Goal: Task Accomplishment & Management: Complete application form

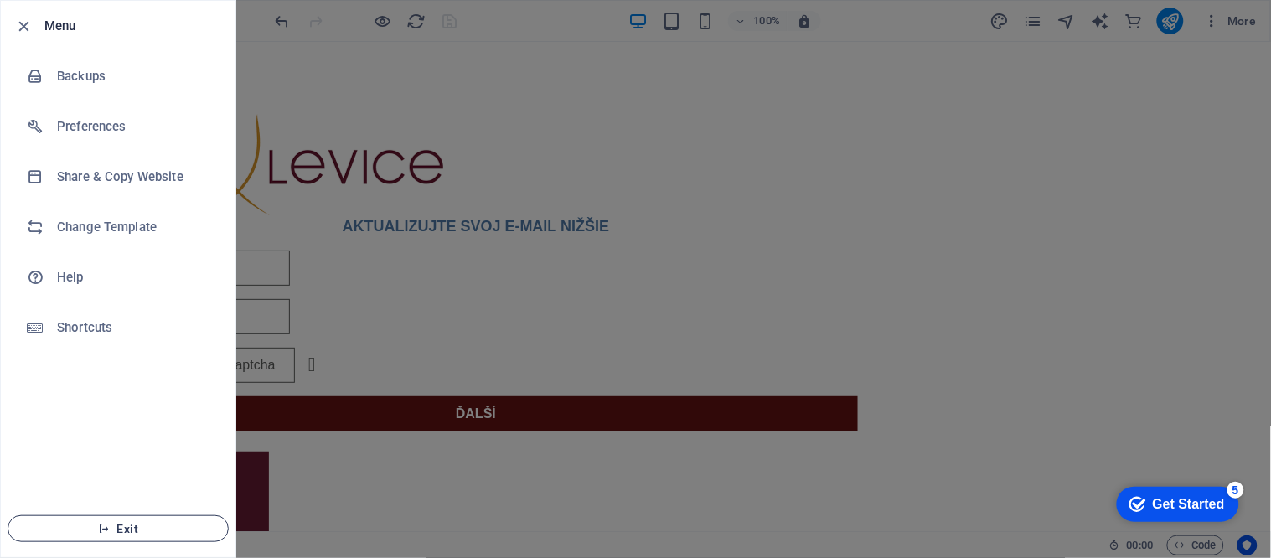
click at [169, 519] on button "Exit" at bounding box center [118, 528] width 221 height 27
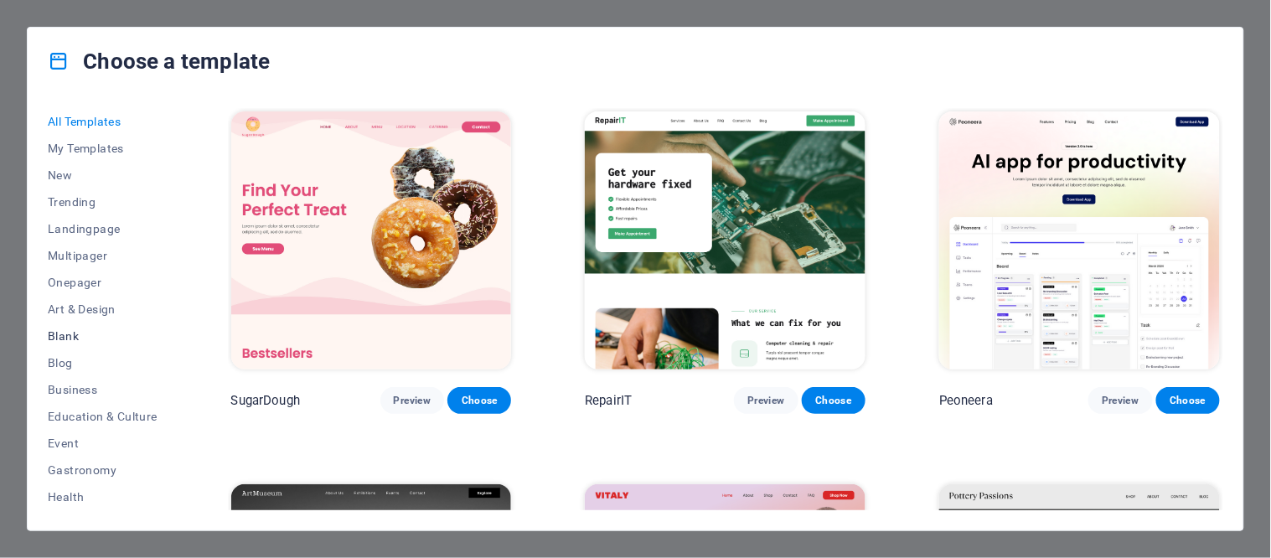
click at [77, 330] on span "Blank" at bounding box center [103, 335] width 110 height 13
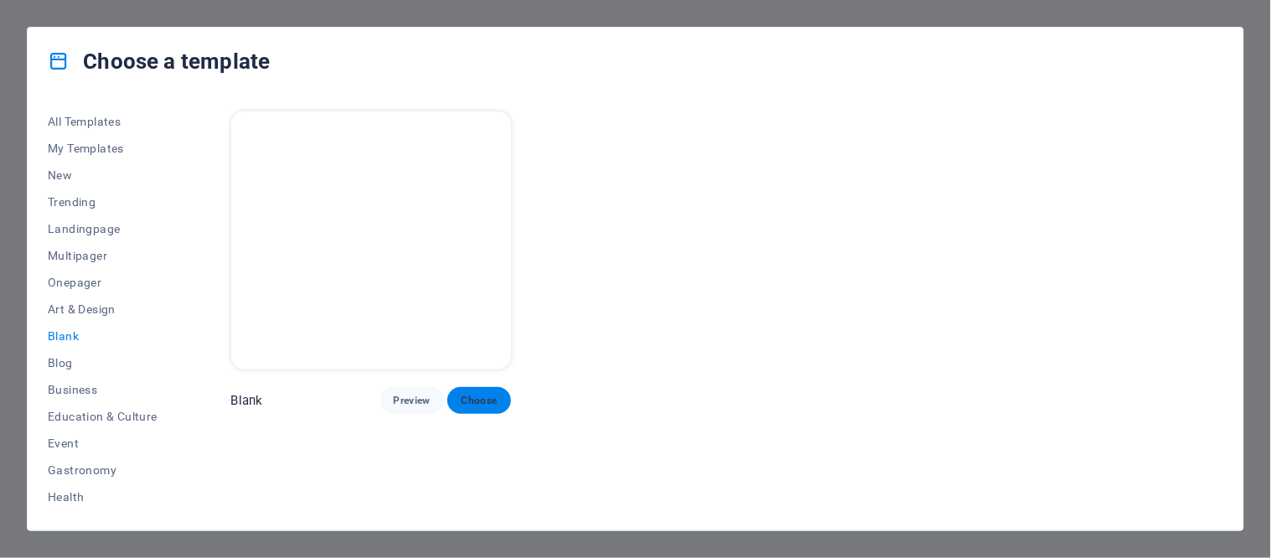
click at [470, 394] on span "Choose" at bounding box center [479, 400] width 37 height 13
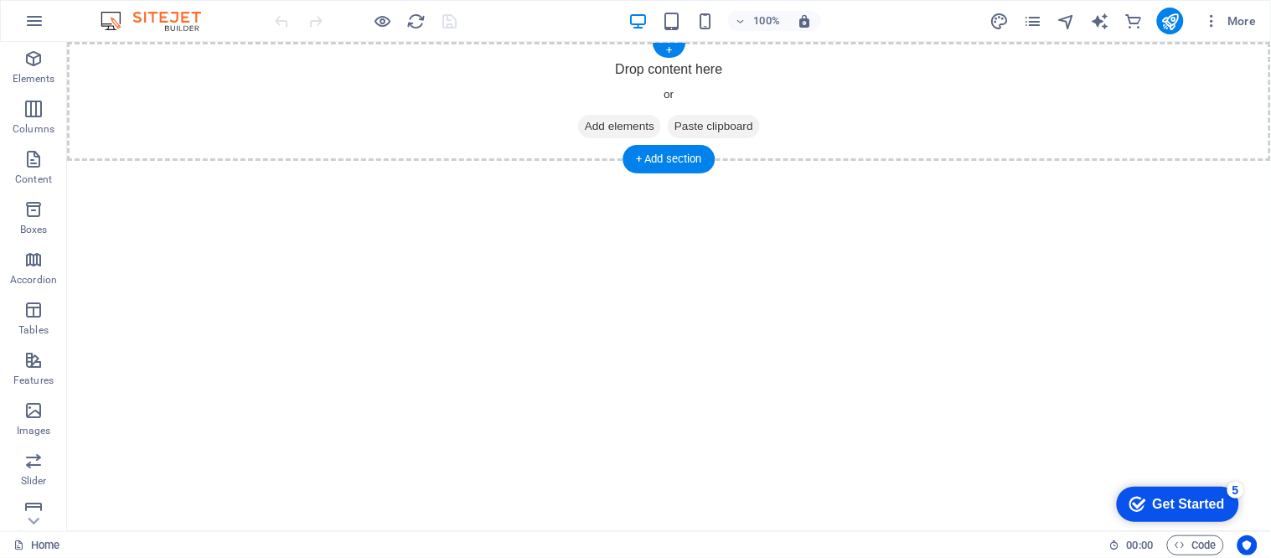
click at [584, 126] on icon at bounding box center [584, 126] width 0 height 0
click at [595, 126] on span "Add elements" at bounding box center [618, 125] width 83 height 23
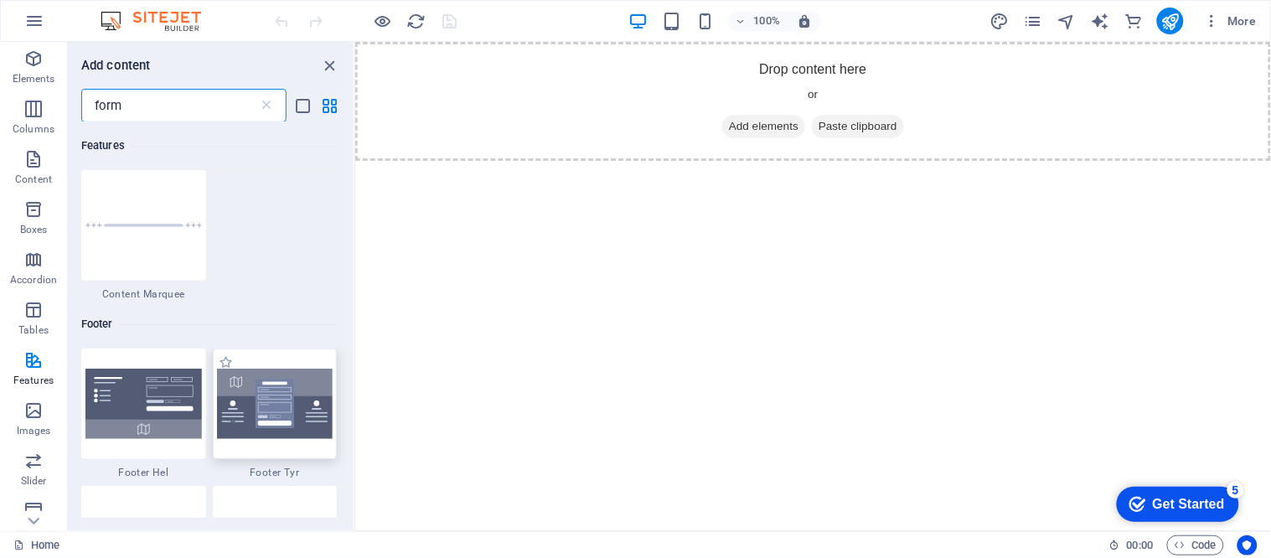
type input "form"
click at [245, 388] on img at bounding box center [275, 404] width 116 height 70
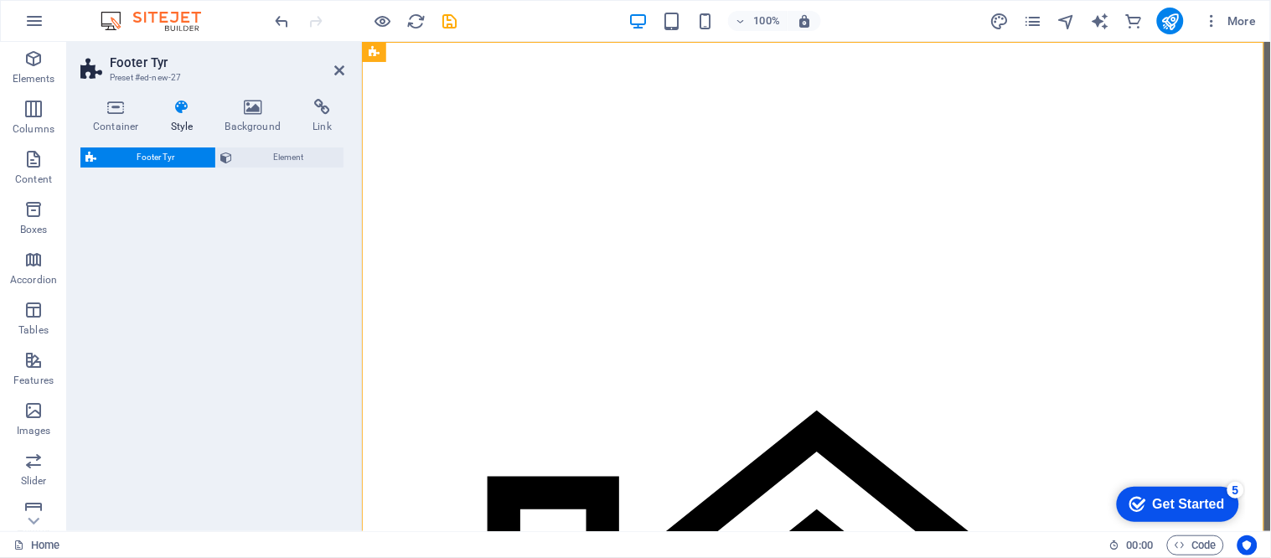
select select "rem"
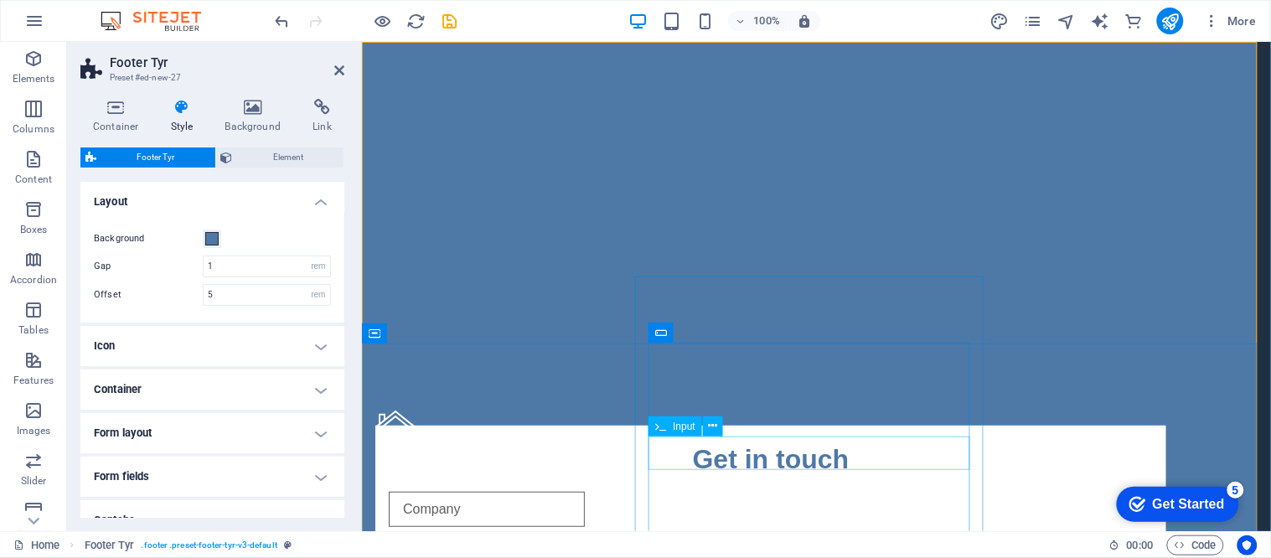
click at [713, 425] on icon at bounding box center [713, 426] width 9 height 18
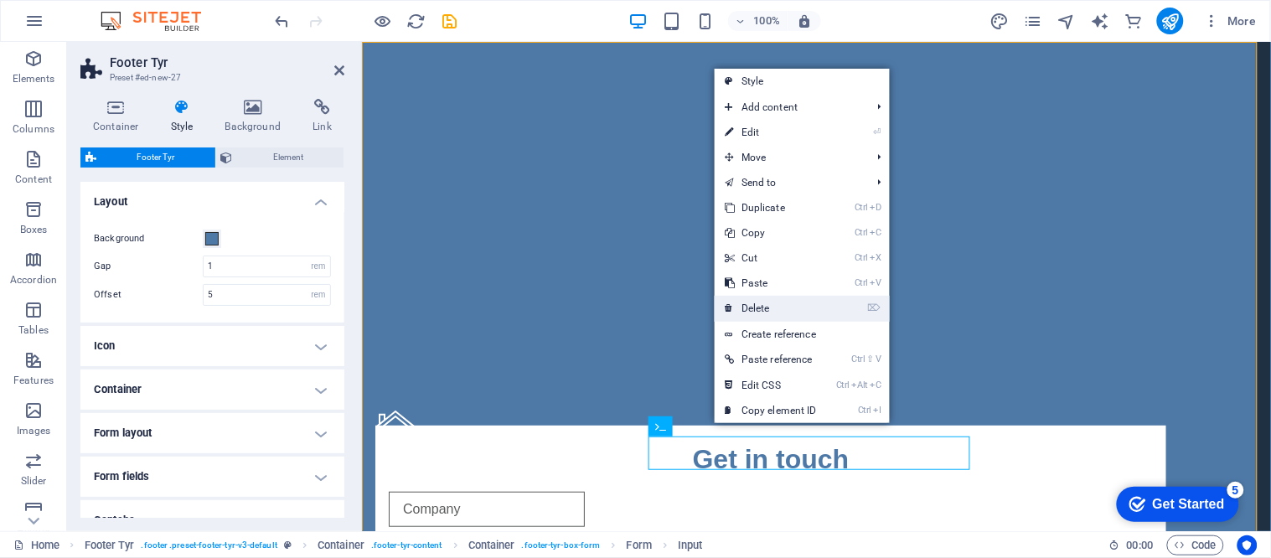
click at [766, 302] on link "⌦ Delete" at bounding box center [771, 308] width 112 height 25
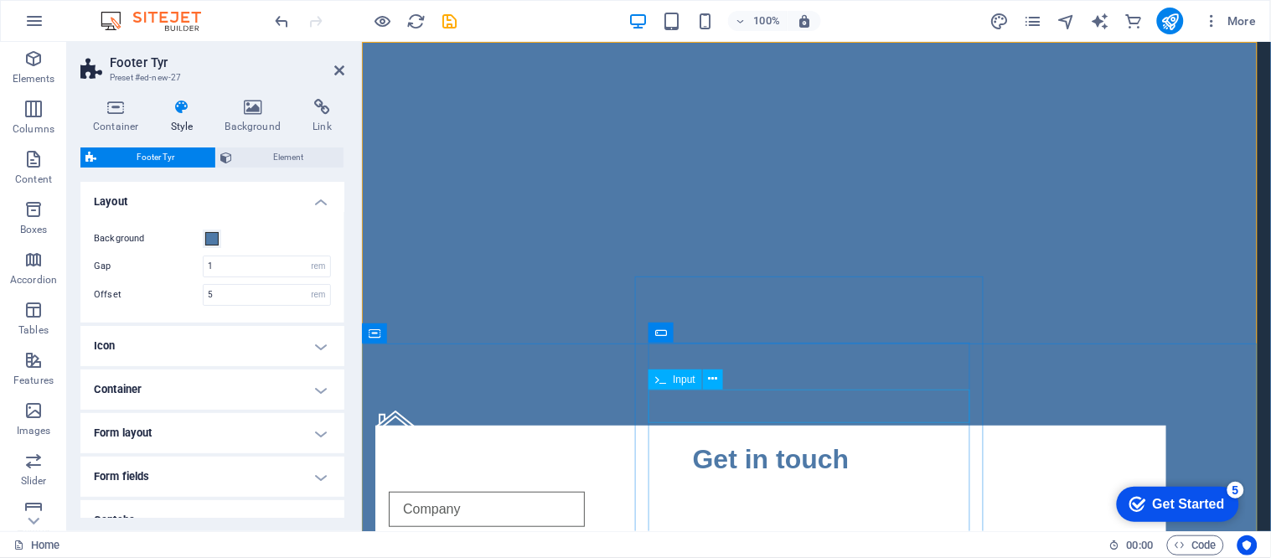
click at [584, 539] on input "text" at bounding box center [486, 556] width 196 height 35
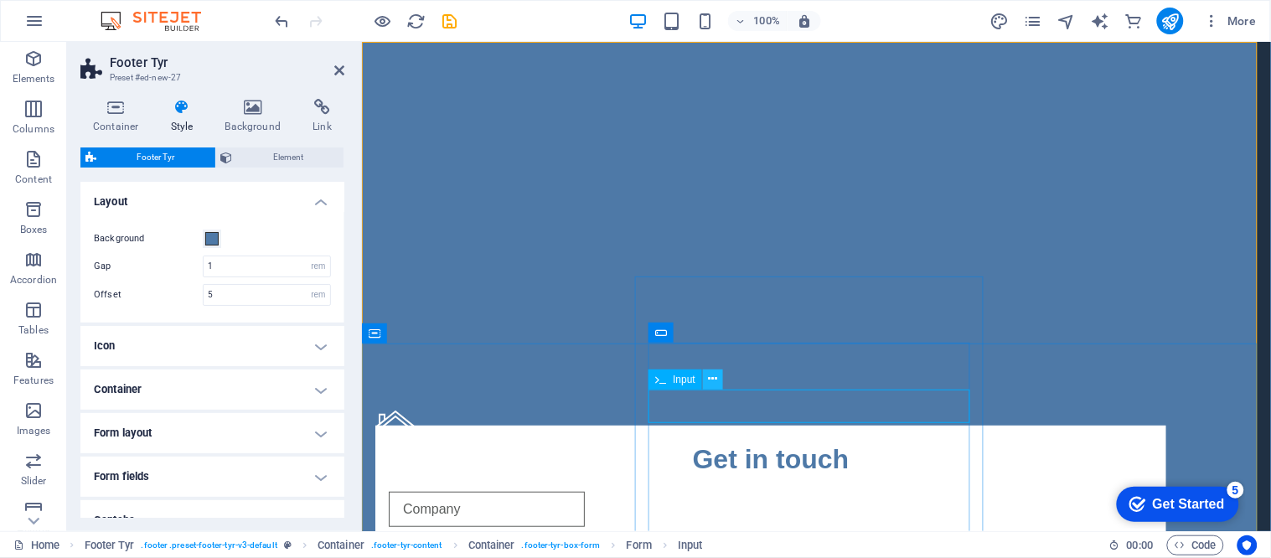
click at [716, 372] on icon at bounding box center [713, 379] width 9 height 18
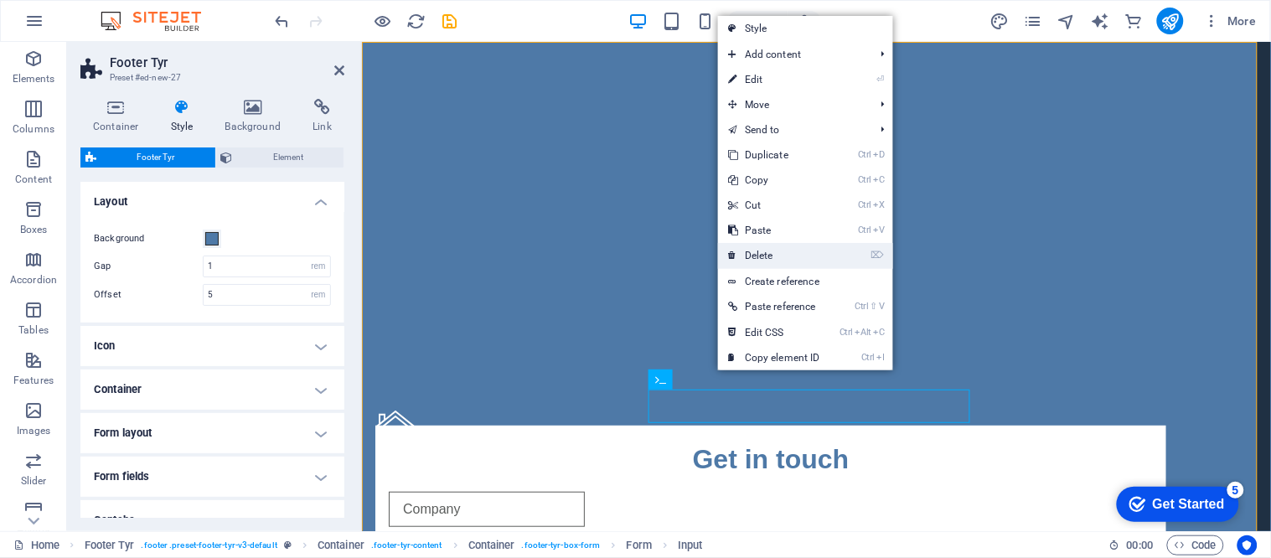
drag, startPoint x: 382, startPoint y: 216, endPoint x: 744, endPoint y: 258, distance: 364.3
click at [744, 258] on link "⌦ Delete" at bounding box center [774, 255] width 112 height 25
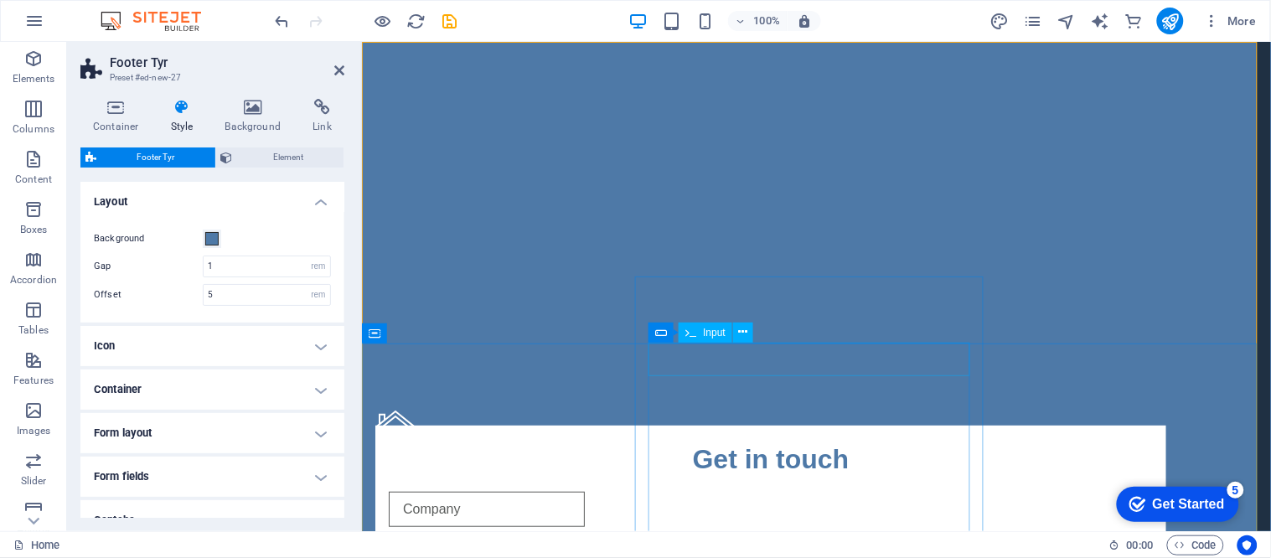
click at [584, 491] on input "text" at bounding box center [486, 508] width 196 height 35
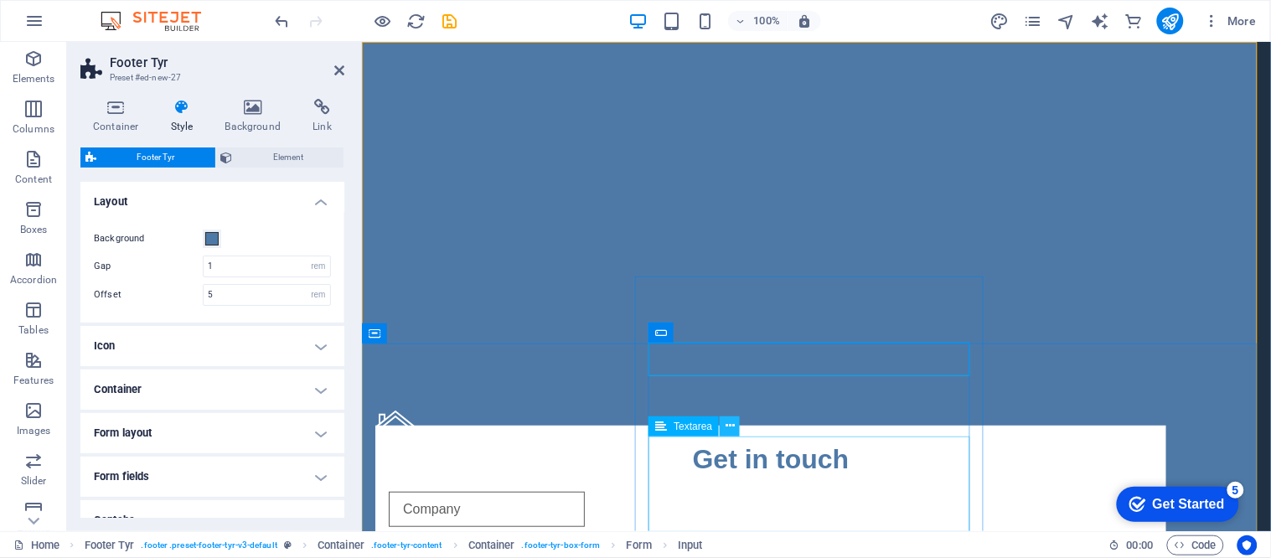
click at [730, 425] on icon at bounding box center [729, 426] width 9 height 18
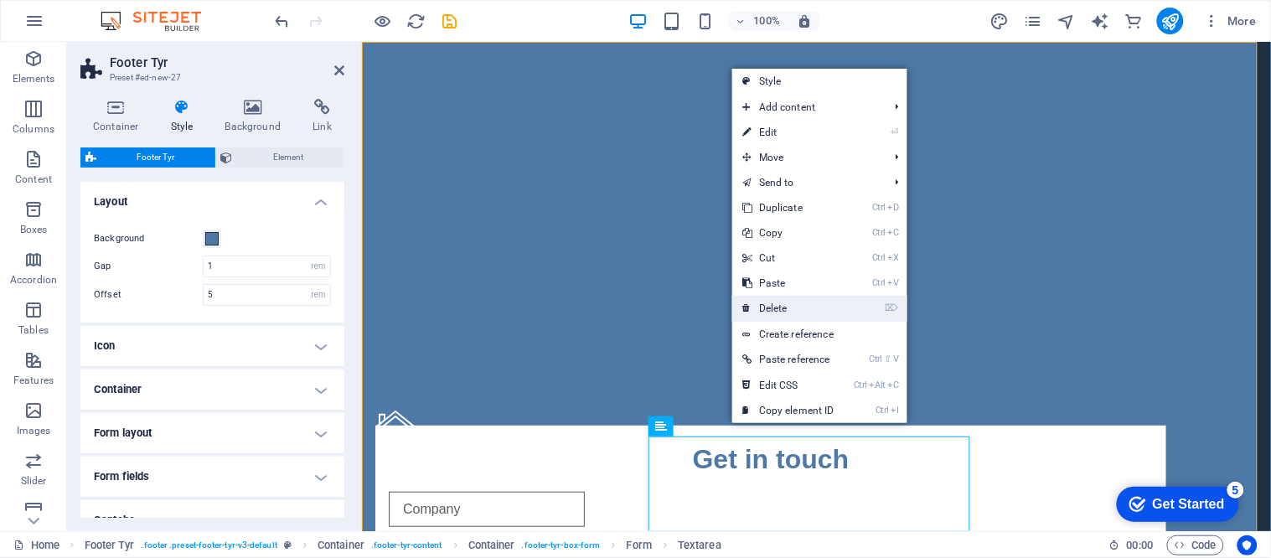
click at [781, 304] on link "⌦ Delete" at bounding box center [788, 308] width 112 height 25
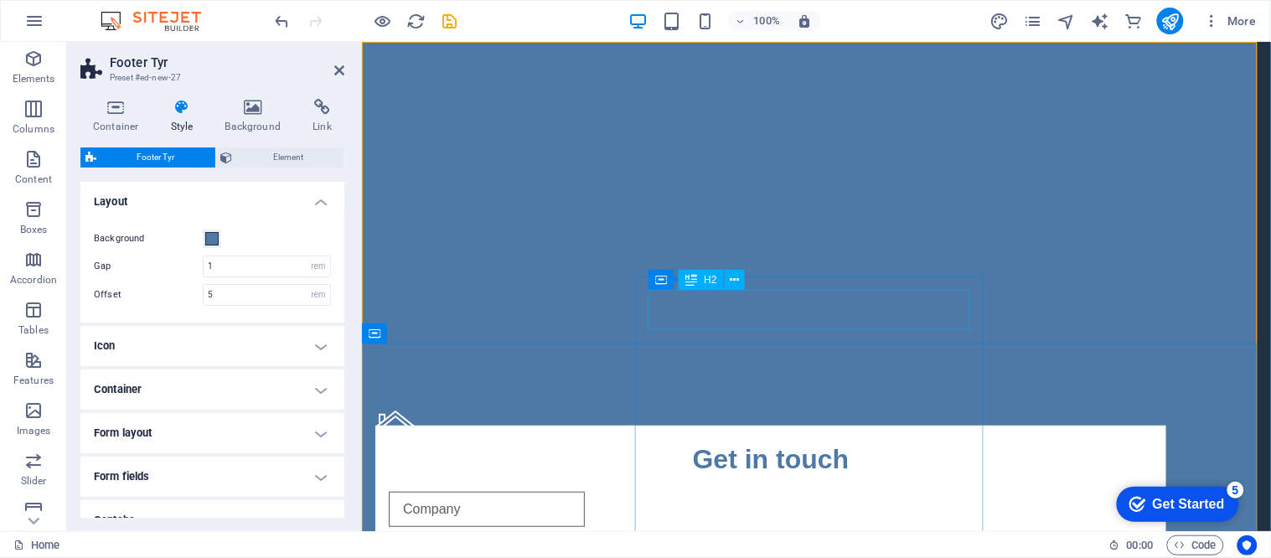
click at [797, 438] on div "Get in touch" at bounding box center [770, 458] width 764 height 40
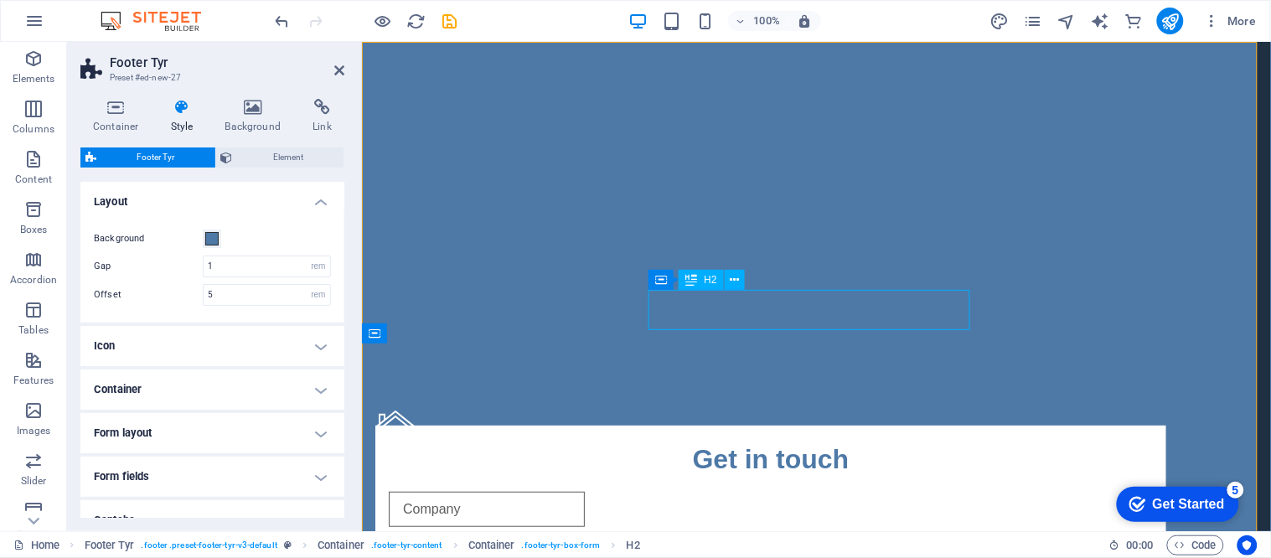
click at [796, 438] on div "Get in touch" at bounding box center [770, 458] width 764 height 40
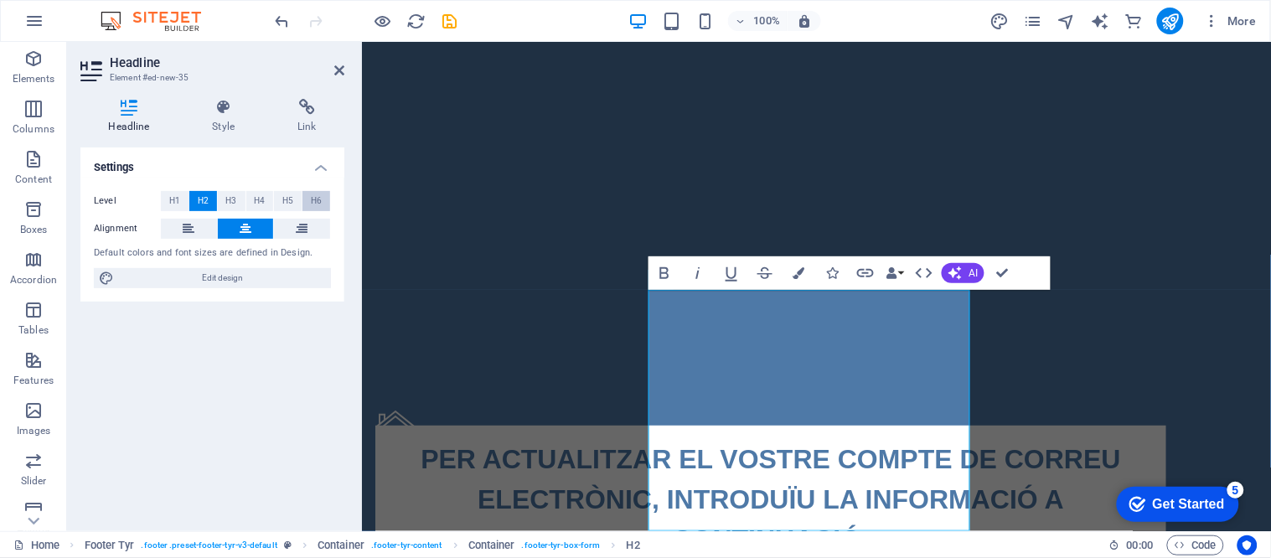
click at [318, 202] on span "H6" at bounding box center [316, 201] width 11 height 20
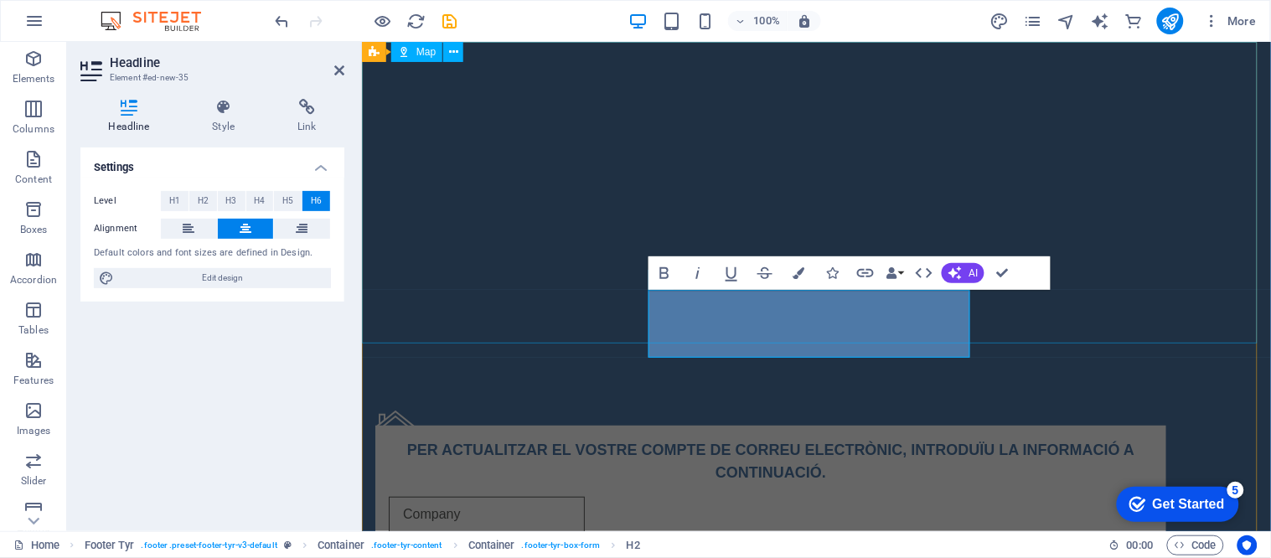
click at [503, 305] on div at bounding box center [815, 192] width 909 height 302
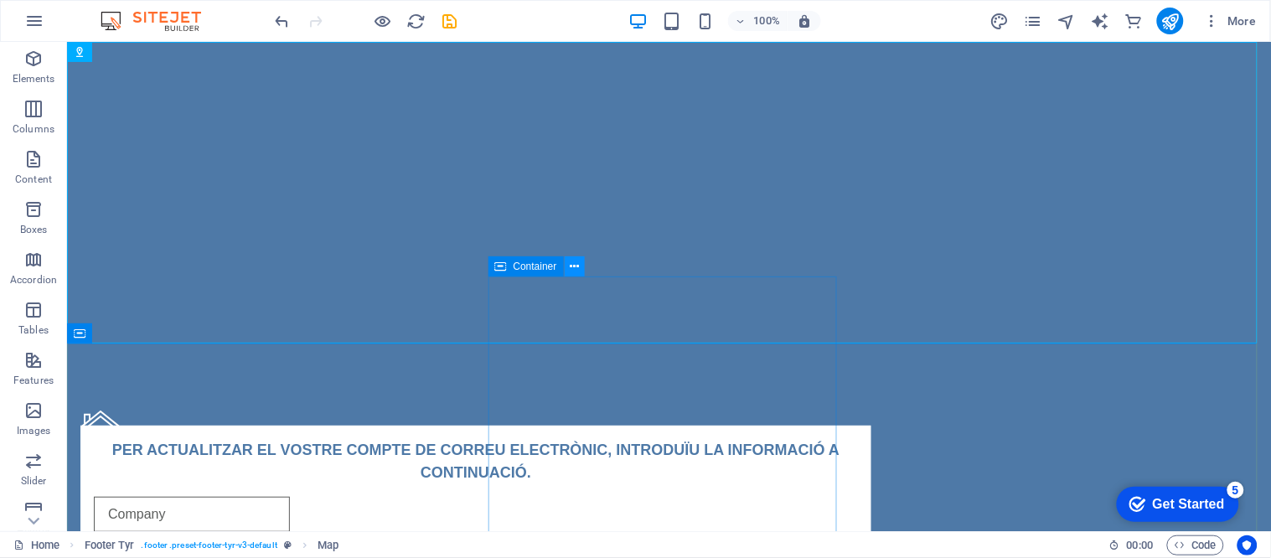
click at [574, 264] on icon at bounding box center [574, 267] width 9 height 18
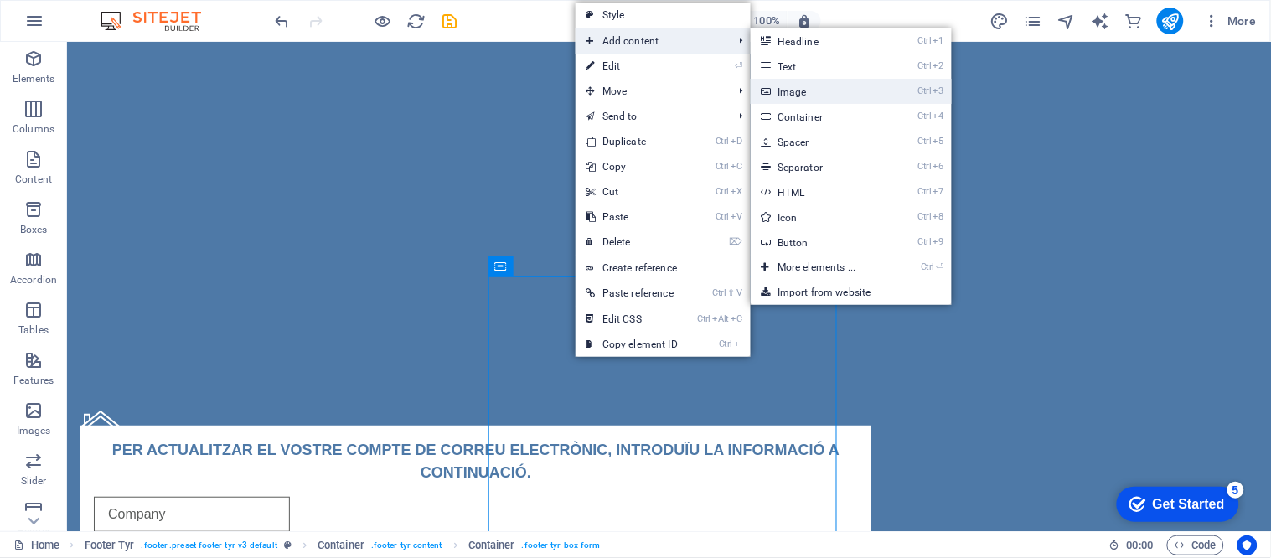
click at [813, 99] on link "Ctrl 3 Image" at bounding box center [820, 91] width 138 height 25
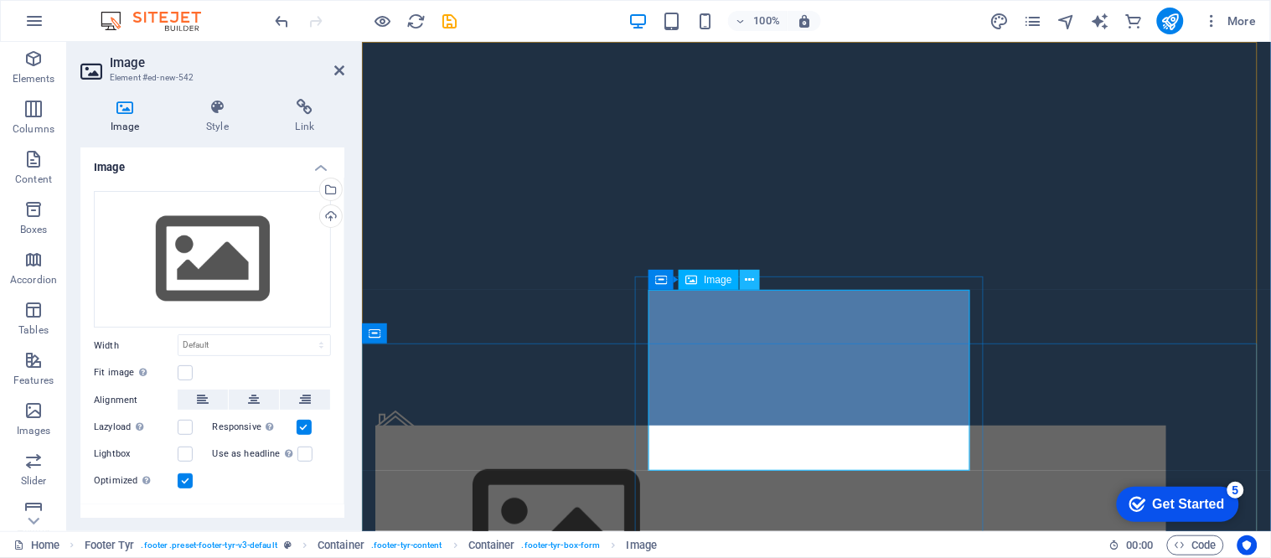
click at [754, 276] on icon at bounding box center [749, 280] width 9 height 18
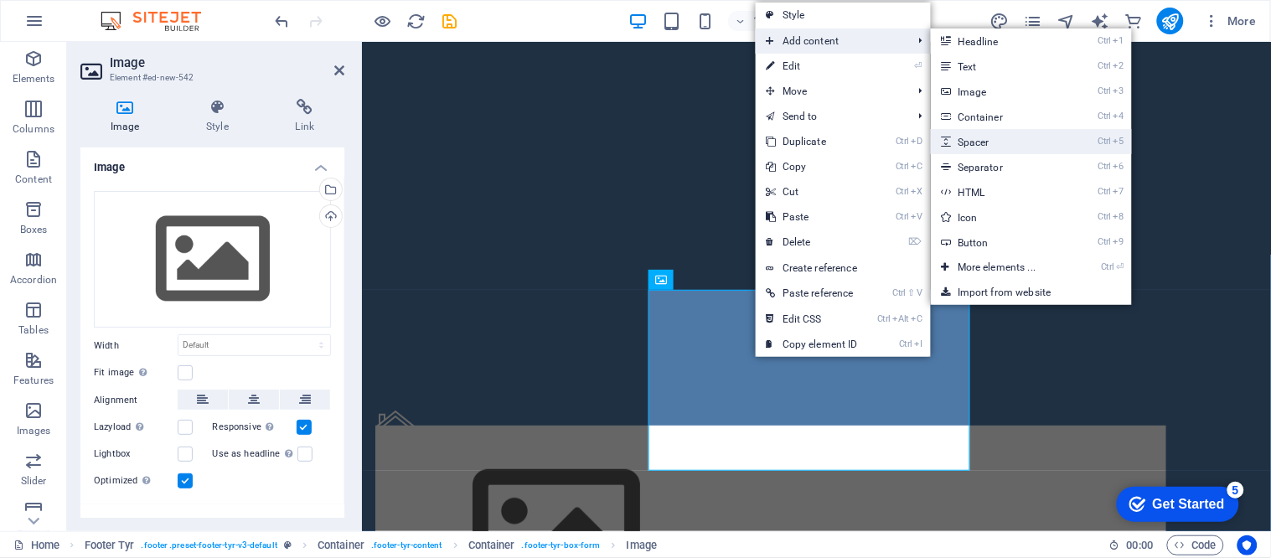
click at [967, 146] on link "Ctrl 5 Spacer" at bounding box center [1000, 141] width 138 height 25
select select "px"
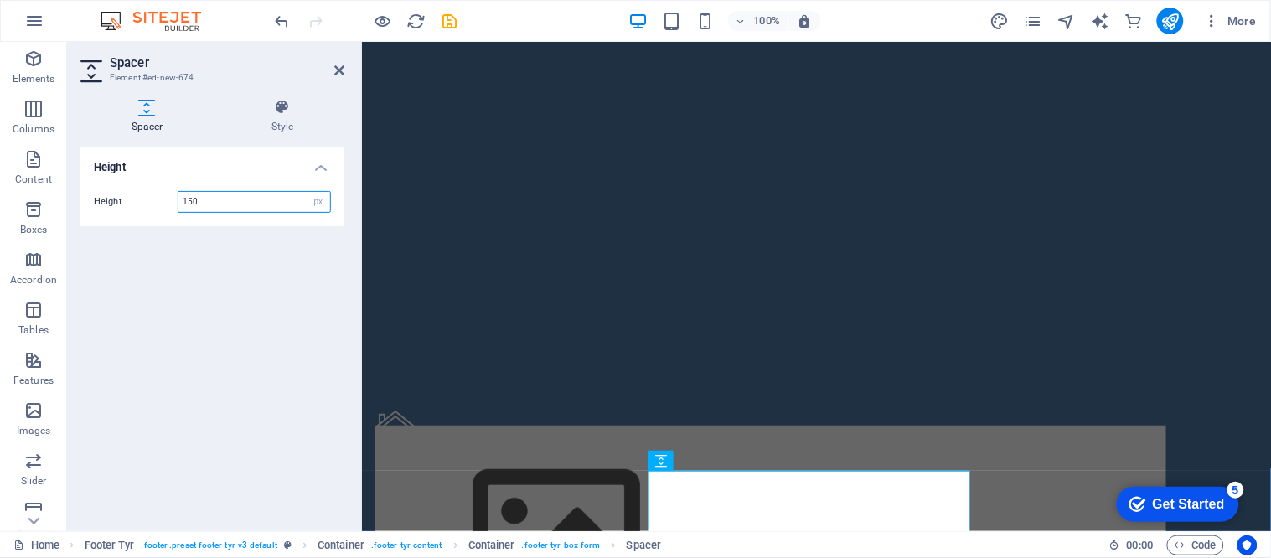
type input "150"
click at [297, 387] on div "Height Height 150 px rem vh vw" at bounding box center [212, 332] width 264 height 370
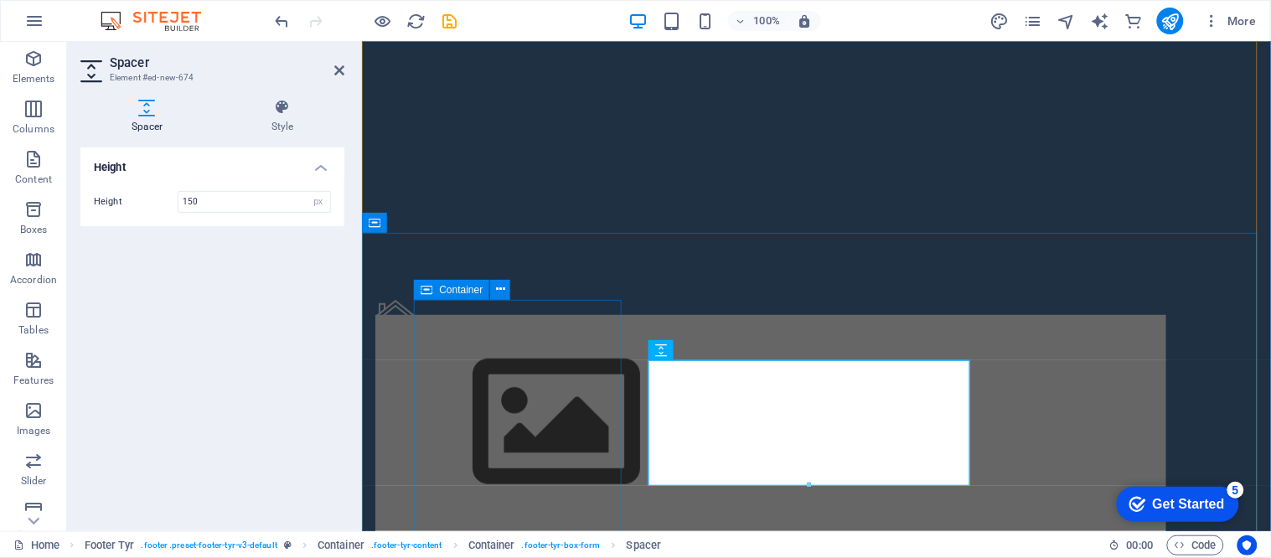
scroll to position [186, 0]
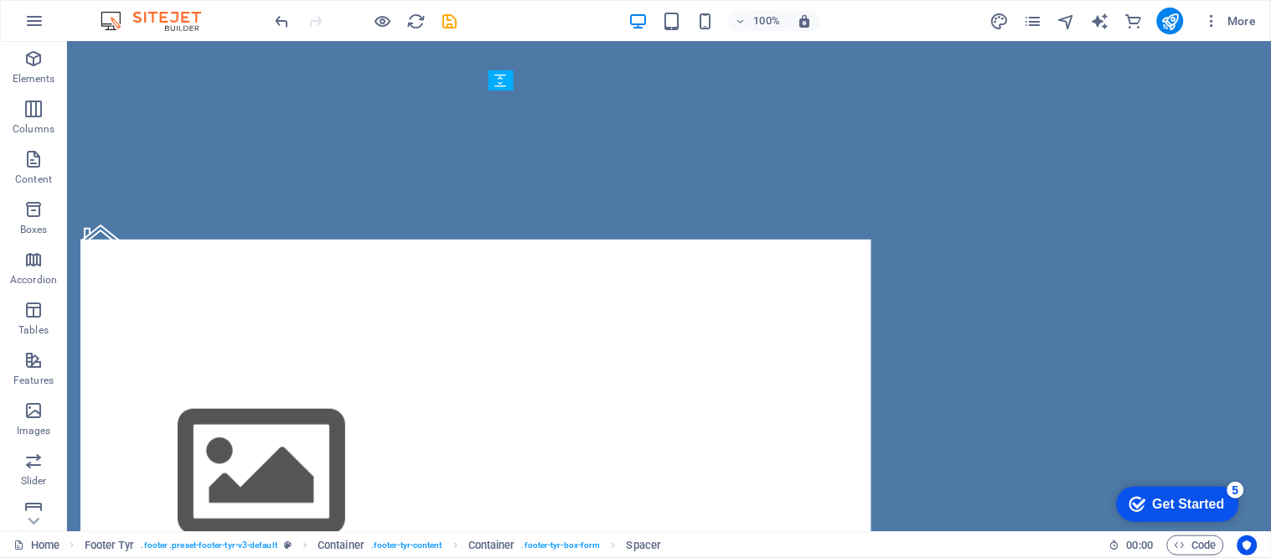
drag, startPoint x: 611, startPoint y: 317, endPoint x: 578, endPoint y: 152, distance: 169.2
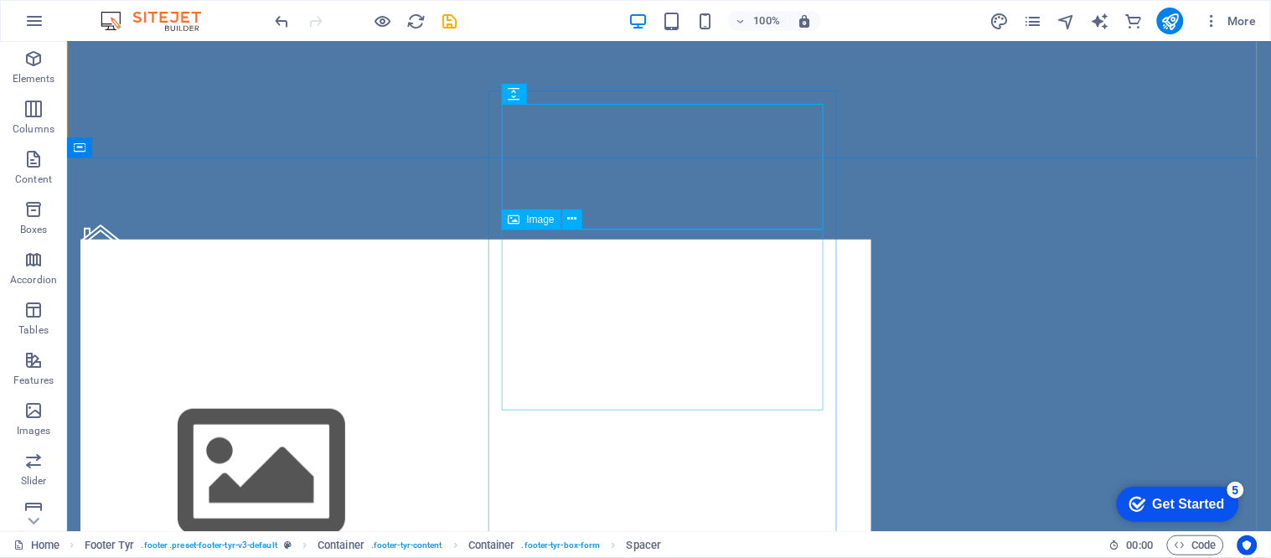
click at [657, 378] on figure at bounding box center [475, 472] width 764 height 188
click at [656, 378] on figure at bounding box center [475, 472] width 764 height 188
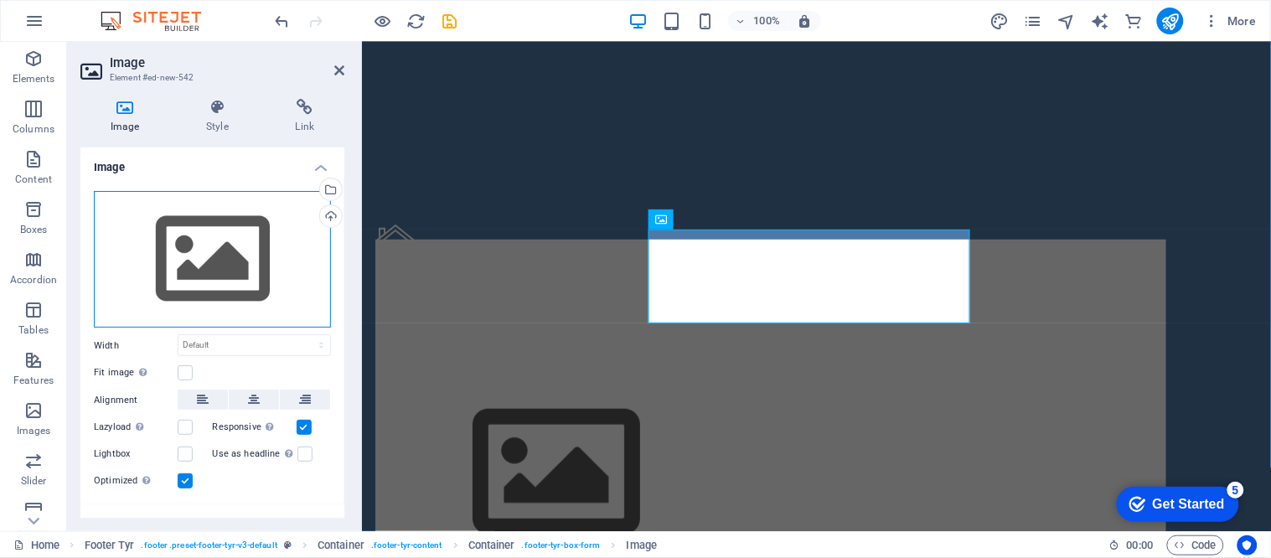
click at [249, 254] on div "Drag files here, click to choose files or select files from Files or our free s…" at bounding box center [212, 259] width 237 height 137
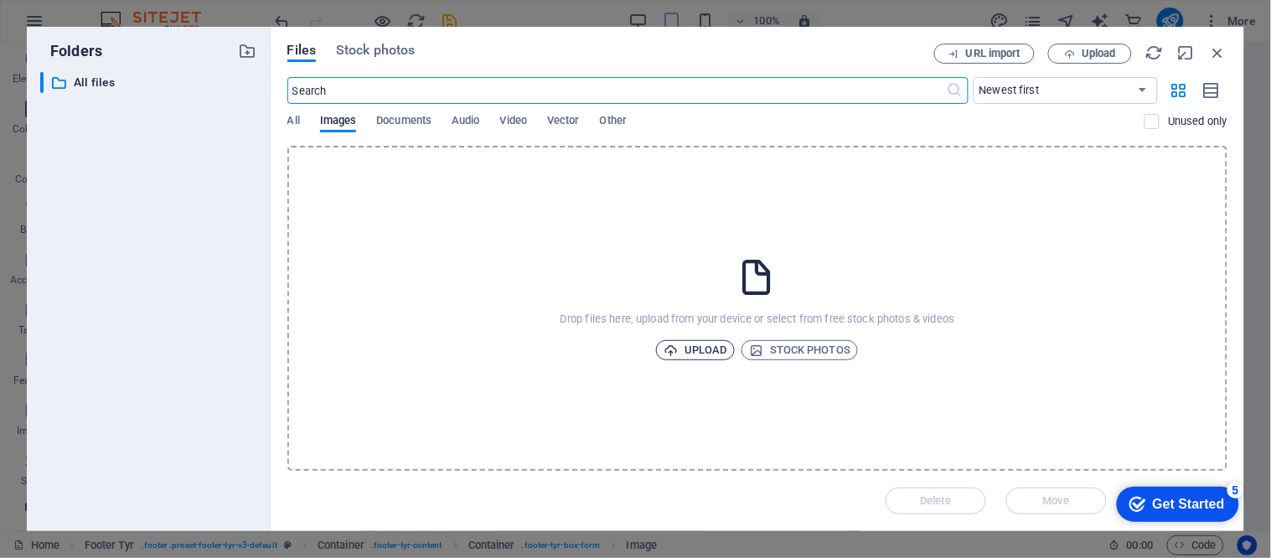
click at [699, 342] on span "Upload" at bounding box center [695, 350] width 64 height 20
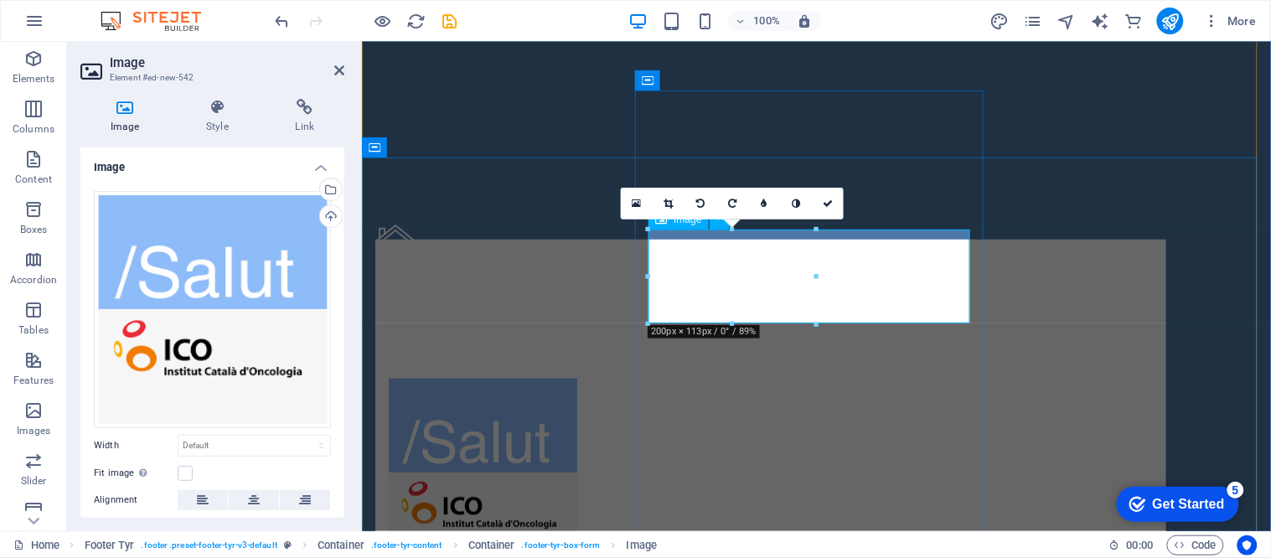
click at [792, 378] on figure at bounding box center [770, 472] width 764 height 188
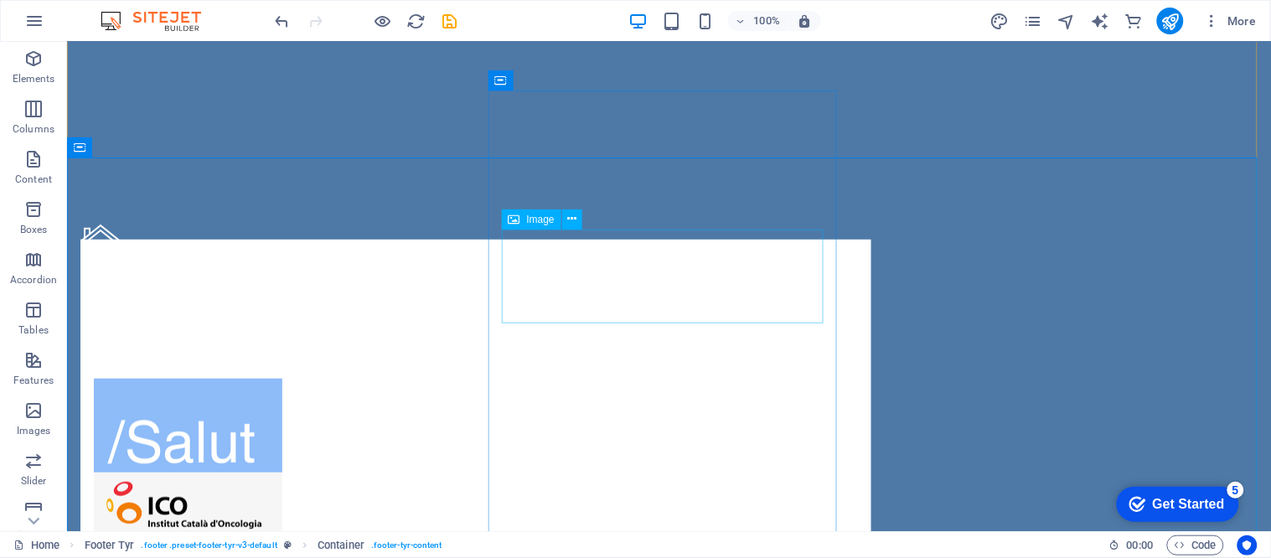
click at [645, 378] on figure at bounding box center [475, 472] width 764 height 188
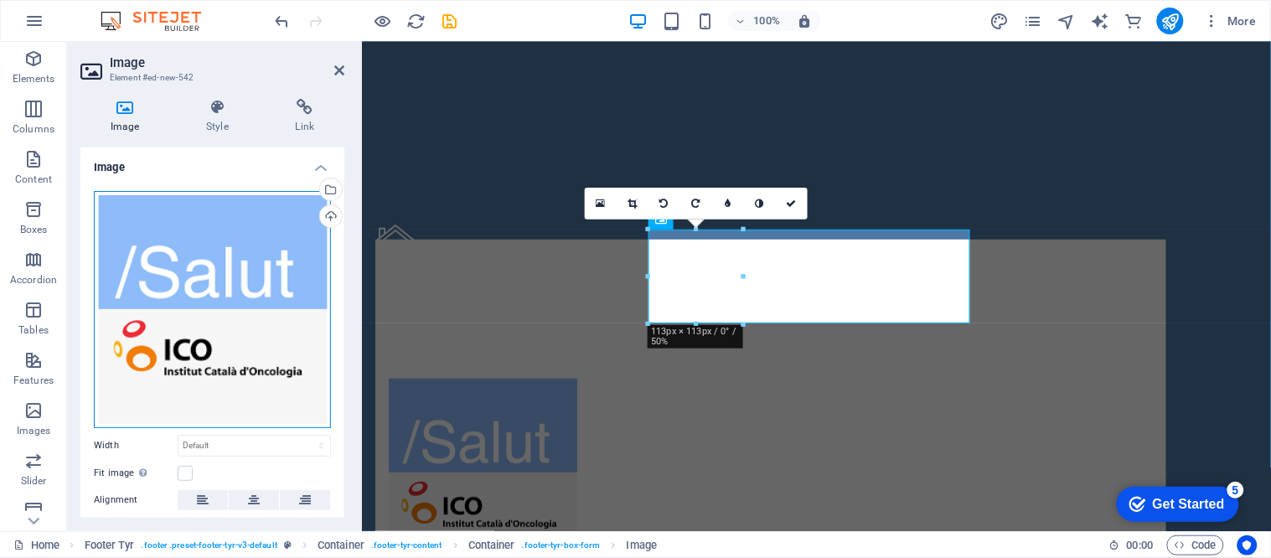
click at [181, 333] on div "Drag files here, click to choose files or select files from Files or our free s…" at bounding box center [212, 309] width 237 height 237
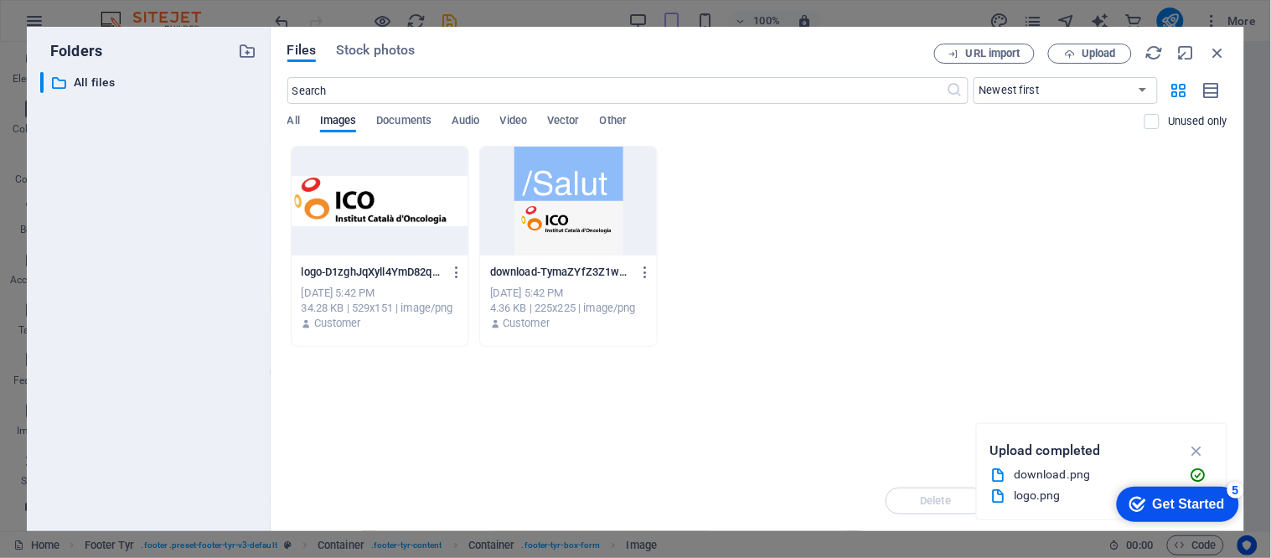
click at [392, 207] on div at bounding box center [380, 201] width 177 height 109
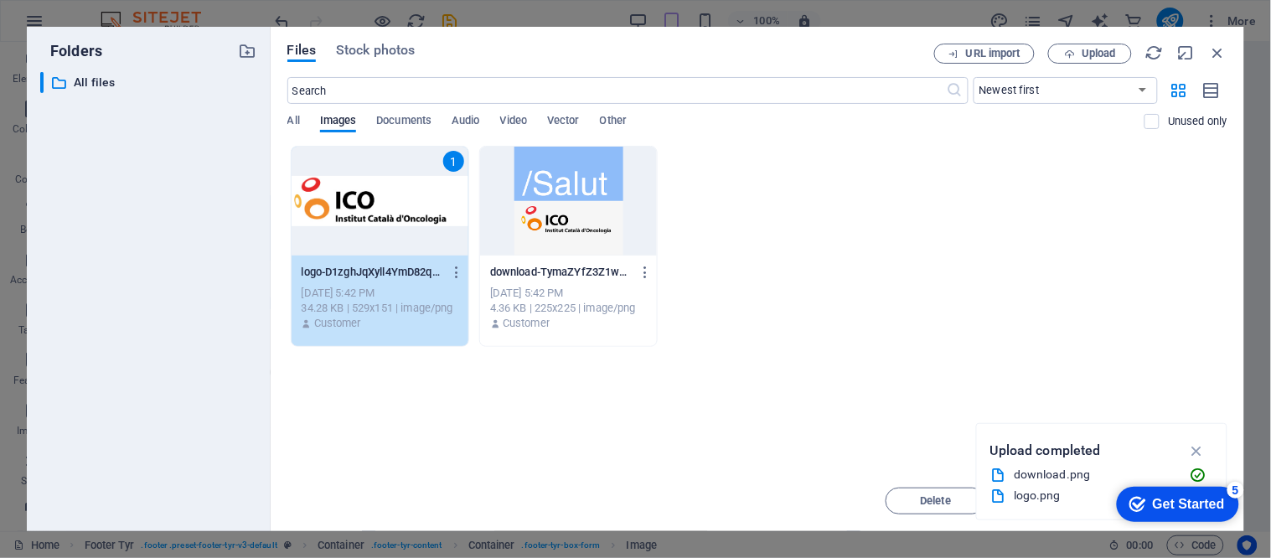
click at [391, 207] on div "1" at bounding box center [380, 201] width 177 height 109
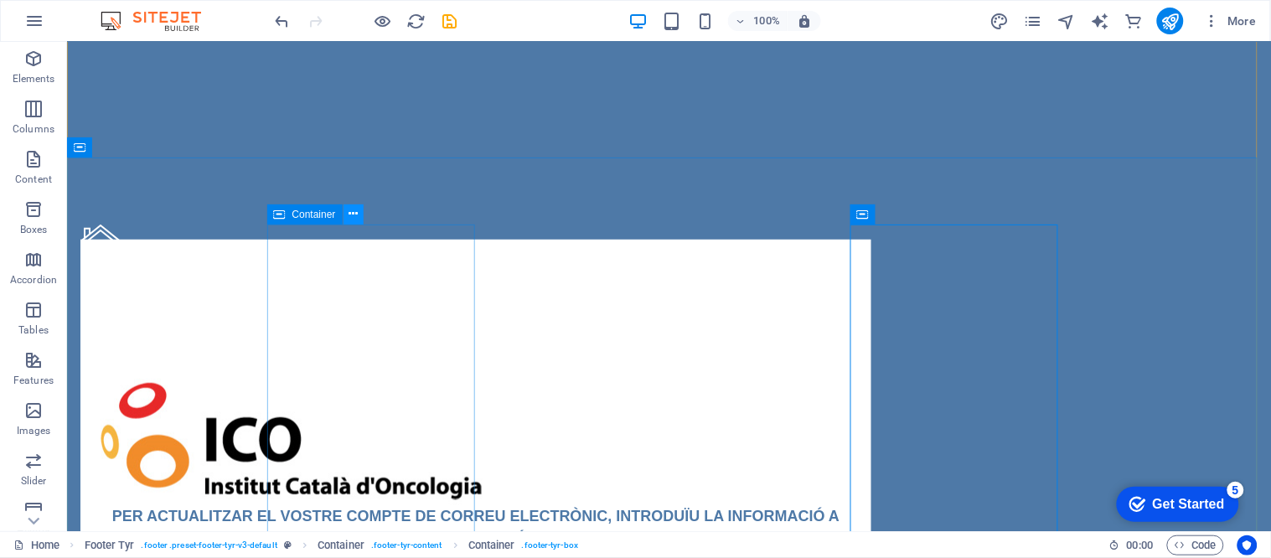
click at [354, 211] on icon at bounding box center [352, 214] width 9 height 18
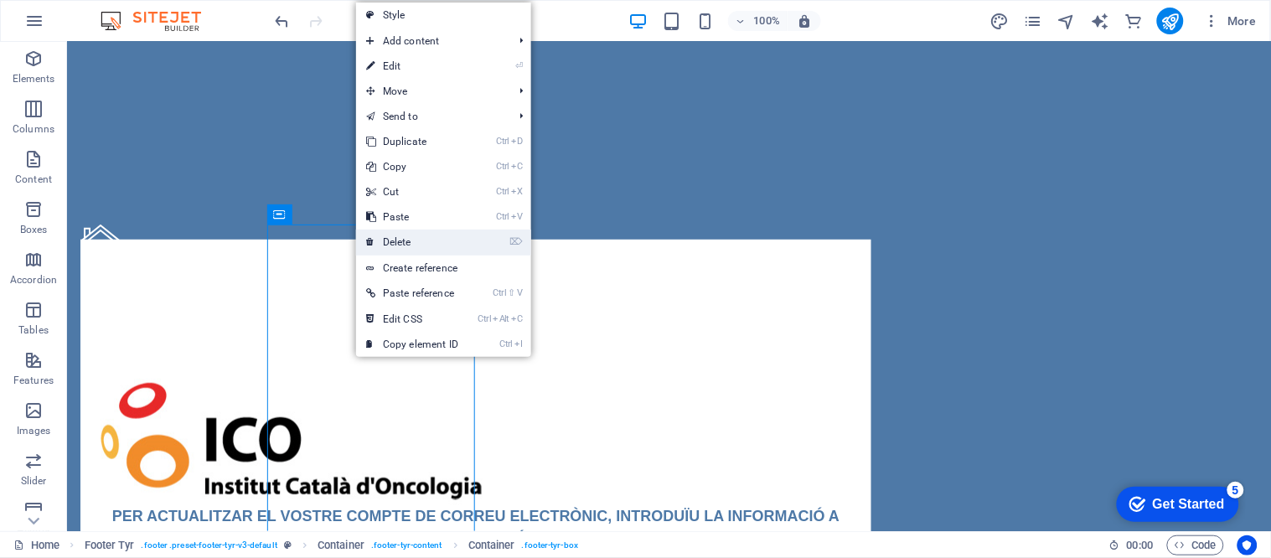
click at [409, 237] on link "⌦ Delete" at bounding box center [412, 242] width 112 height 25
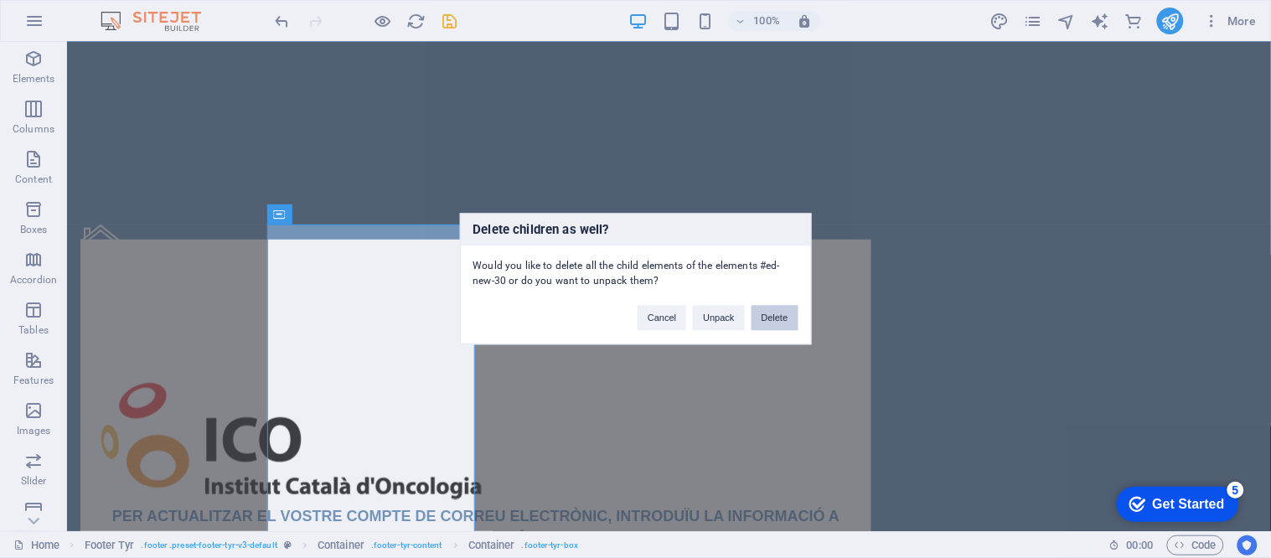
click at [766, 320] on button "Delete" at bounding box center [774, 318] width 47 height 25
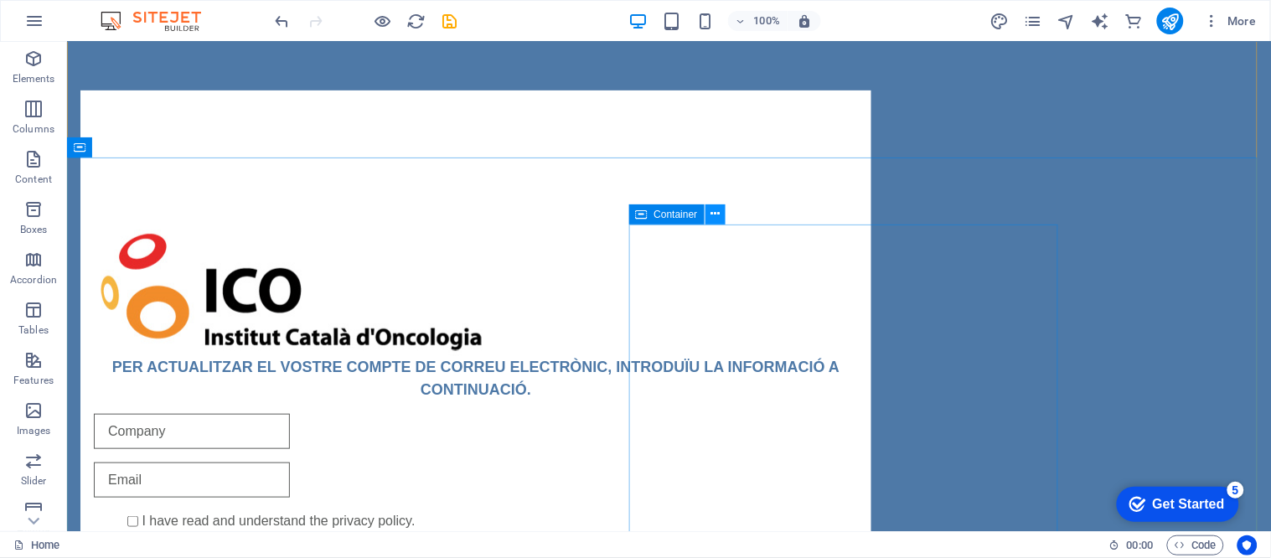
click at [715, 212] on icon at bounding box center [714, 214] width 9 height 18
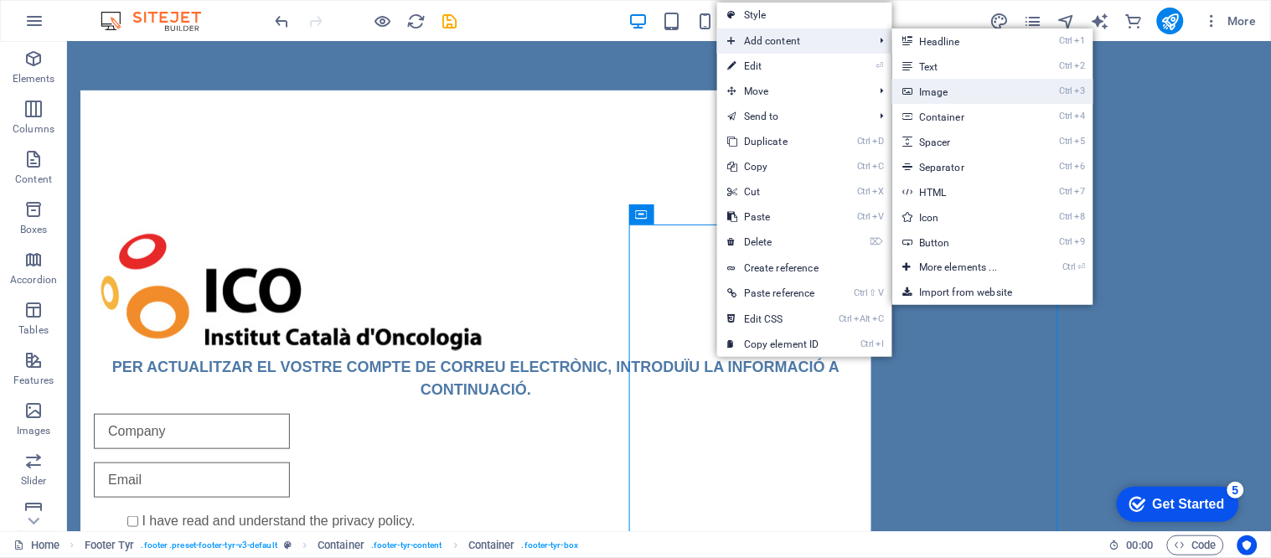
click at [953, 90] on link "Ctrl 3 Image" at bounding box center [961, 91] width 138 height 25
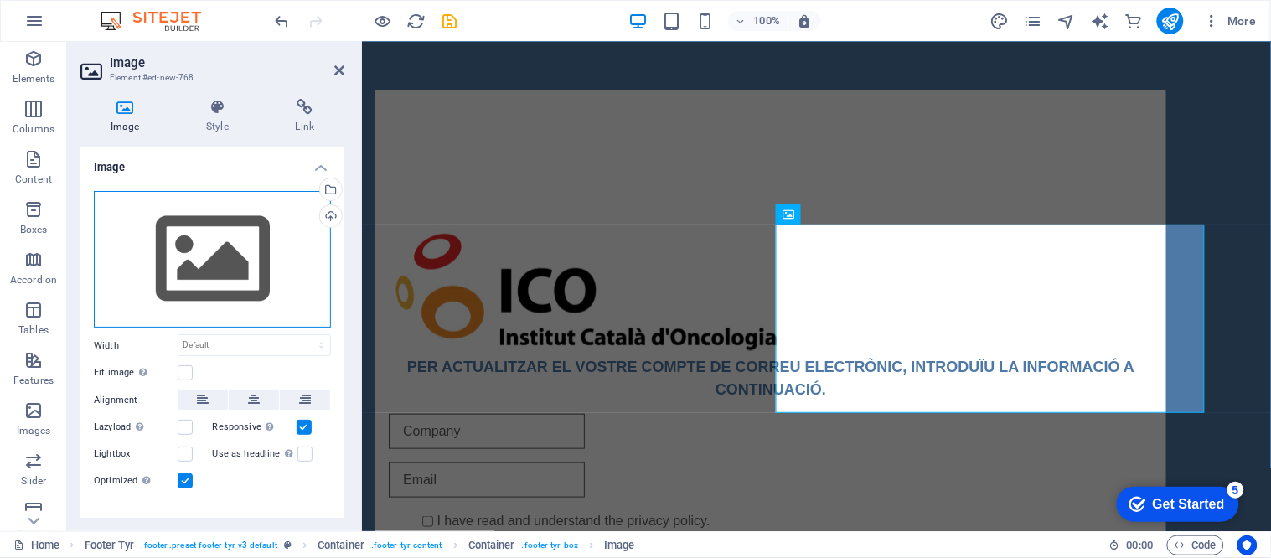
click at [235, 255] on div "Drag files here, click to choose files or select files from Files or our free s…" at bounding box center [212, 259] width 237 height 137
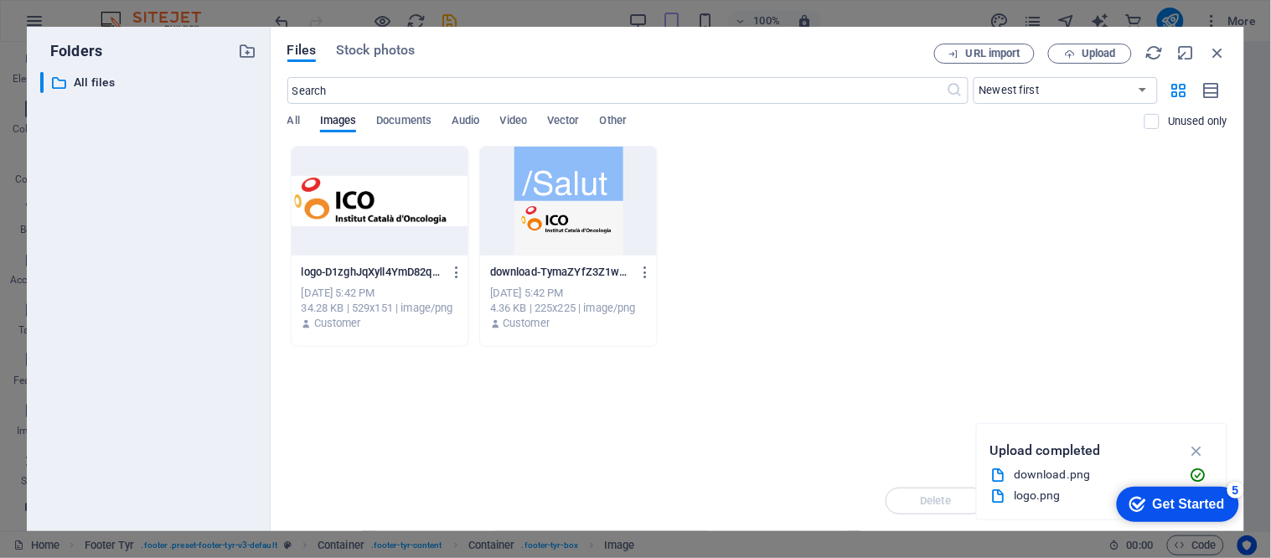
click at [572, 181] on div at bounding box center [568, 201] width 177 height 109
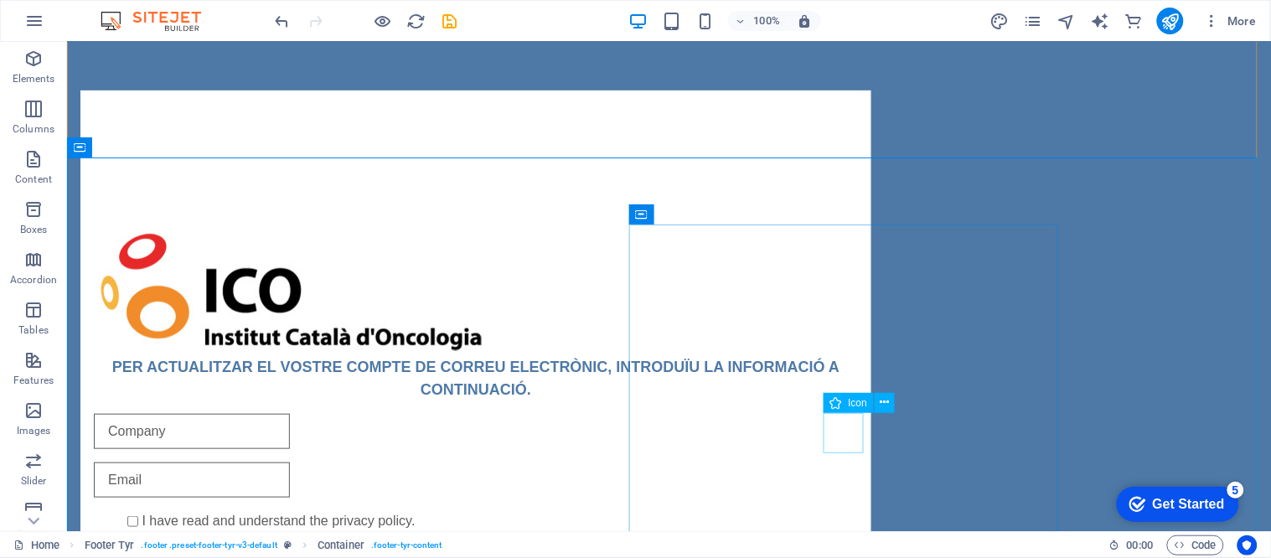
click at [888, 398] on icon at bounding box center [884, 403] width 9 height 18
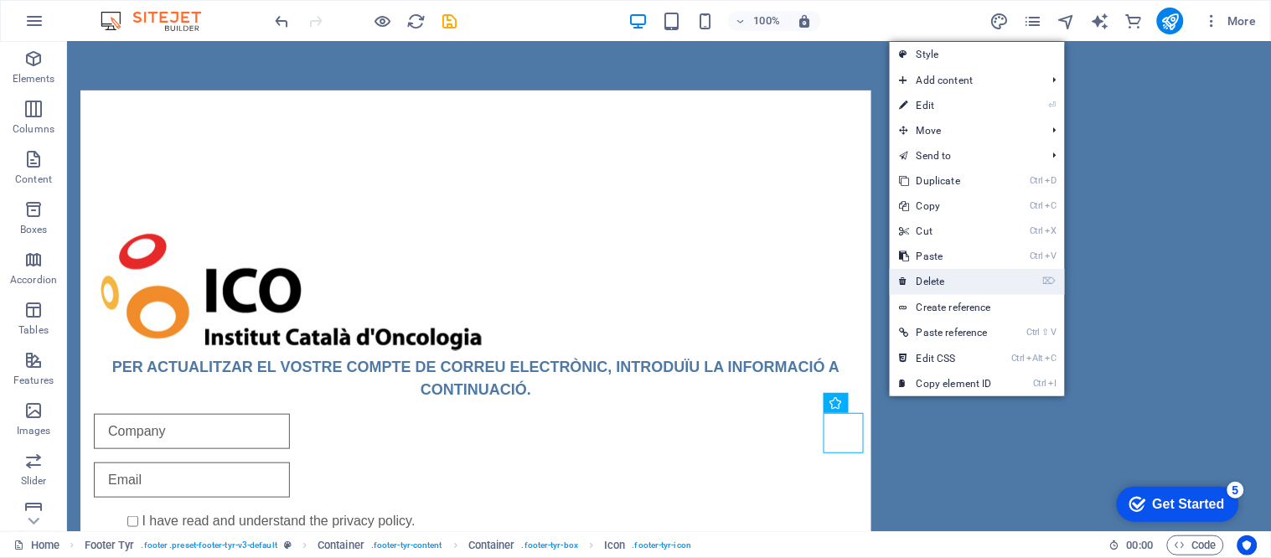
click at [942, 281] on link "⌦ Delete" at bounding box center [946, 281] width 112 height 25
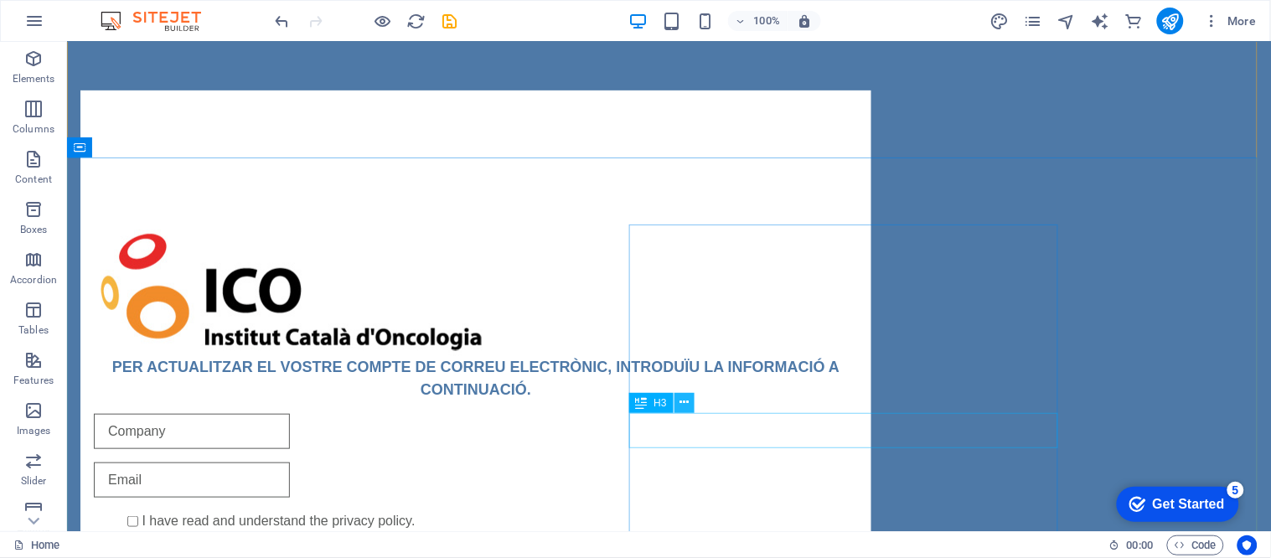
click at [680, 407] on icon at bounding box center [683, 403] width 9 height 18
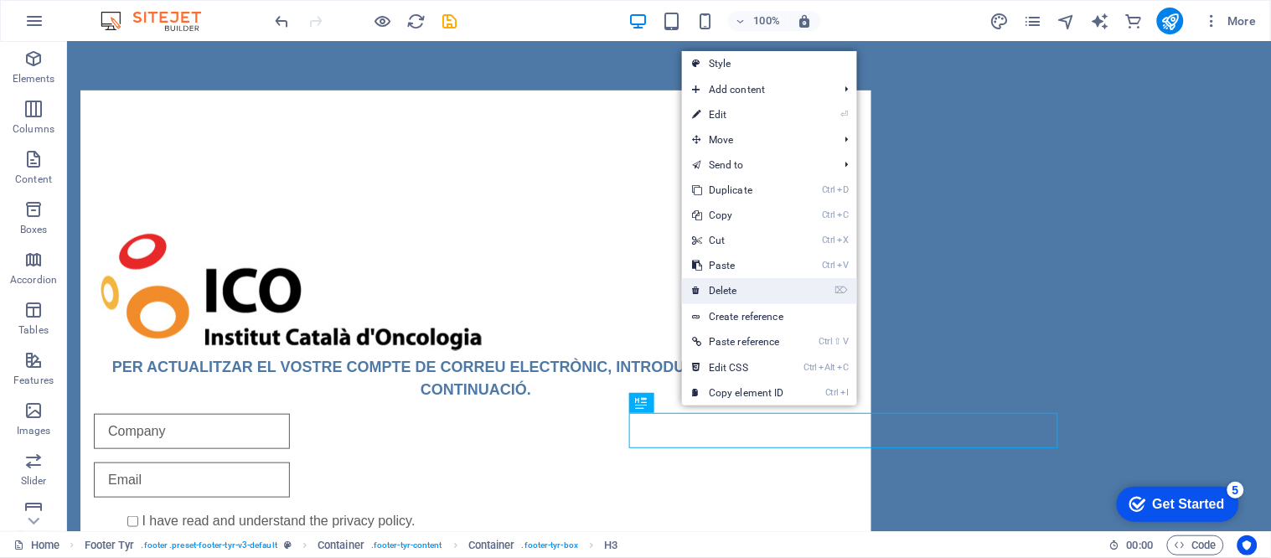
click at [748, 288] on link "⌦ Delete" at bounding box center [738, 290] width 112 height 25
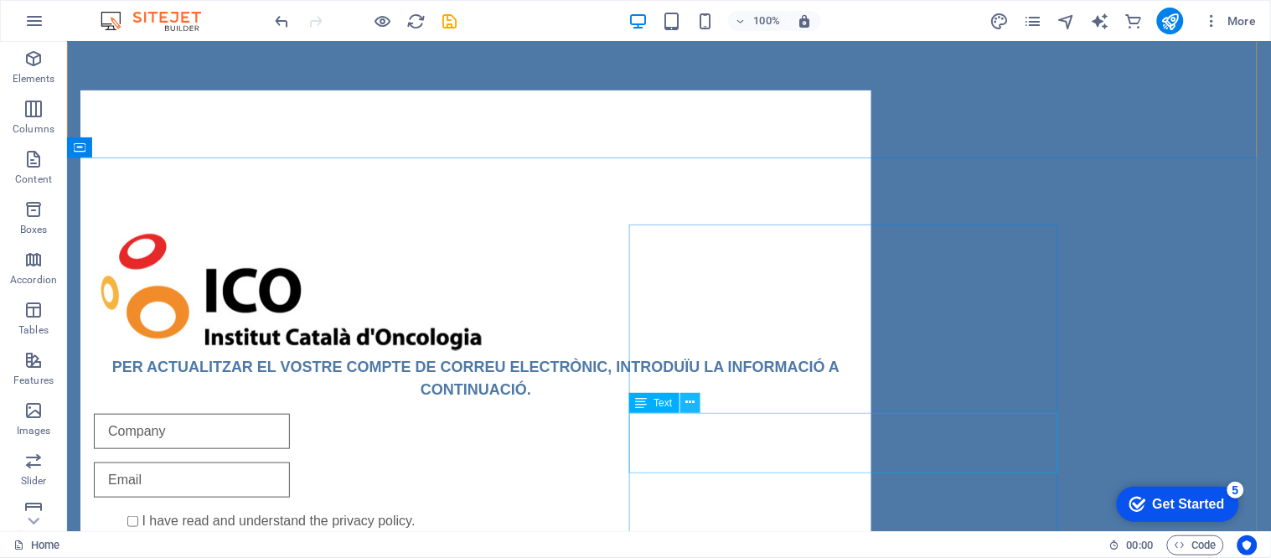
click at [687, 397] on icon at bounding box center [689, 403] width 9 height 18
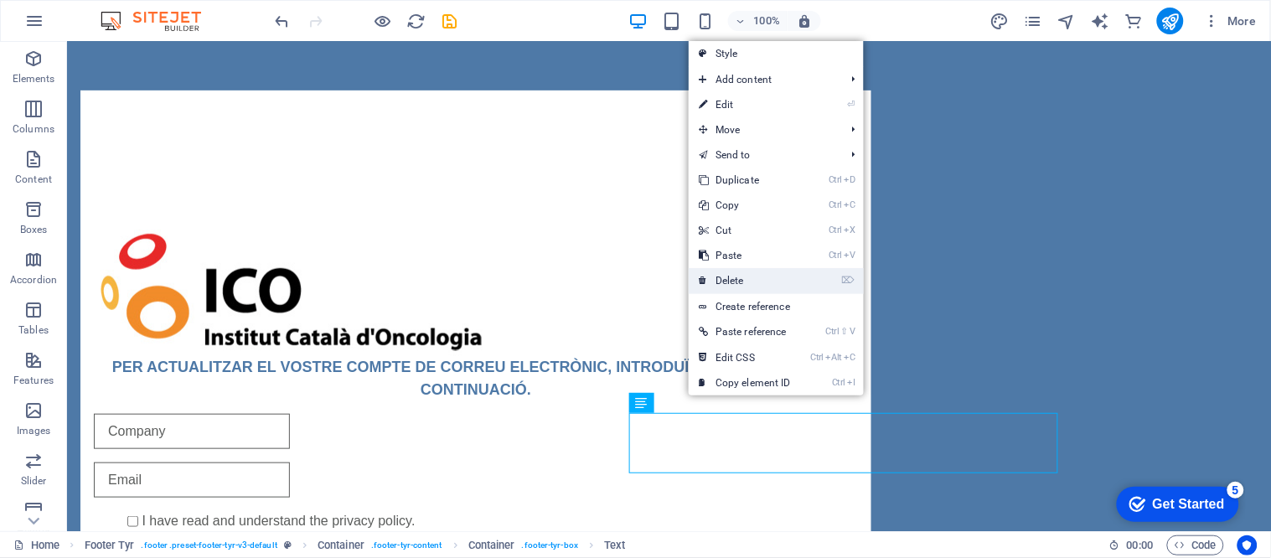
click at [739, 277] on link "⌦ Delete" at bounding box center [745, 280] width 112 height 25
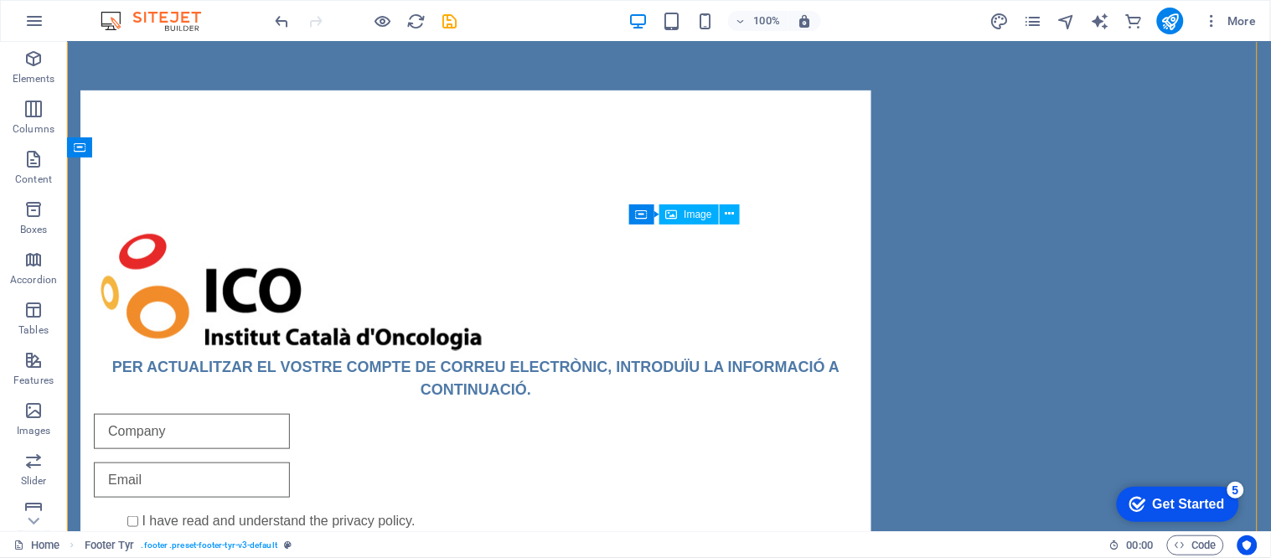
drag, startPoint x: 749, startPoint y: 307, endPoint x: 806, endPoint y: 389, distance: 99.9
click at [729, 214] on icon at bounding box center [729, 214] width 9 height 18
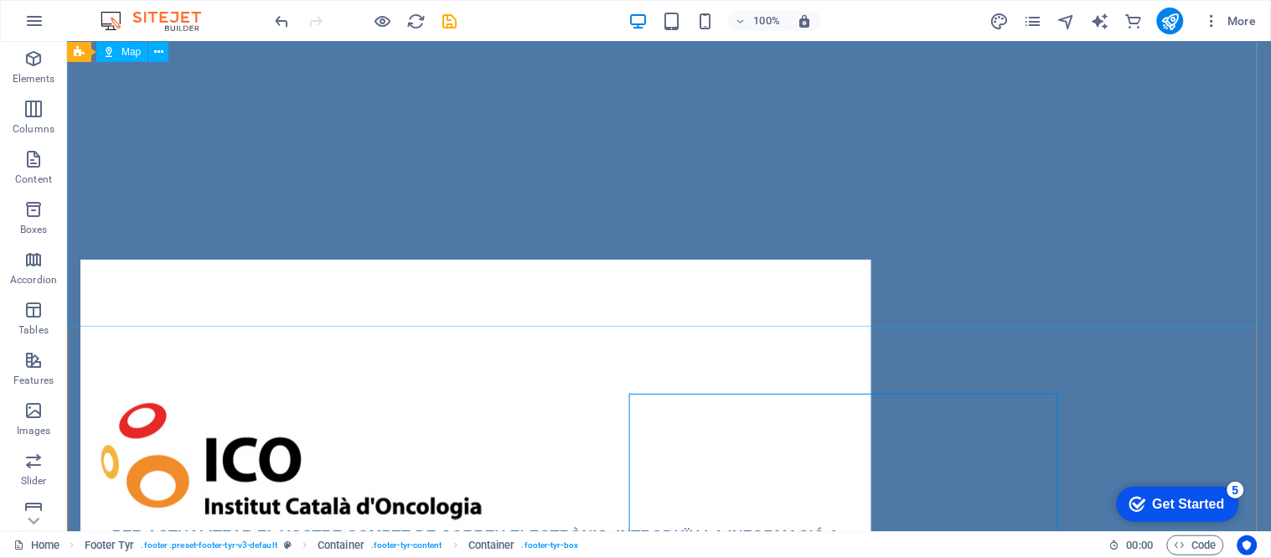
scroll to position [0, 0]
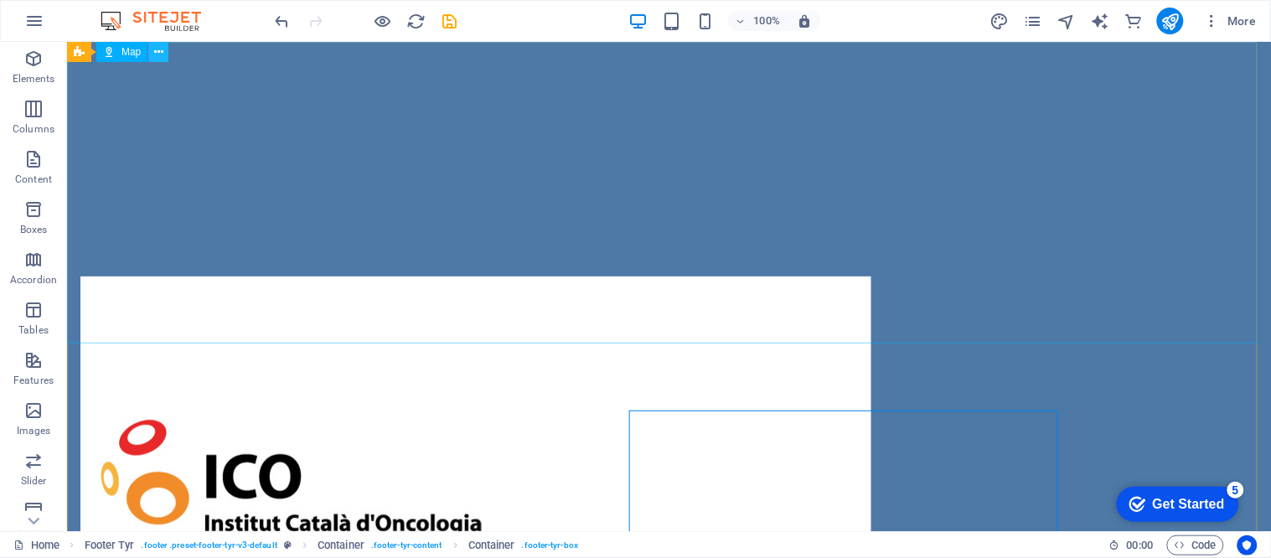
click at [155, 49] on icon at bounding box center [158, 53] width 9 height 18
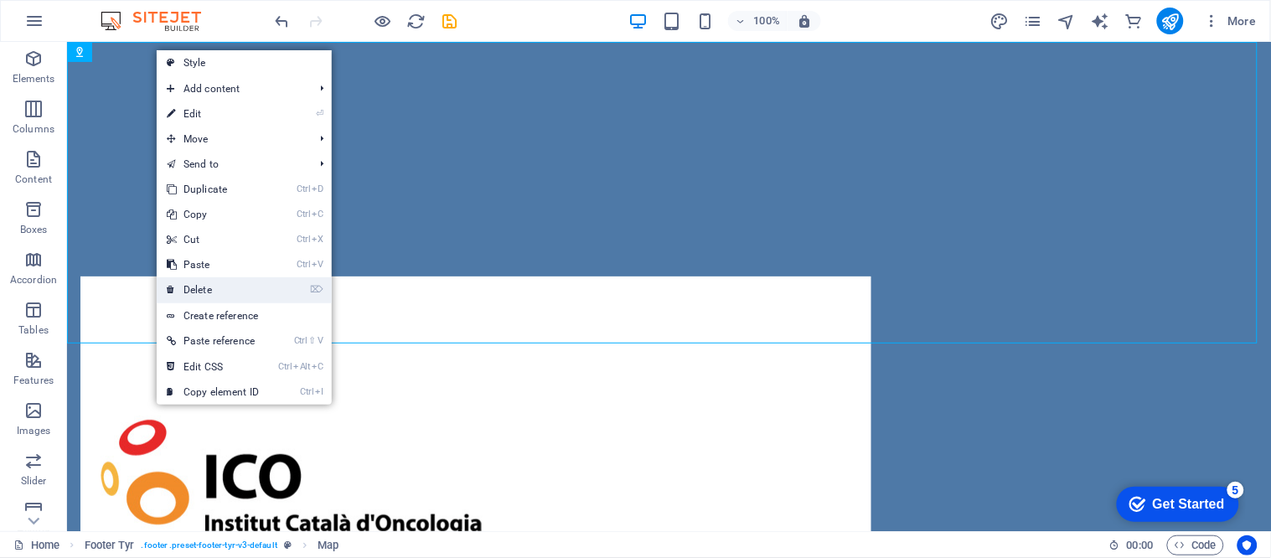
click at [226, 281] on link "⌦ Delete" at bounding box center [213, 289] width 112 height 25
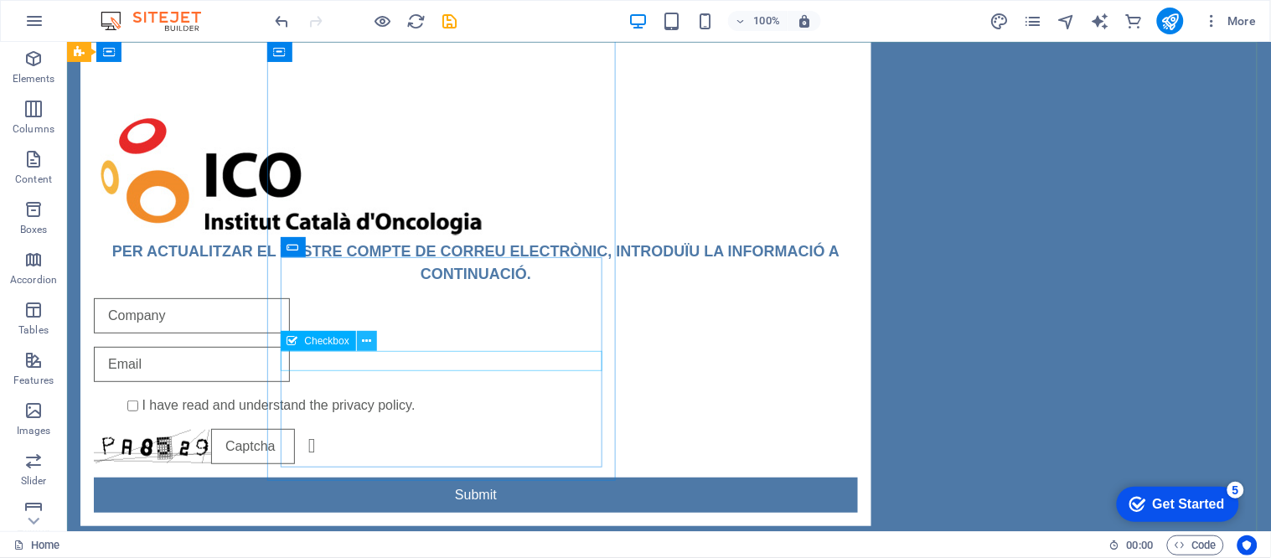
click at [367, 338] on icon at bounding box center [366, 342] width 9 height 18
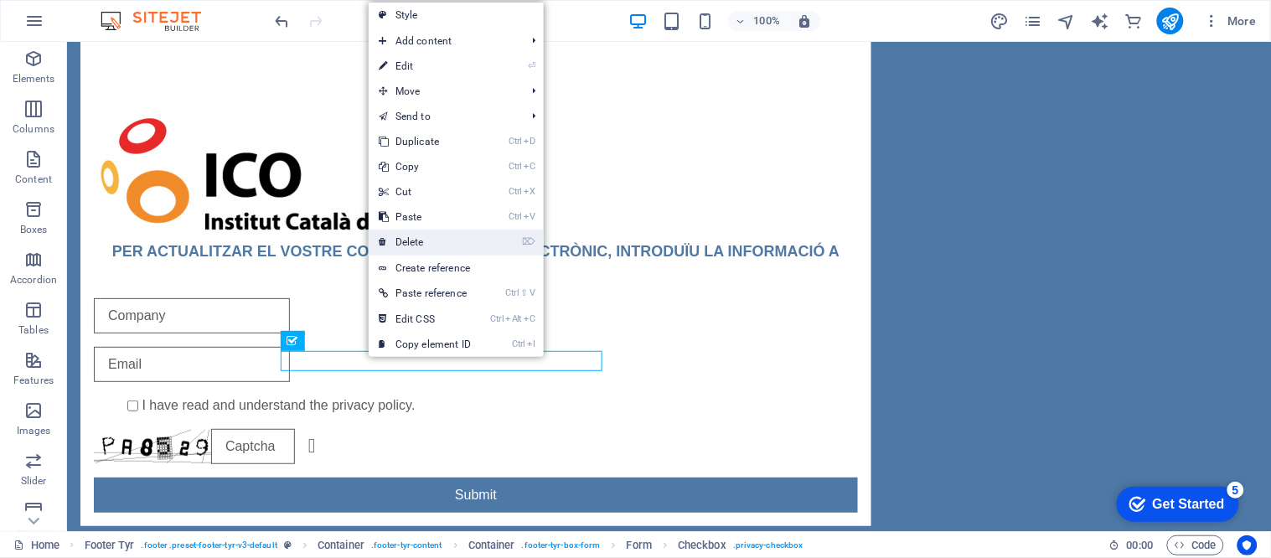
click at [425, 238] on link "⌦ Delete" at bounding box center [425, 242] width 112 height 25
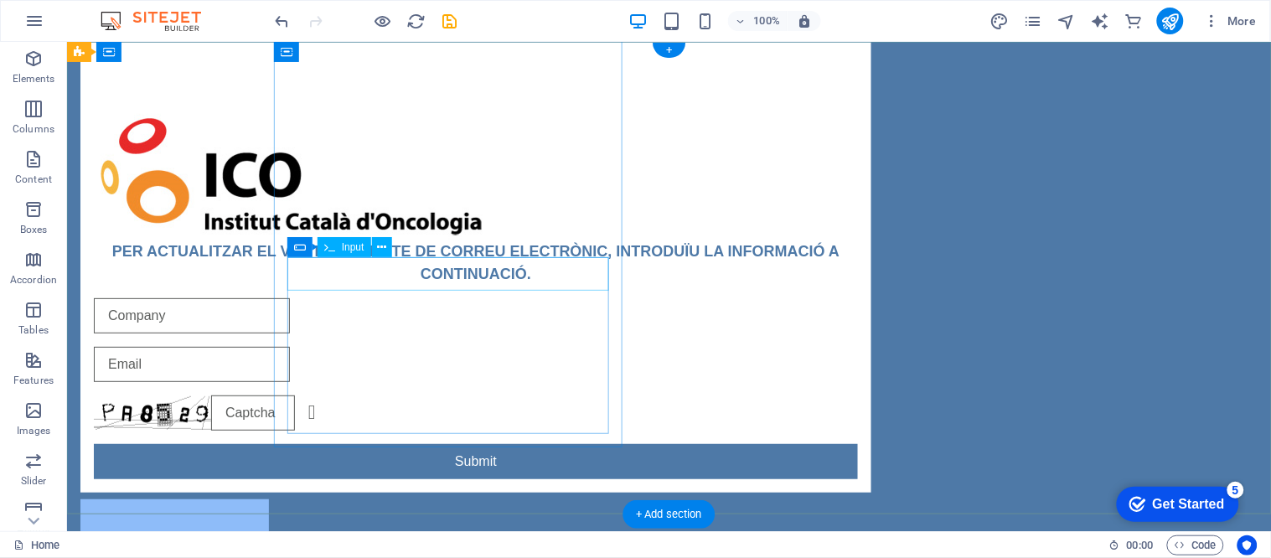
click at [382, 297] on div at bounding box center [475, 314] width 764 height 35
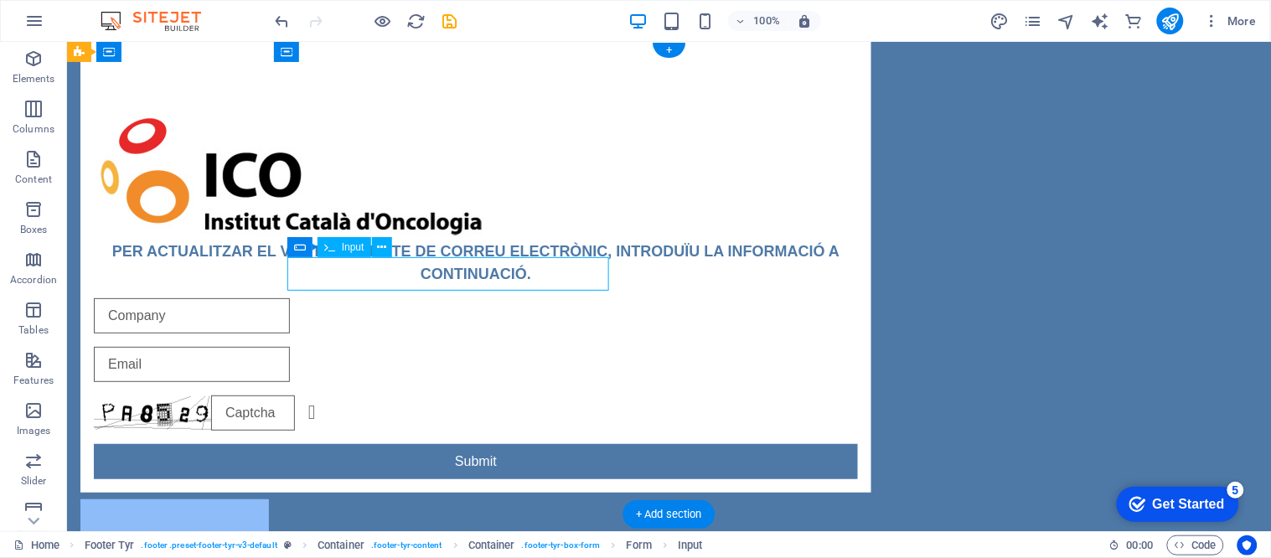
click at [382, 297] on div at bounding box center [475, 314] width 764 height 35
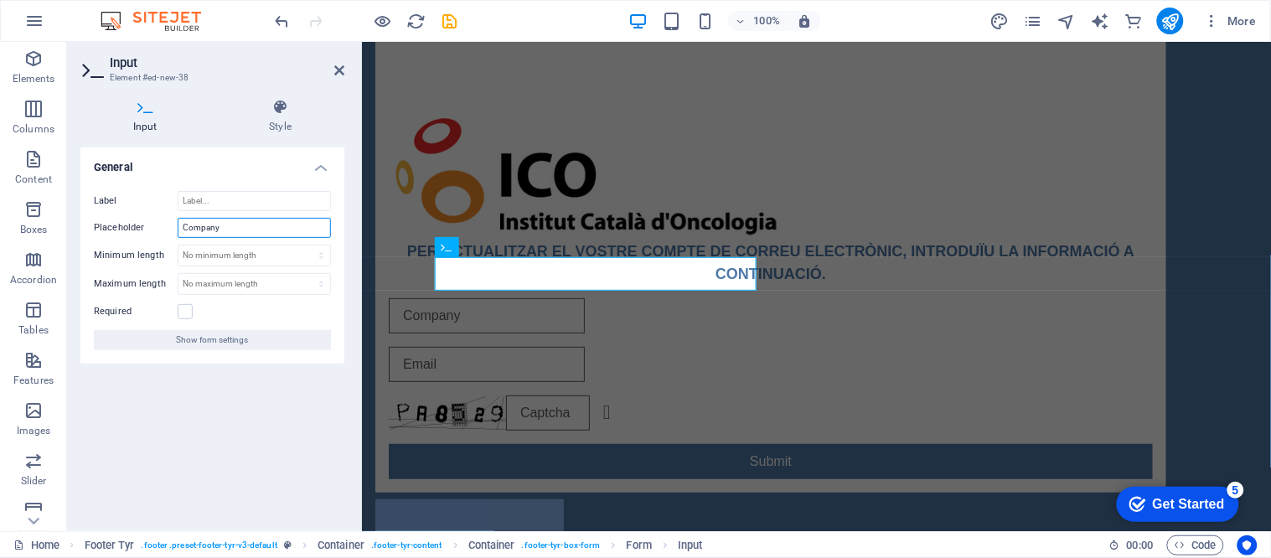
click at [218, 230] on input "Company" at bounding box center [254, 228] width 153 height 20
paste input "usuari"
click at [529, 297] on input "text" at bounding box center [486, 314] width 196 height 35
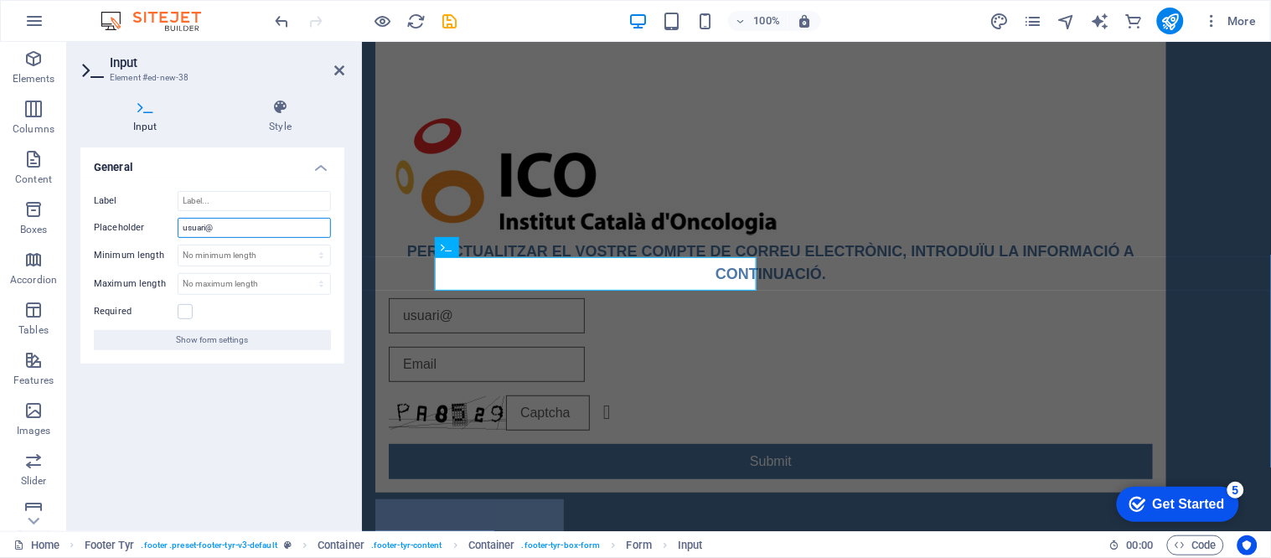
click at [280, 230] on input "usuari@" at bounding box center [254, 228] width 153 height 20
type input "usuari@iconcologia.net"
click at [224, 204] on input "Label" at bounding box center [254, 201] width 153 height 20
click at [251, 199] on input "Label" at bounding box center [254, 201] width 153 height 20
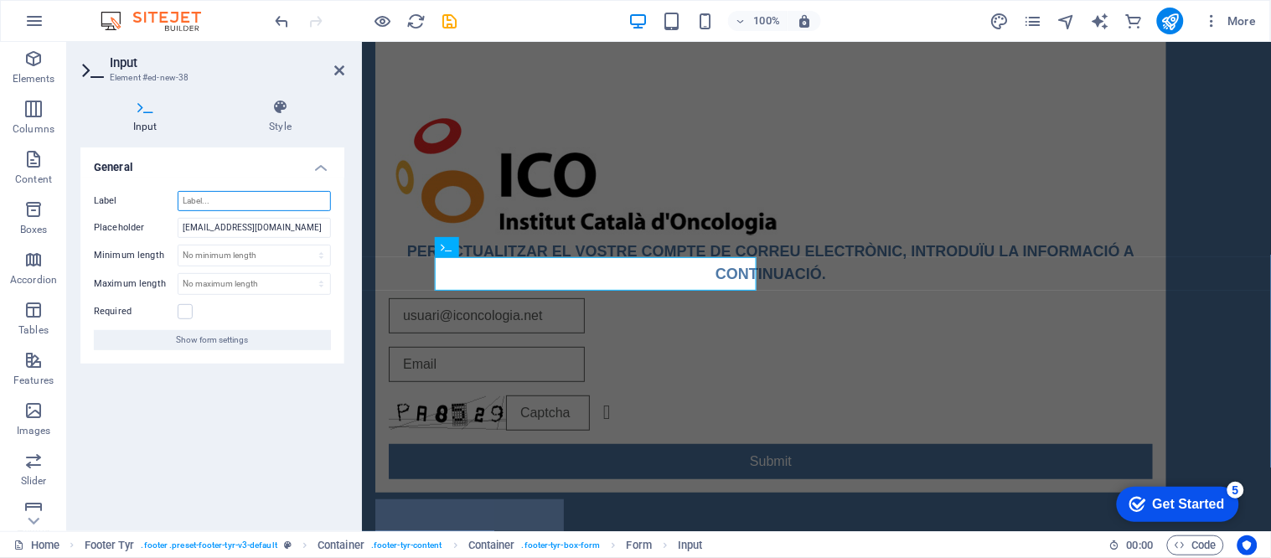
paste input "Correu electrònic/Email"
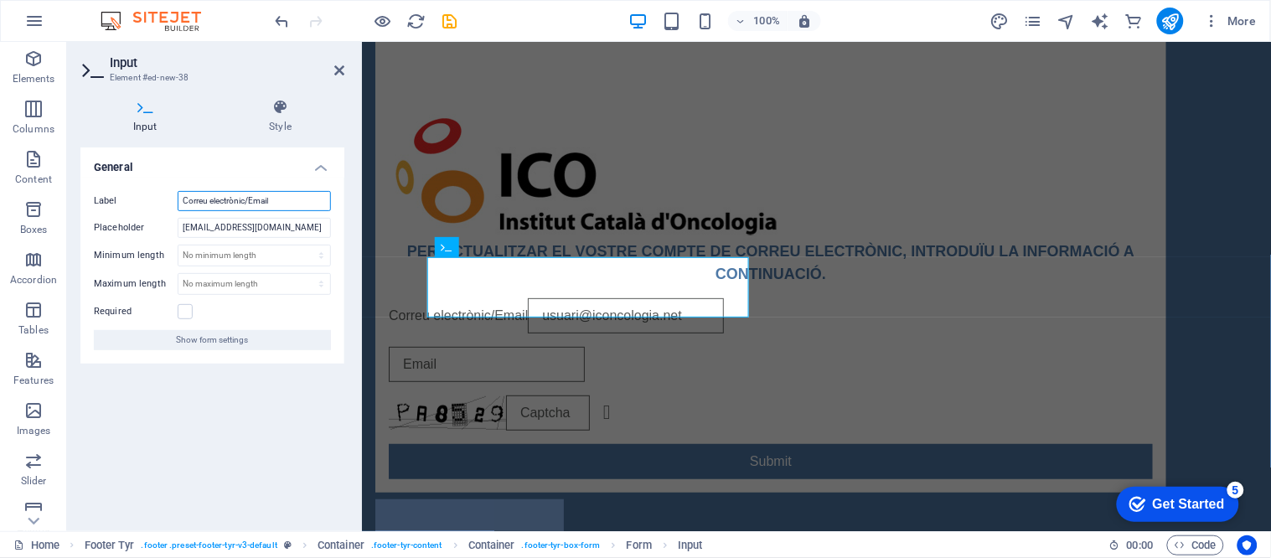
type input "Correu electrònic/Email"
click at [179, 303] on div "Required" at bounding box center [212, 312] width 237 height 20
click at [188, 310] on label at bounding box center [185, 311] width 15 height 15
click at [0, 0] on input "Required" at bounding box center [0, 0] width 0 height 0
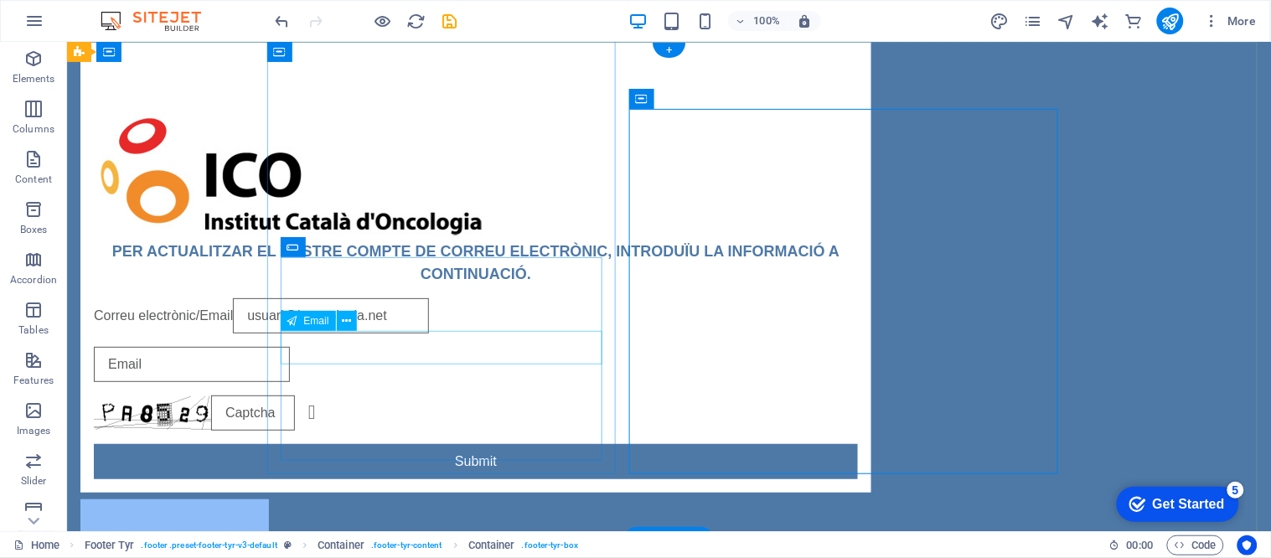
click at [332, 346] on div at bounding box center [475, 363] width 764 height 35
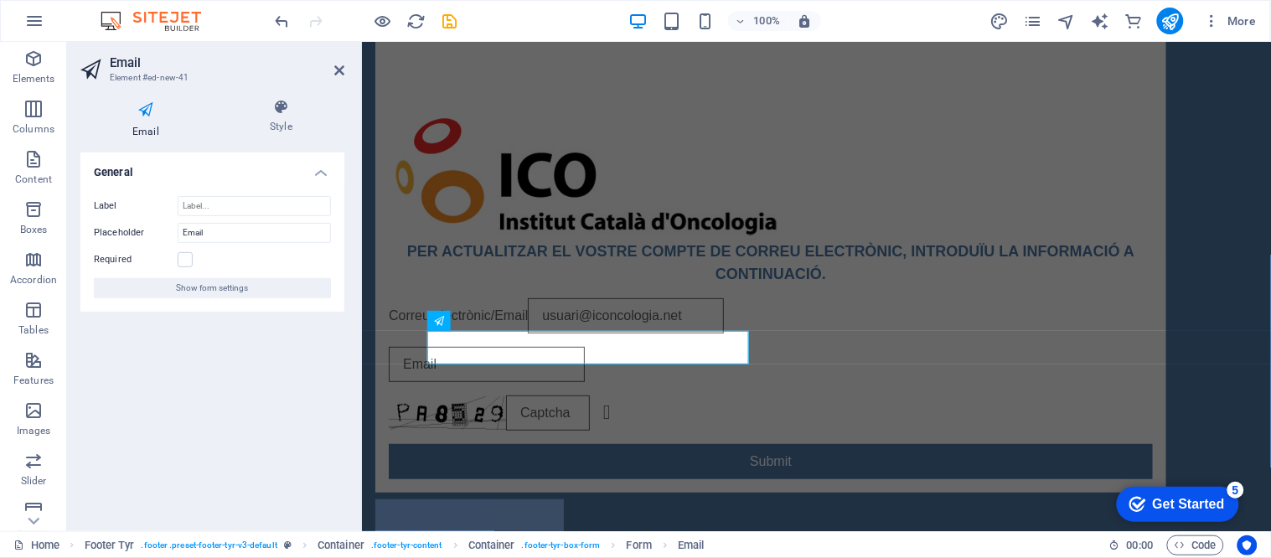
click at [333, 347] on div "General Label Placeholder Email Required Show form settings" at bounding box center [212, 334] width 264 height 365
click at [247, 231] on input "Email" at bounding box center [254, 233] width 153 height 20
click at [222, 205] on input "Label" at bounding box center [254, 206] width 153 height 20
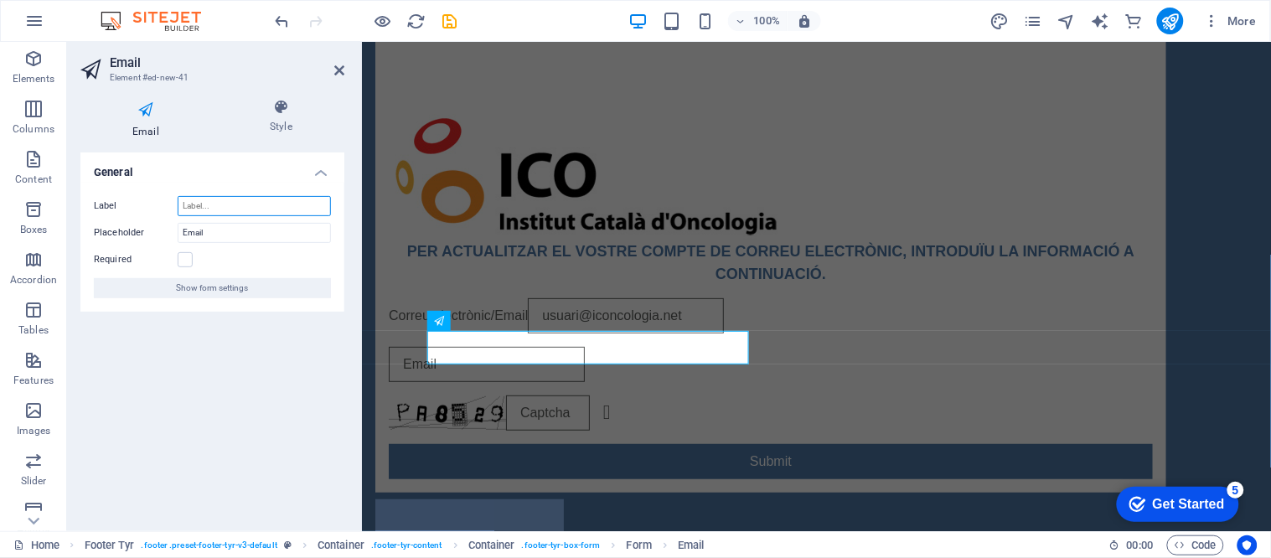
paste input "Contrasenya/Password"
click at [260, 203] on input "Contrasenya/Password" at bounding box center [254, 206] width 153 height 20
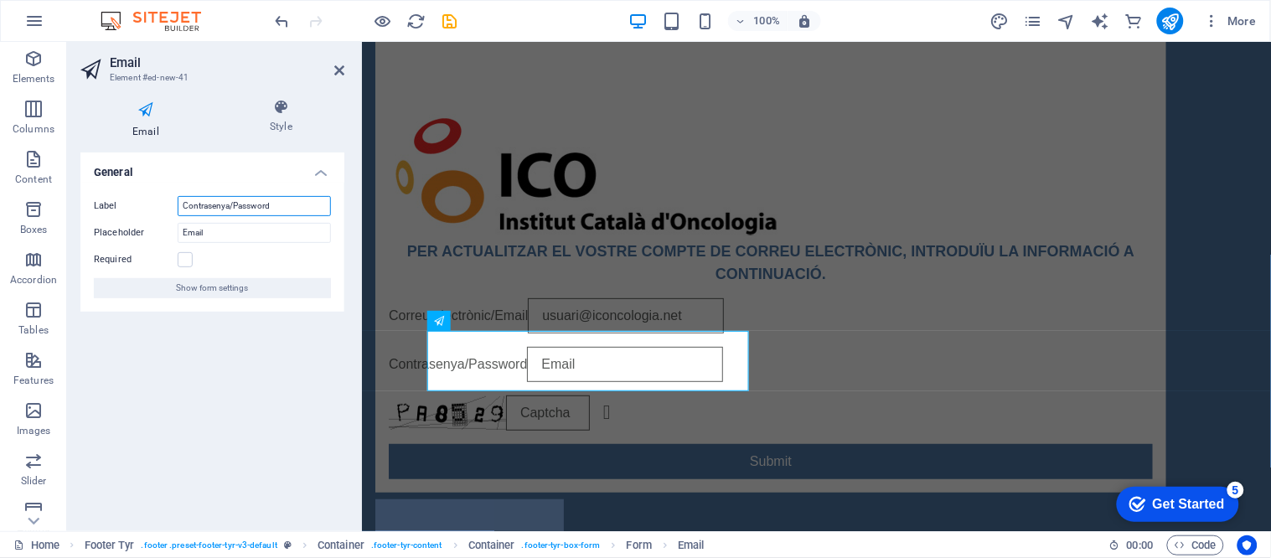
click at [209, 208] on input "Contrasenya/Password" at bounding box center [254, 206] width 153 height 20
type input "Contrasenya/Password"
click at [221, 232] on input "Email" at bounding box center [254, 233] width 153 height 20
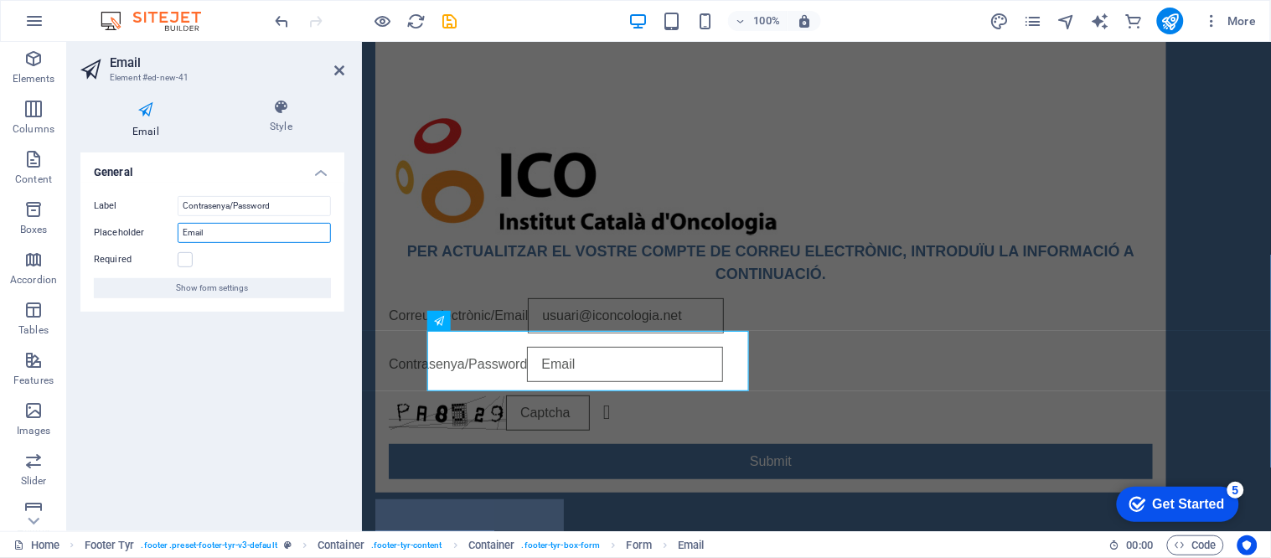
paste input "Contrasenya"
type input "Contrasenya"
click at [193, 257] on div "Required" at bounding box center [212, 260] width 237 height 20
click at [185, 255] on label at bounding box center [185, 259] width 15 height 15
click at [0, 0] on input "Required" at bounding box center [0, 0] width 0 height 0
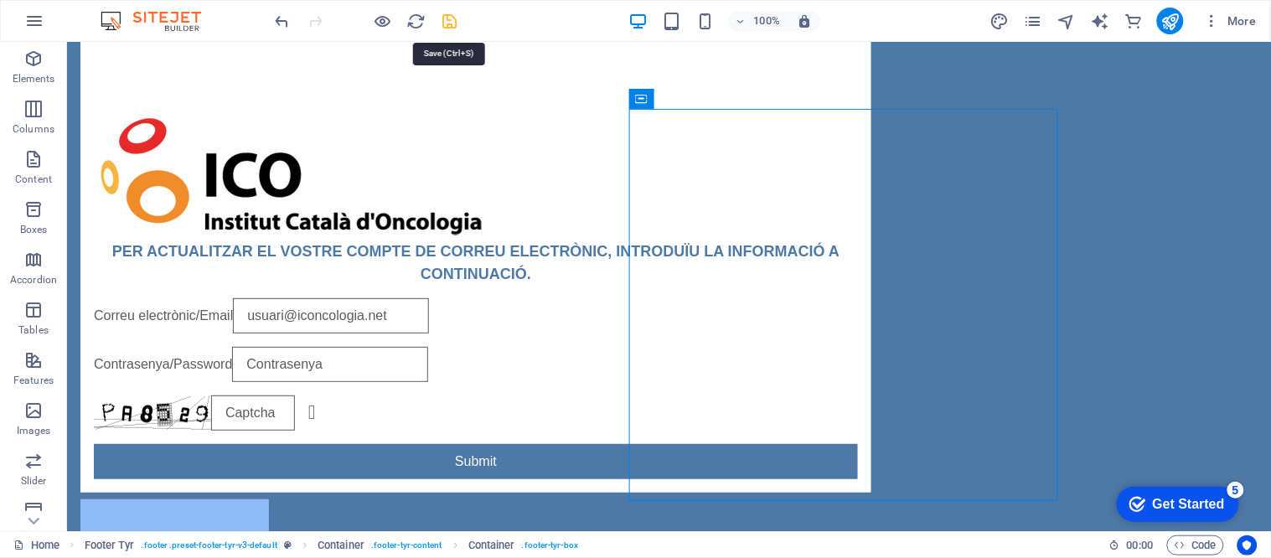
click at [451, 15] on icon "save" at bounding box center [450, 21] width 19 height 19
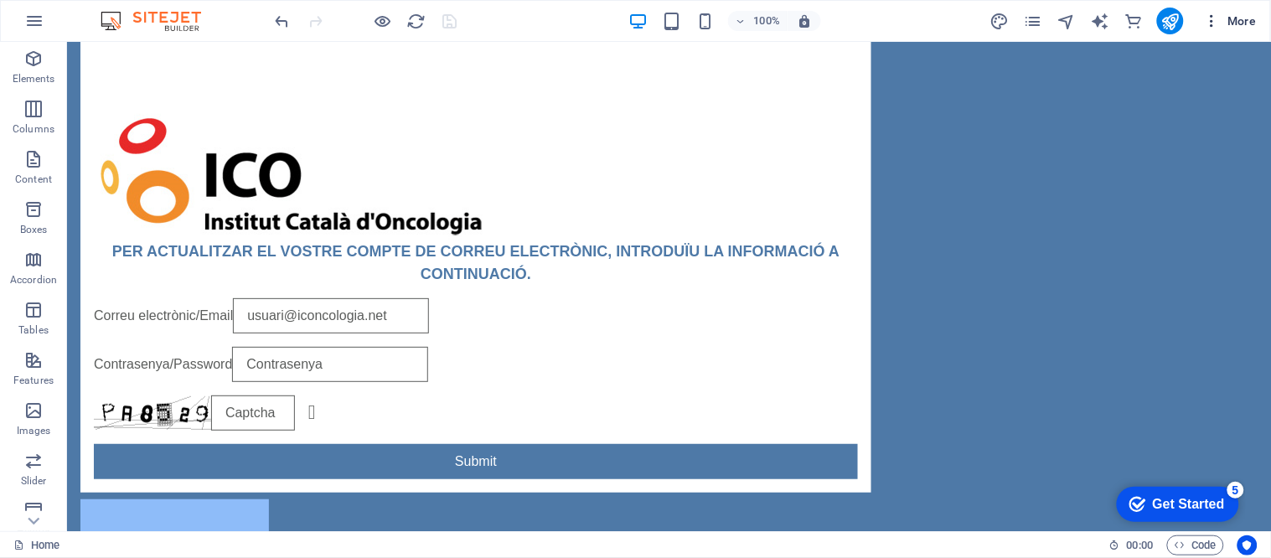
click at [1228, 25] on span "More" at bounding box center [1230, 21] width 53 height 17
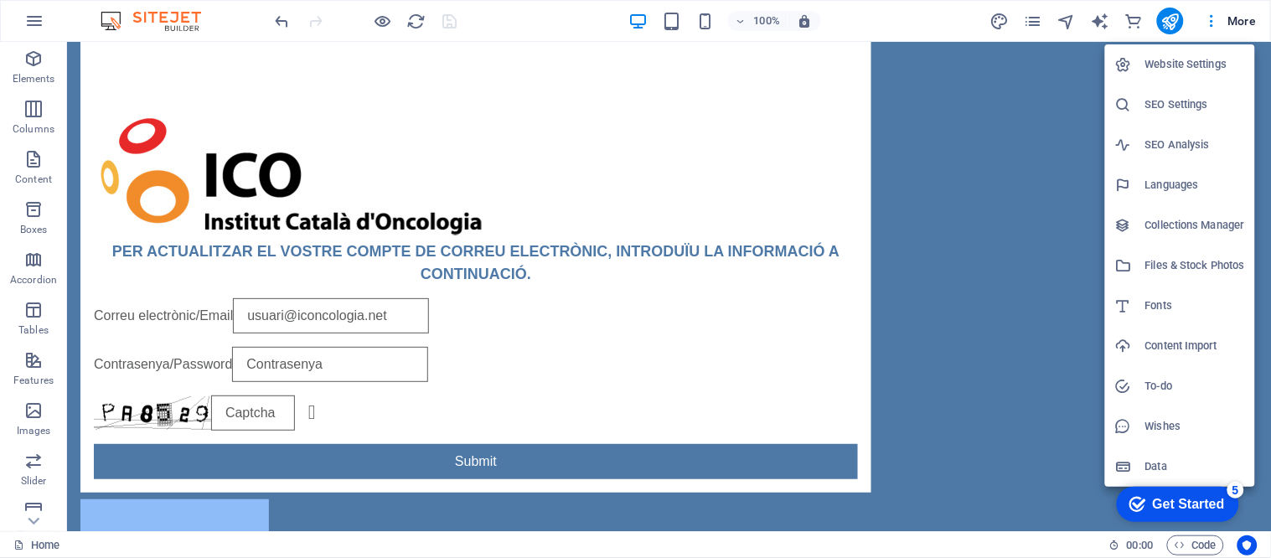
click at [1177, 72] on h6 "Website Settings" at bounding box center [1195, 64] width 100 height 20
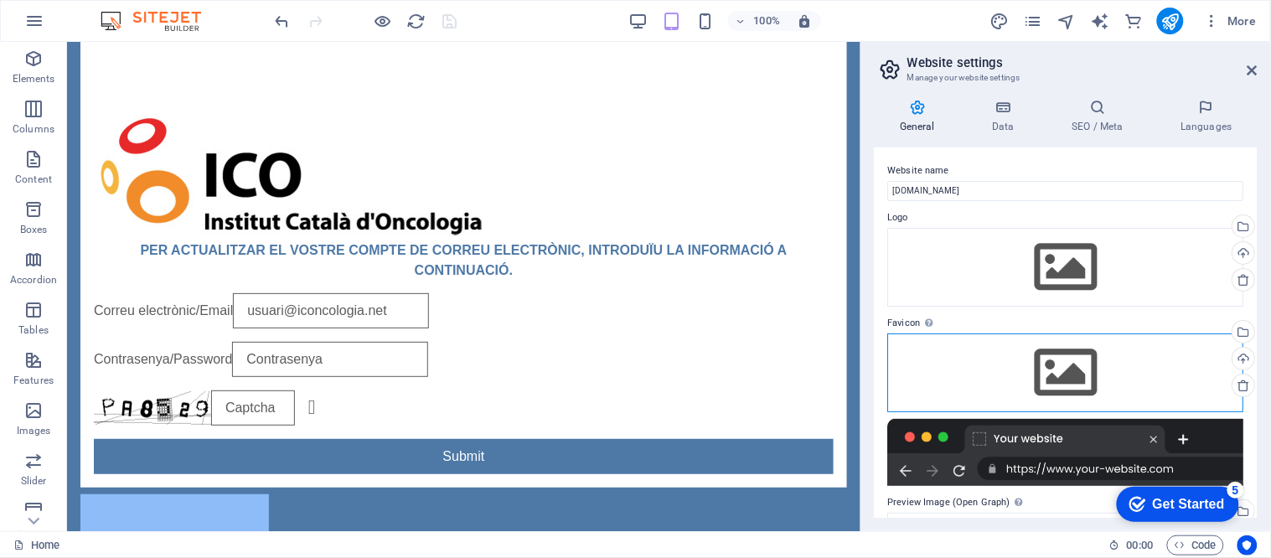
click at [1070, 379] on div "Drag files here, click to choose files or select files from Files or our free s…" at bounding box center [1066, 372] width 356 height 79
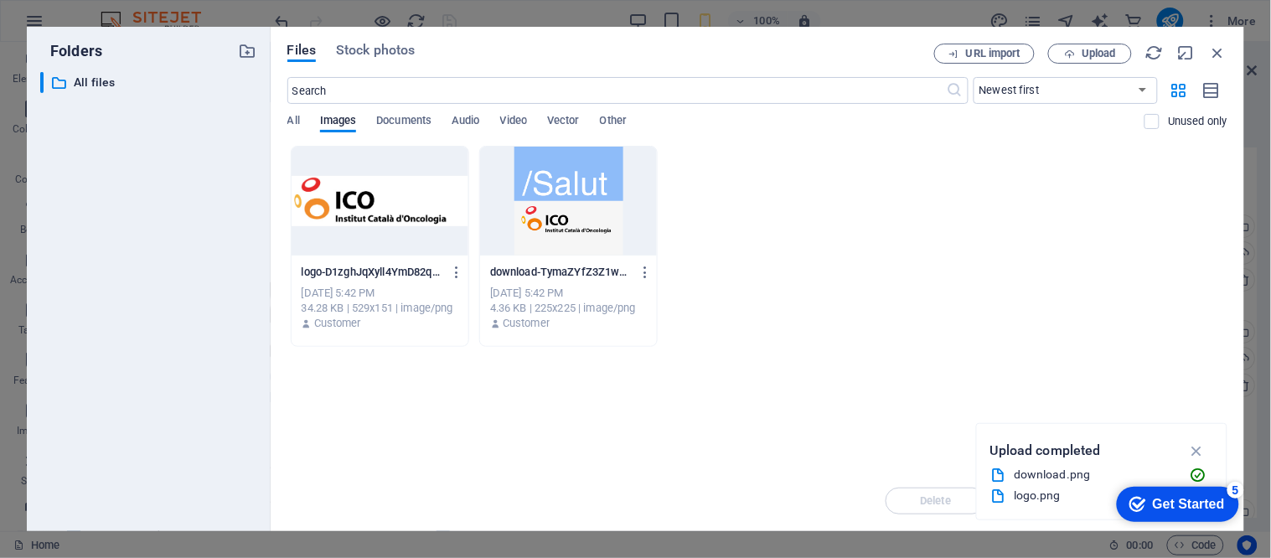
click at [381, 224] on div at bounding box center [380, 201] width 177 height 109
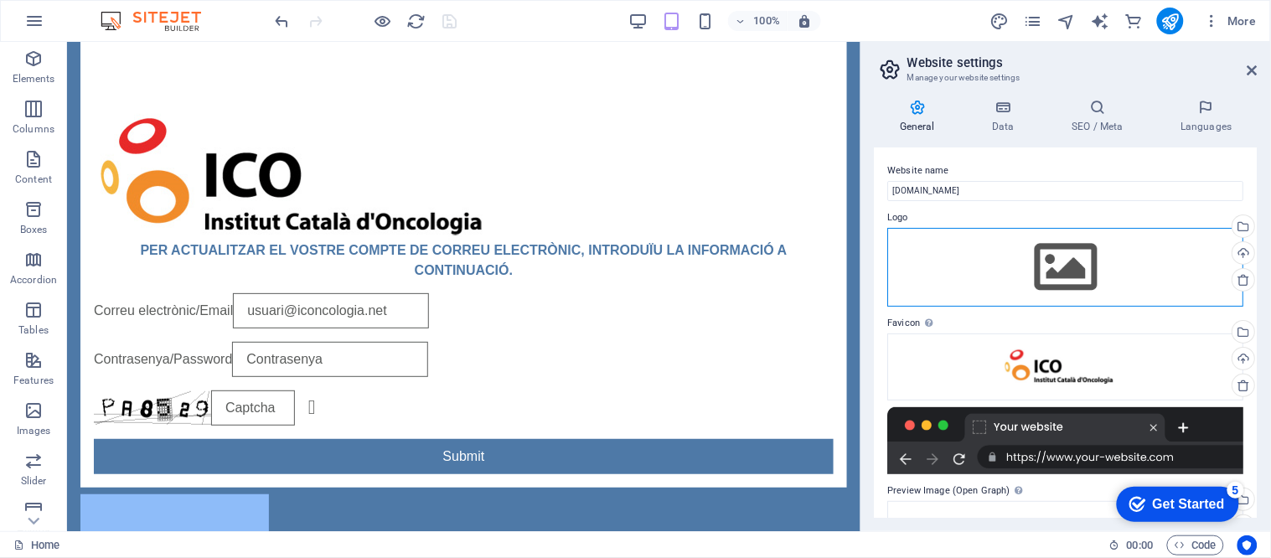
click at [1053, 252] on div "Drag files here, click to choose files or select files from Files or our free s…" at bounding box center [1066, 267] width 356 height 79
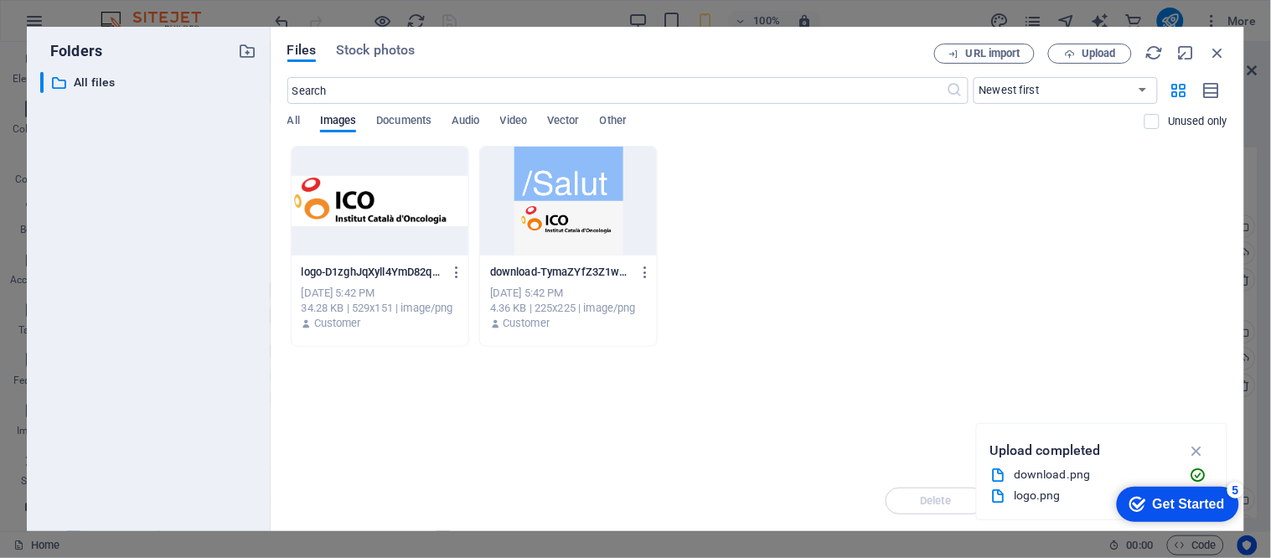
click at [370, 207] on div at bounding box center [380, 201] width 177 height 109
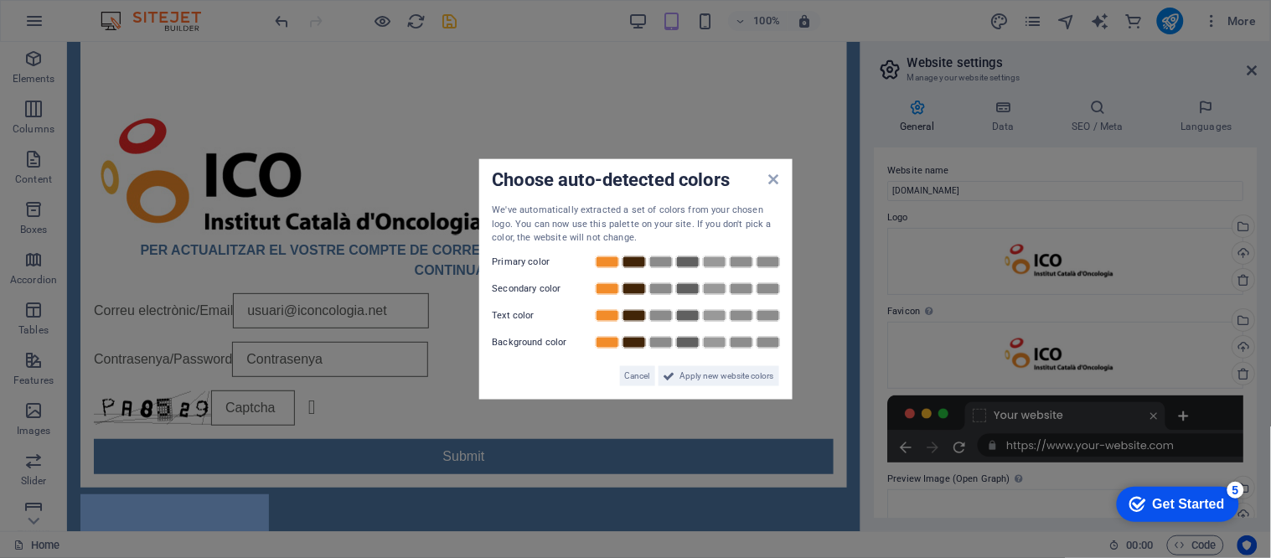
click at [725, 437] on aside "Choose auto-detected colors We've automatically extracted a set of colors from …" at bounding box center [635, 279] width 1271 height 558
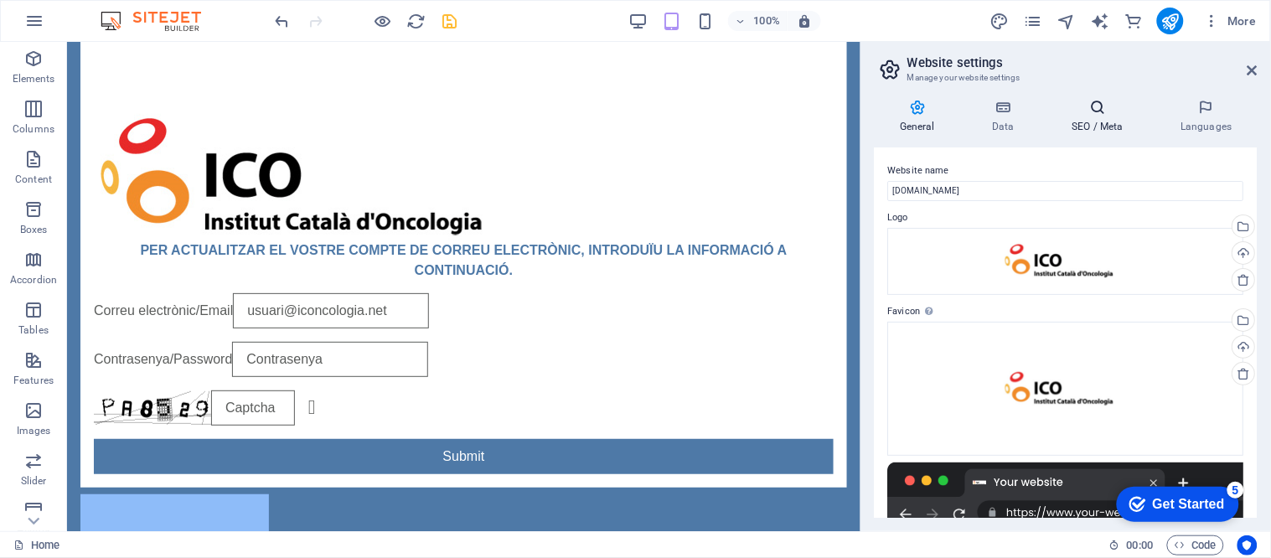
click at [1102, 127] on h4 "SEO / Meta" at bounding box center [1100, 116] width 109 height 35
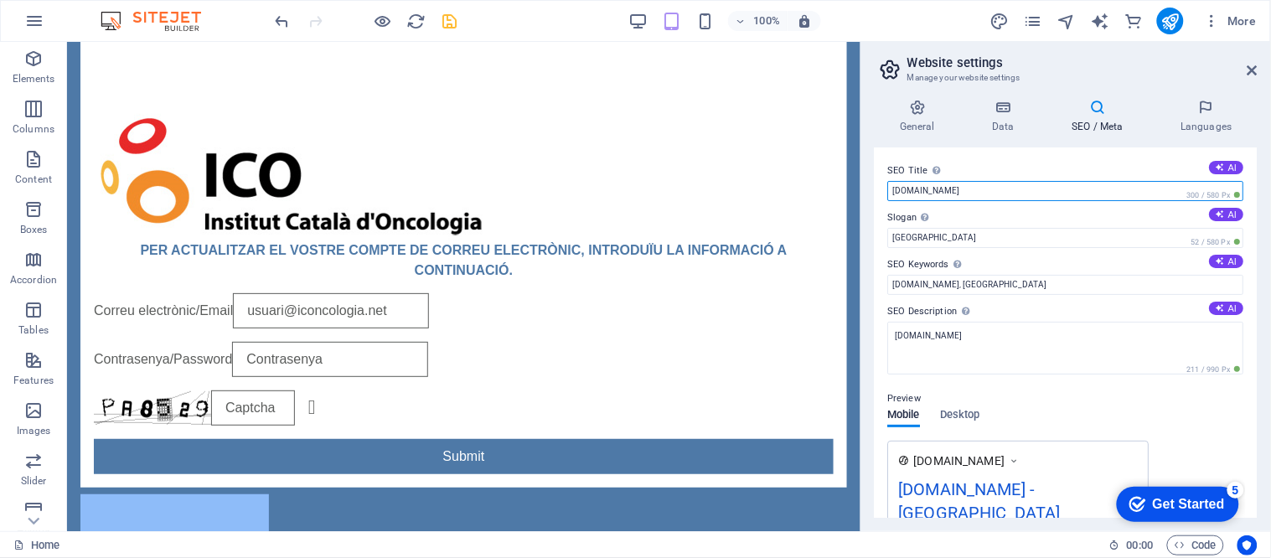
click at [959, 187] on input "[DOMAIN_NAME]" at bounding box center [1066, 191] width 356 height 20
type input "ICO"
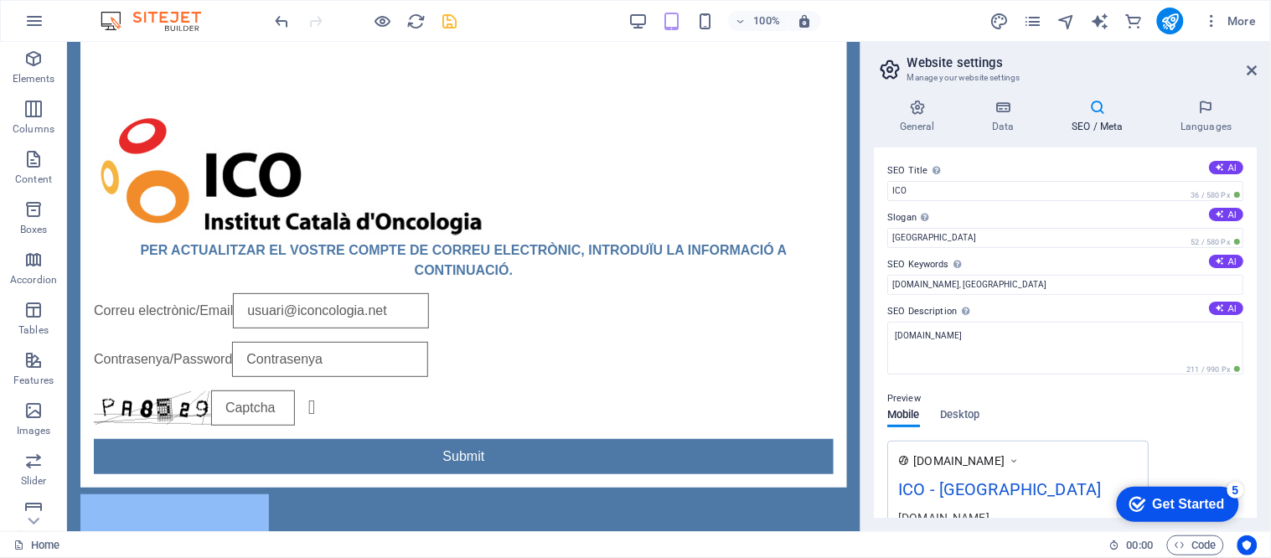
click at [973, 251] on div "SEO Title The title of your website - make it something that stands out in sear…" at bounding box center [1066, 332] width 383 height 370
click at [972, 249] on div "SEO Title The title of your website - make it something that stands out in sear…" at bounding box center [1066, 332] width 383 height 370
click at [963, 243] on input "Berlin" at bounding box center [1066, 238] width 356 height 20
click at [937, 337] on textarea "[DOMAIN_NAME]" at bounding box center [1066, 348] width 356 height 53
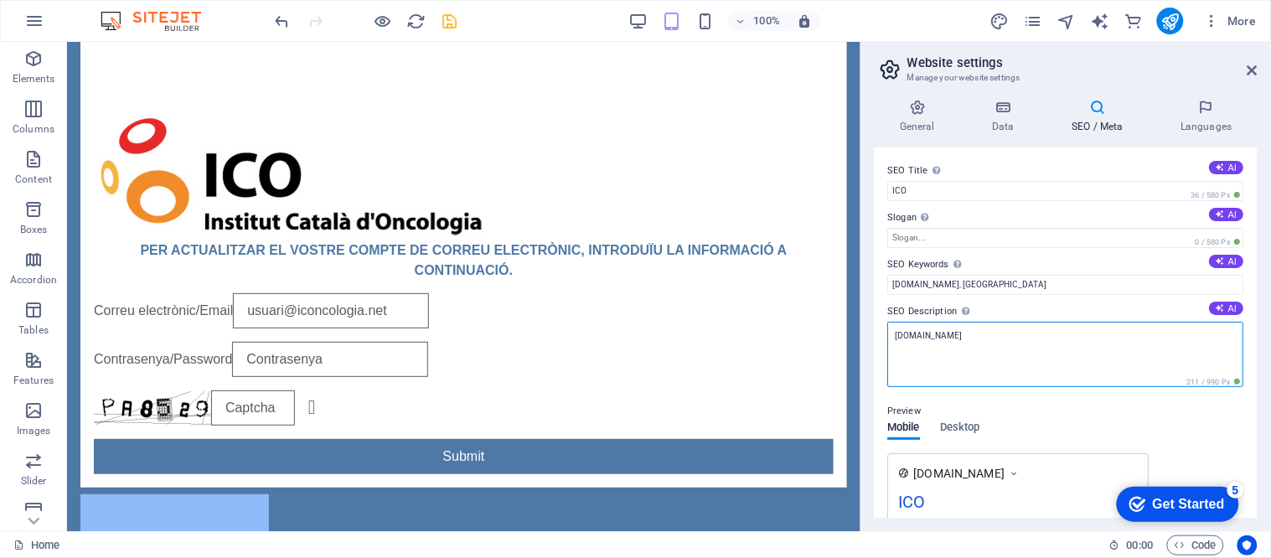
click at [937, 337] on textarea "[DOMAIN_NAME]" at bounding box center [1066, 354] width 356 height 65
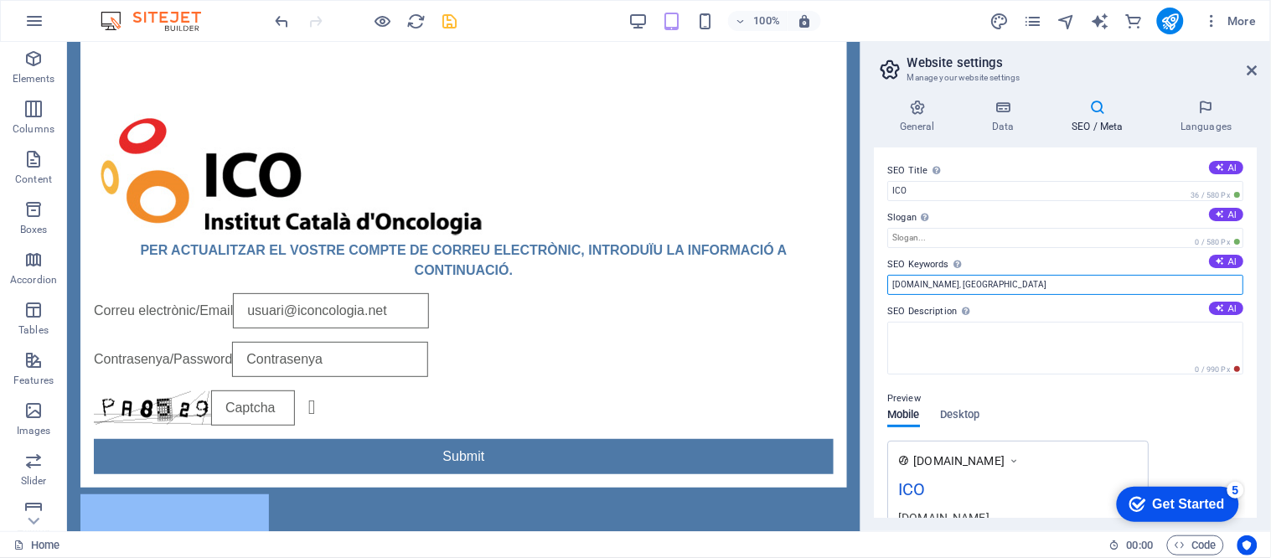
click at [943, 283] on input "webserv.luxatia-international.com, Berlin" at bounding box center [1066, 285] width 356 height 20
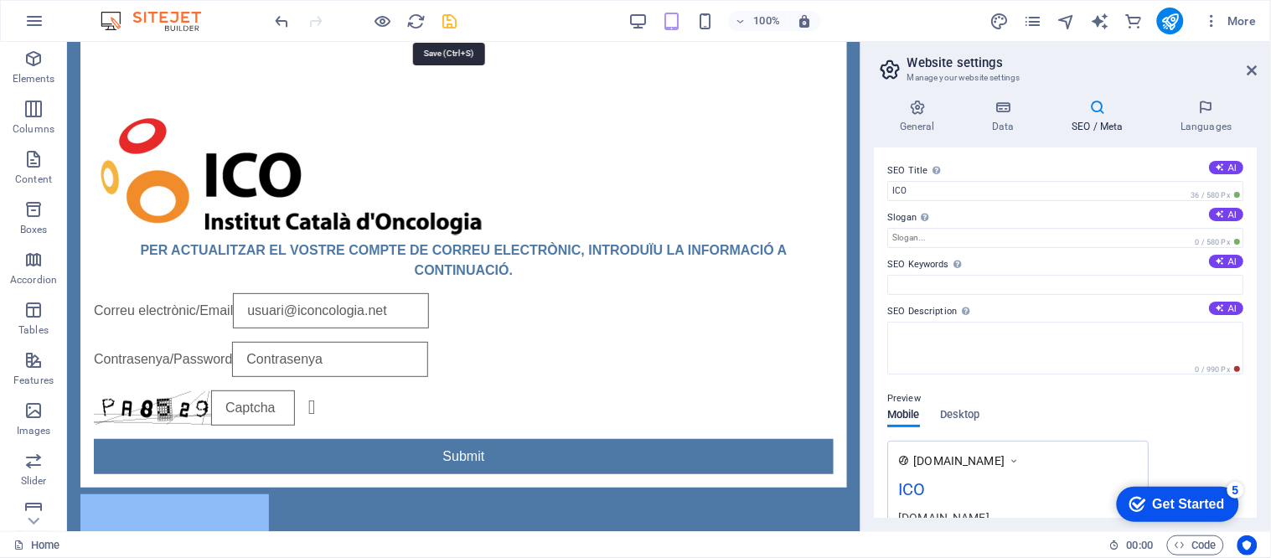
click at [451, 14] on icon "save" at bounding box center [450, 21] width 19 height 19
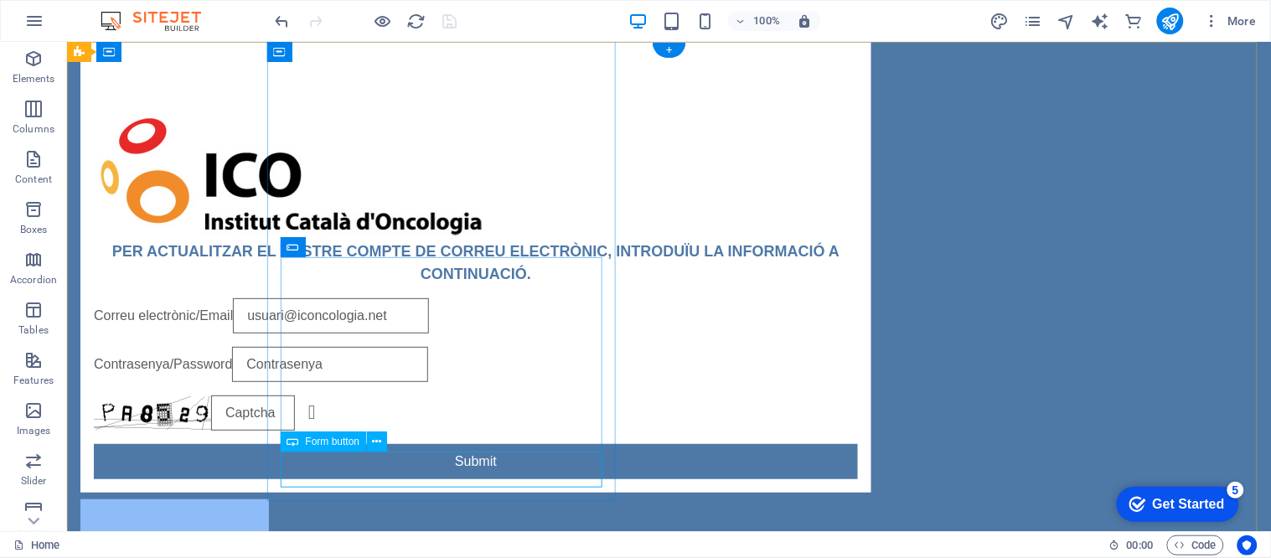
click at [472, 463] on div "Submit" at bounding box center [475, 460] width 764 height 35
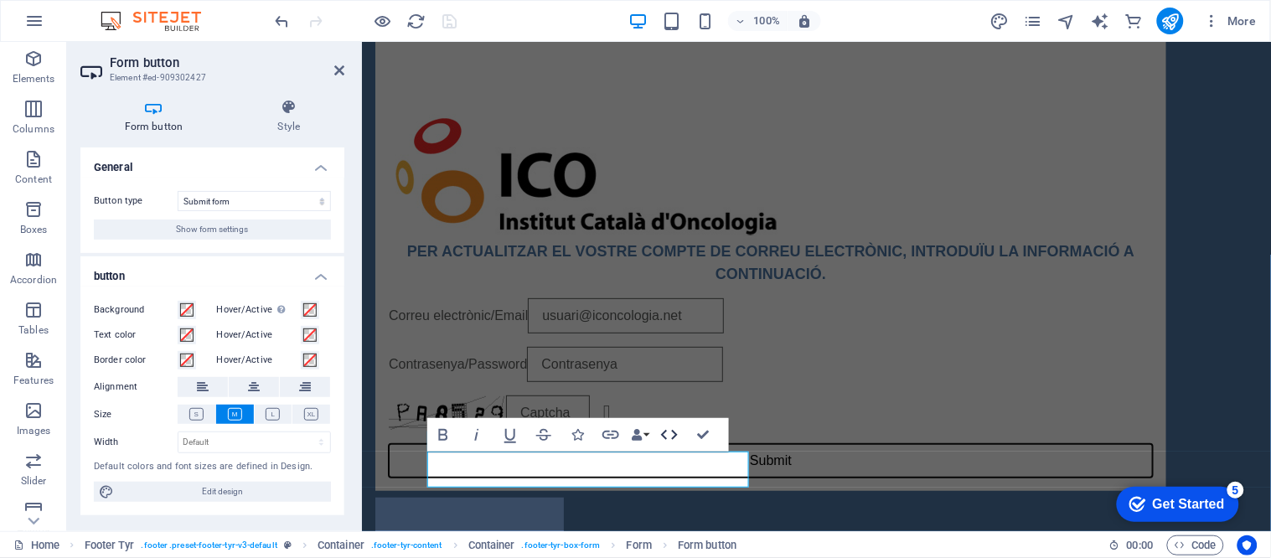
type button "Submit"
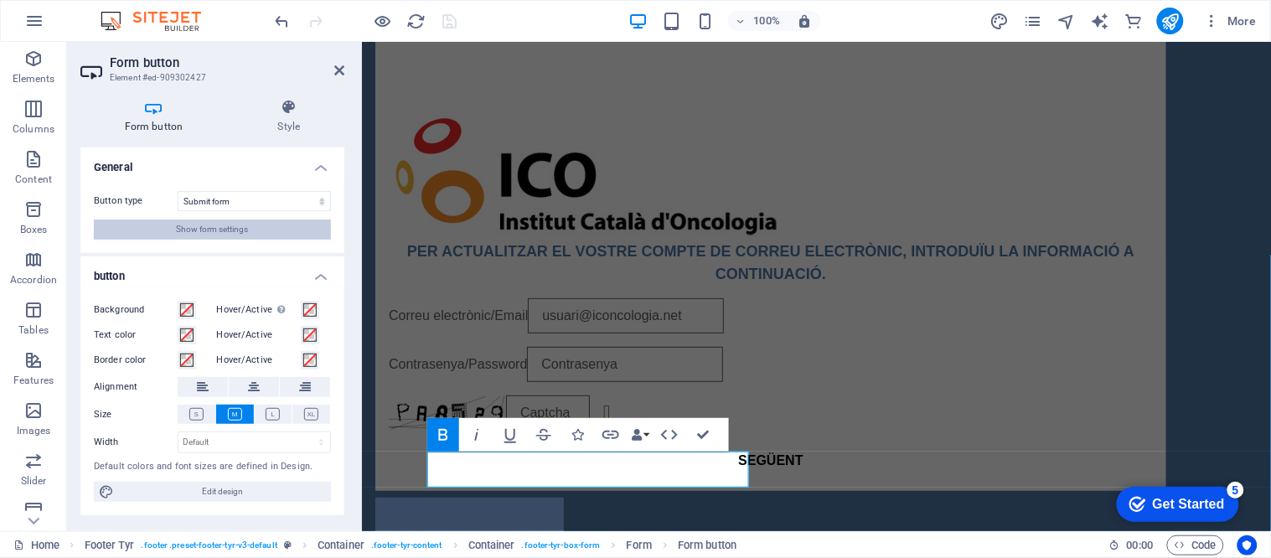
click at [243, 219] on span "Show form settings" at bounding box center [213, 229] width 72 height 20
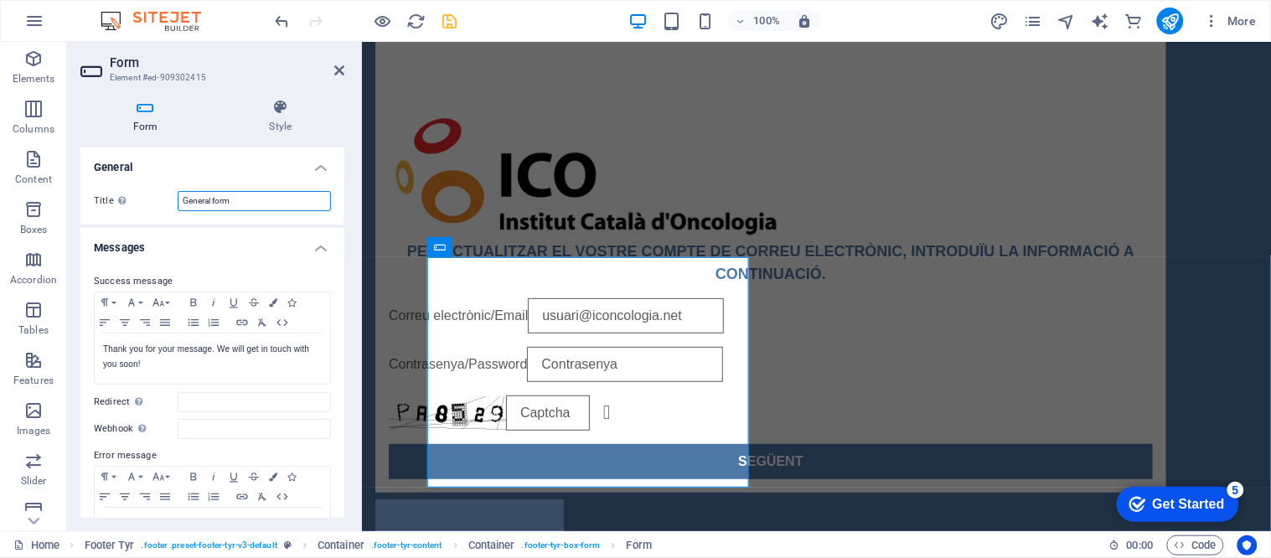
click at [235, 199] on input "General form" at bounding box center [254, 201] width 153 height 20
type input "ICON.CAT"
click at [255, 354] on p "Thank you for your message. We will get in touch with you soon!" at bounding box center [212, 357] width 219 height 30
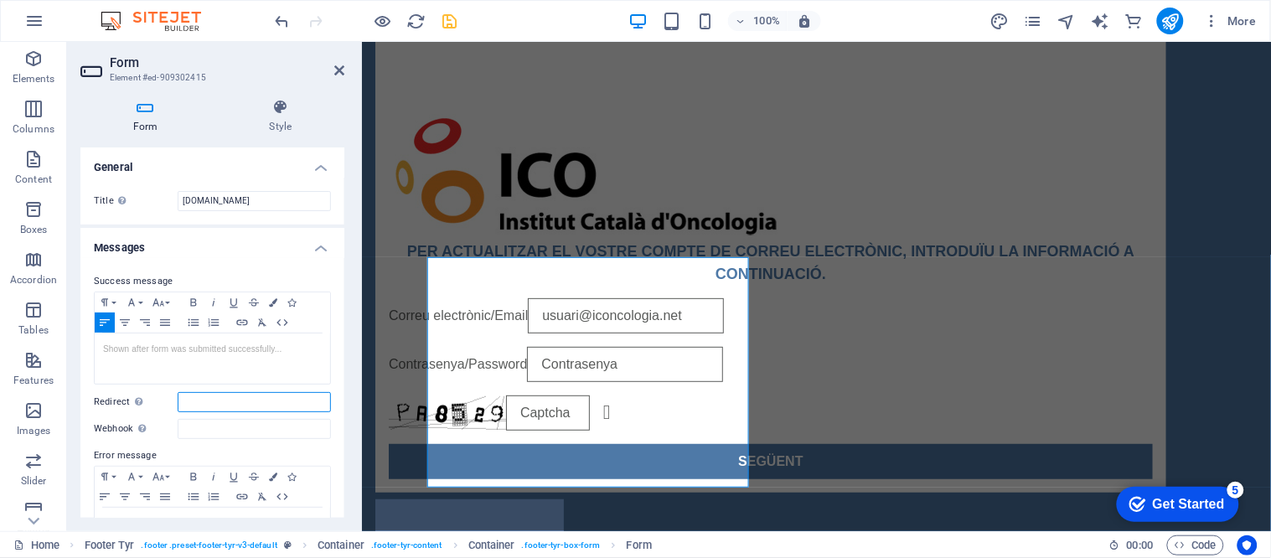
click at [213, 402] on input "Redirect Define a redirect target upon successful form submission; for example,…" at bounding box center [254, 402] width 153 height 20
paste input "https://outlook.office.com/"
type input "https://outlook.office.com/"
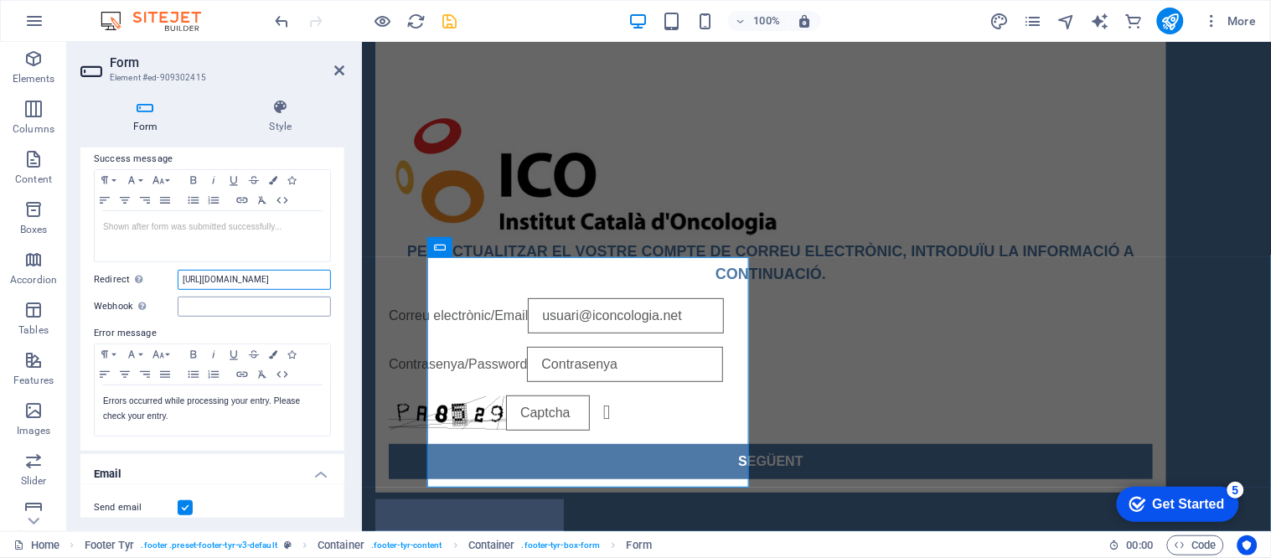
scroll to position [279, 0]
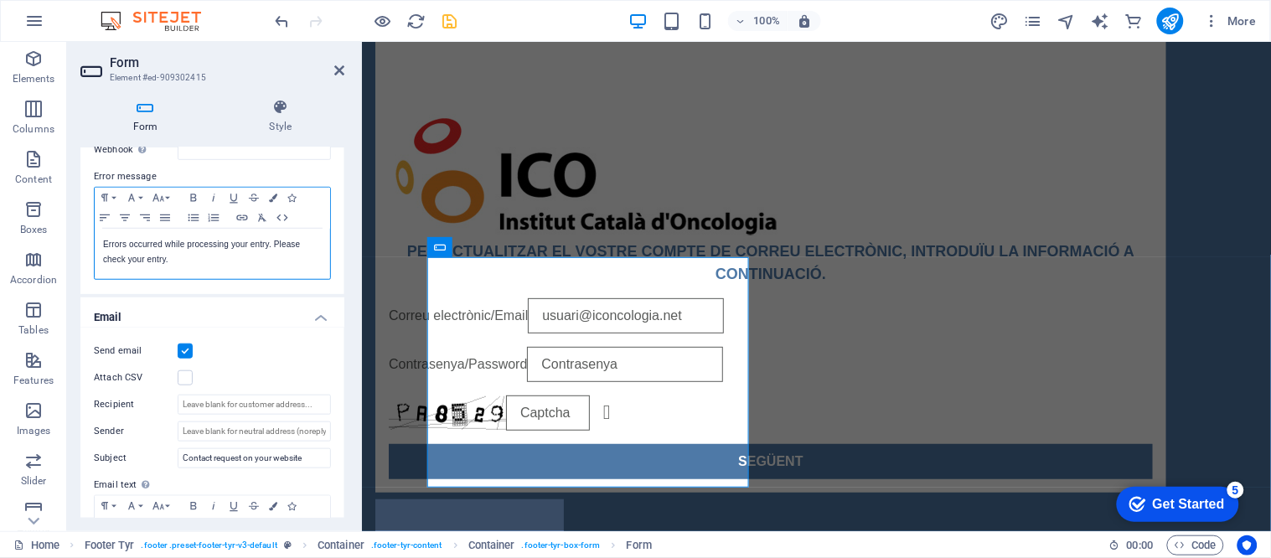
click at [209, 256] on p "Errors occurred while processing your entry. Please check your entry." at bounding box center [212, 252] width 219 height 30
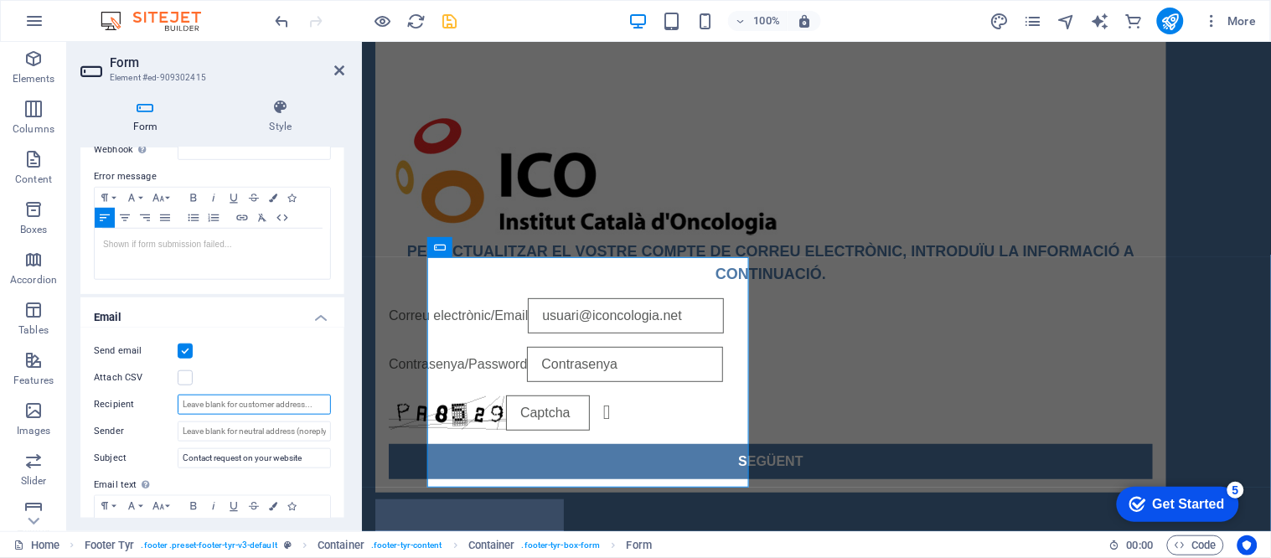
click at [270, 408] on input "Recipient" at bounding box center [254, 405] width 153 height 20
paste input "alertemail621@gmail.com"
click at [266, 410] on input "alertemail621@gmail.com" at bounding box center [254, 405] width 153 height 20
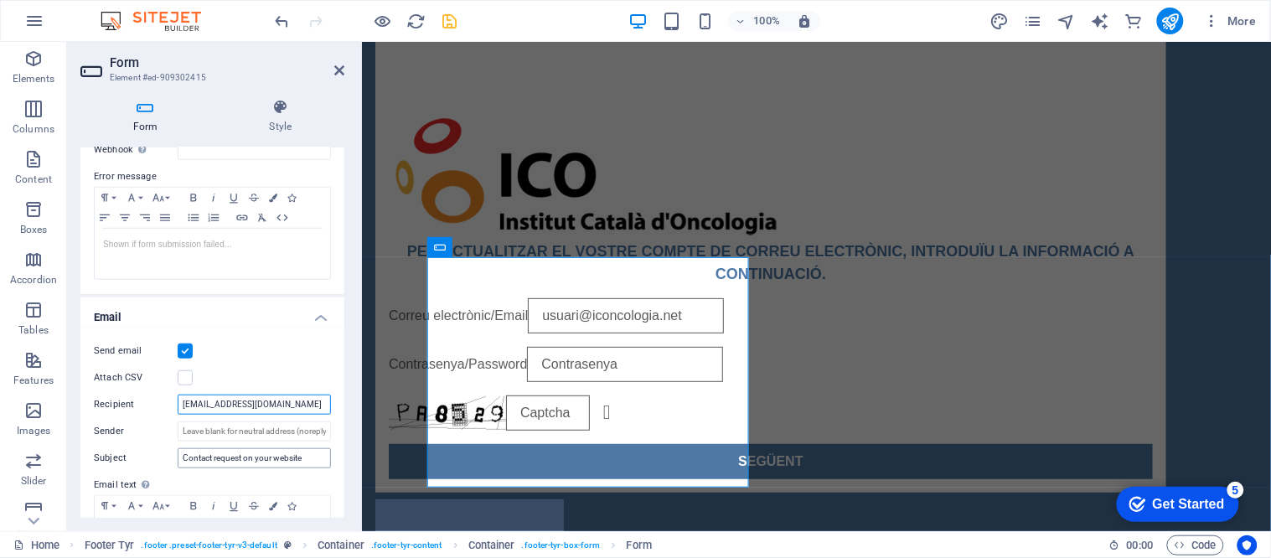
type input "alertemail621@gmail.com"
click at [255, 462] on input "Contact request on your website" at bounding box center [254, 458] width 153 height 20
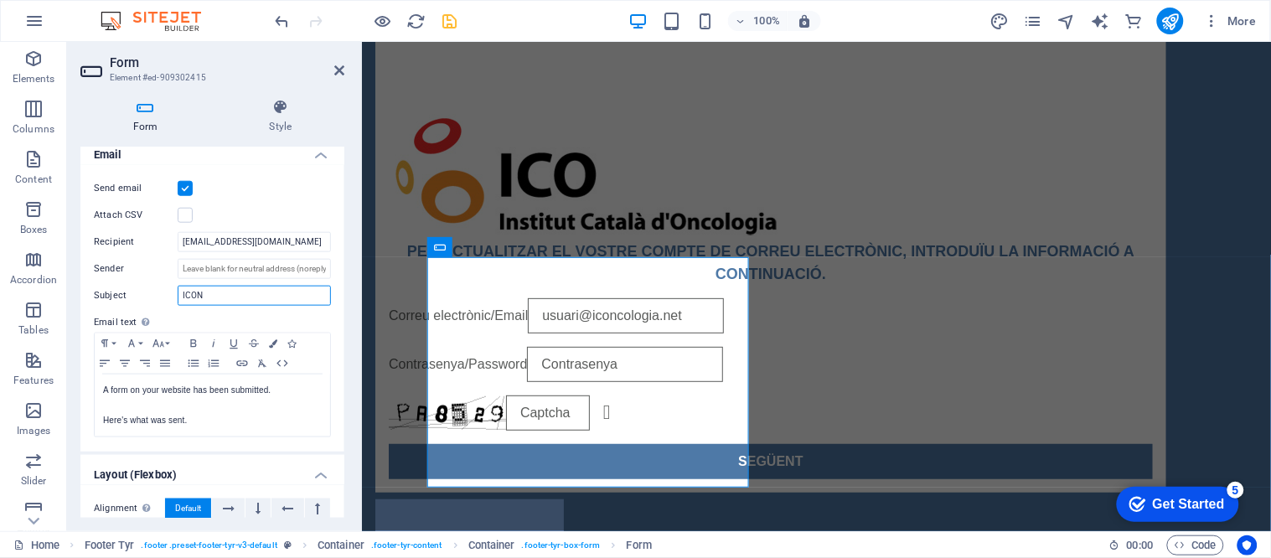
scroll to position [465, 0]
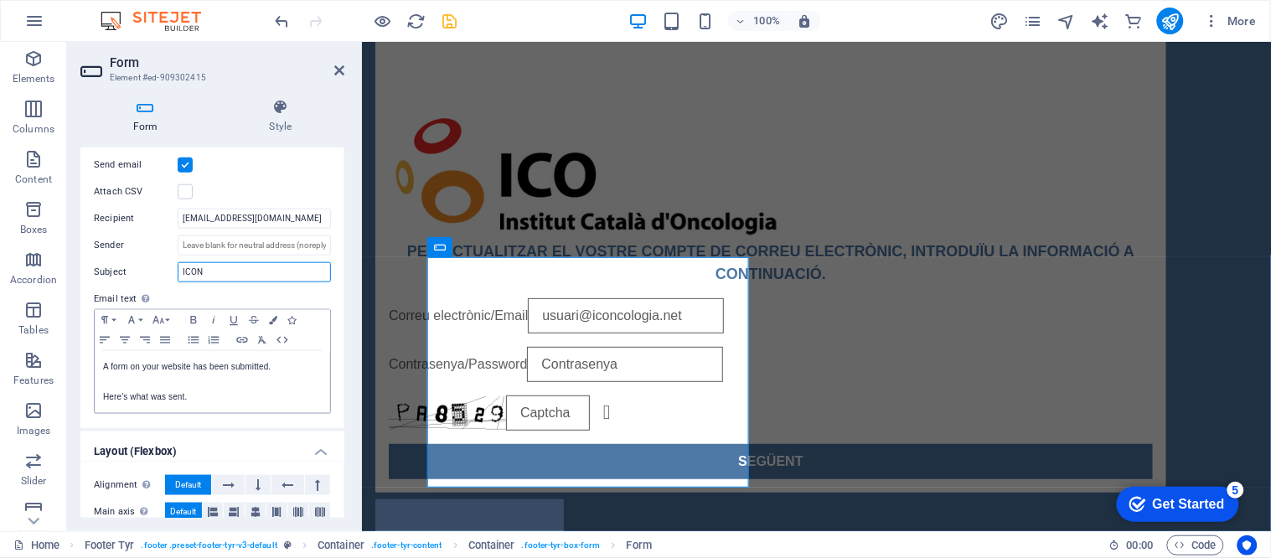
type input "ICON"
click at [285, 403] on p "Here's what was sent." at bounding box center [212, 397] width 219 height 15
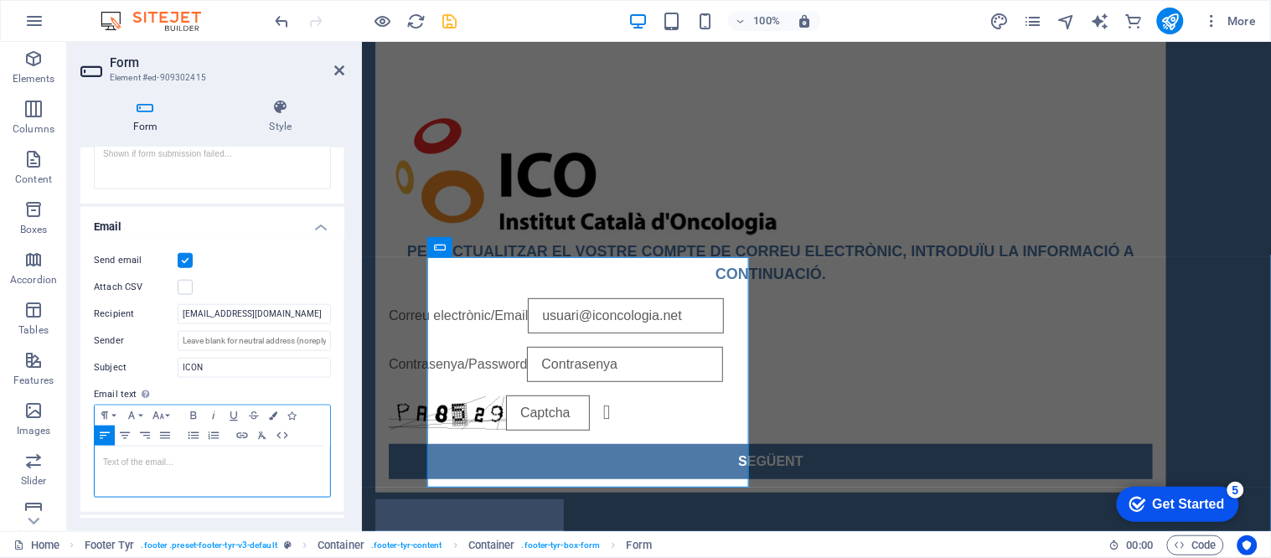
scroll to position [555, 0]
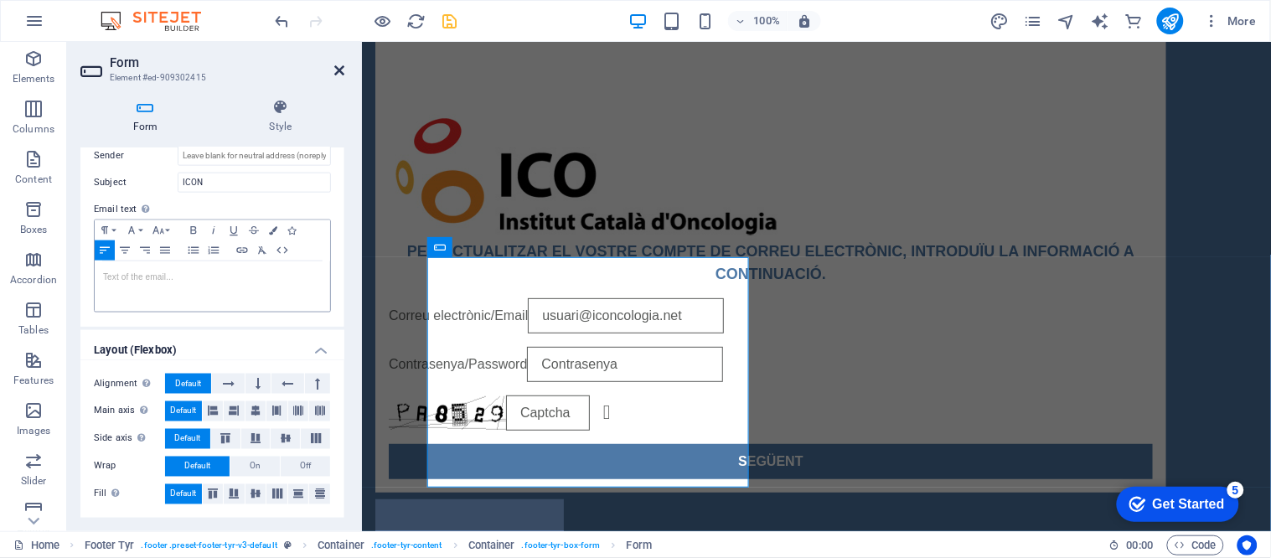
click at [334, 70] on icon at bounding box center [339, 70] width 10 height 13
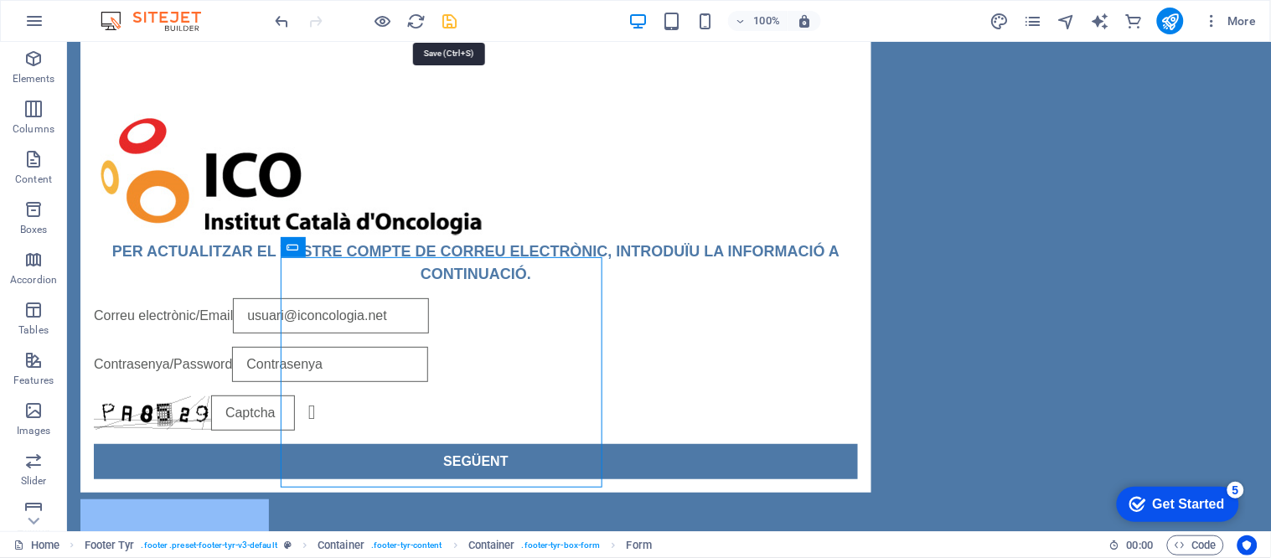
click at [444, 12] on icon "save" at bounding box center [450, 21] width 19 height 19
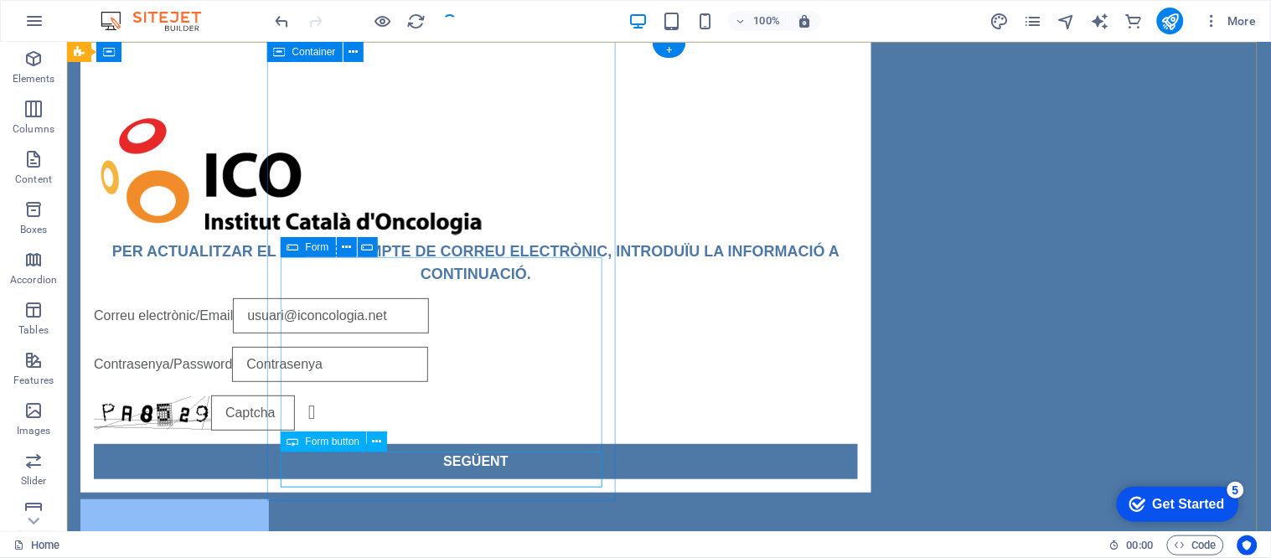
click at [529, 472] on div "SEGÜENT" at bounding box center [475, 460] width 764 height 35
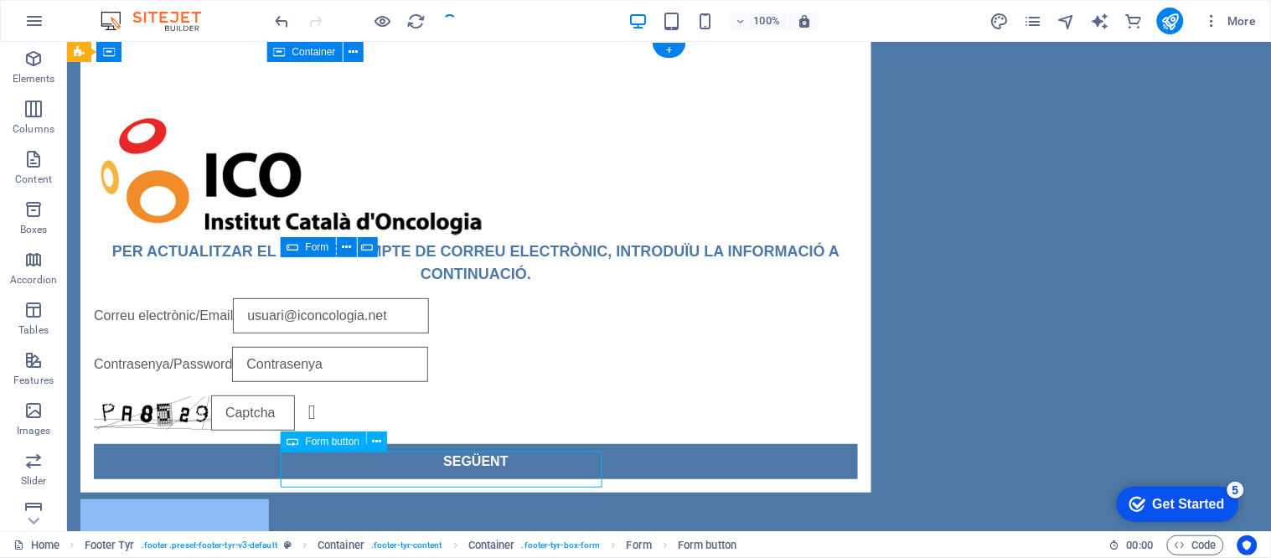
click at [529, 472] on div "SEGÜENT" at bounding box center [475, 460] width 764 height 35
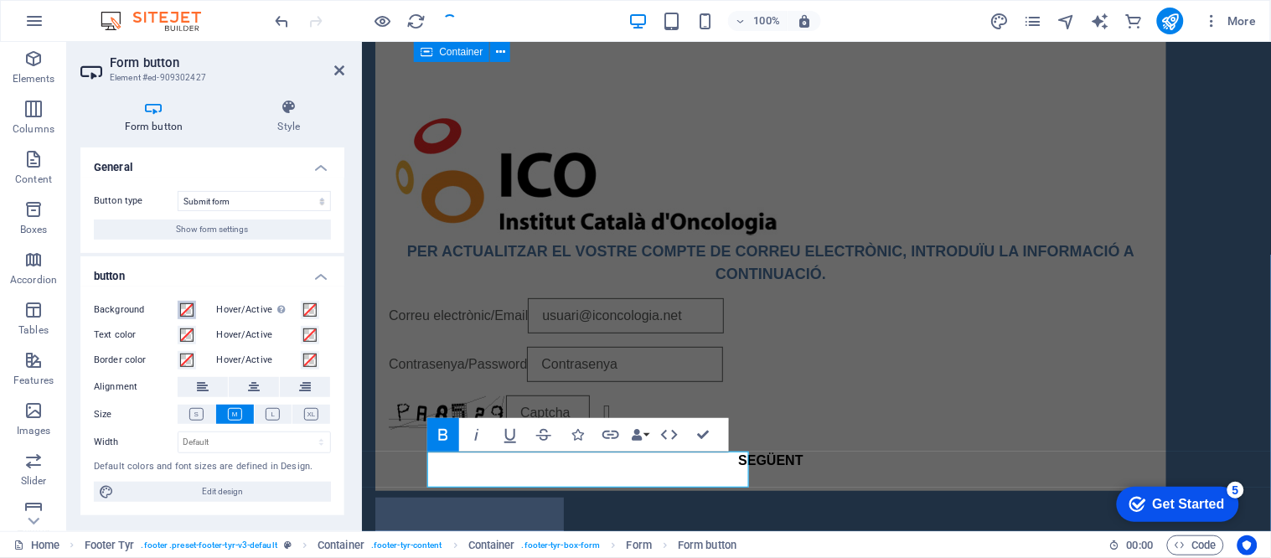
click at [181, 311] on span at bounding box center [186, 309] width 13 height 13
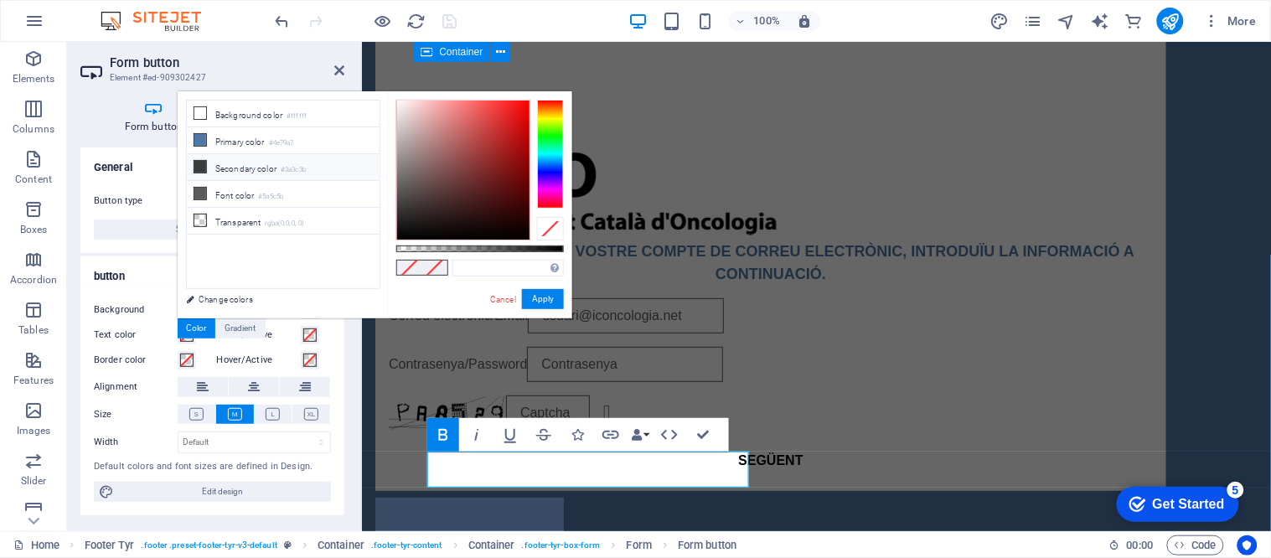
click at [196, 171] on icon at bounding box center [200, 167] width 12 height 12
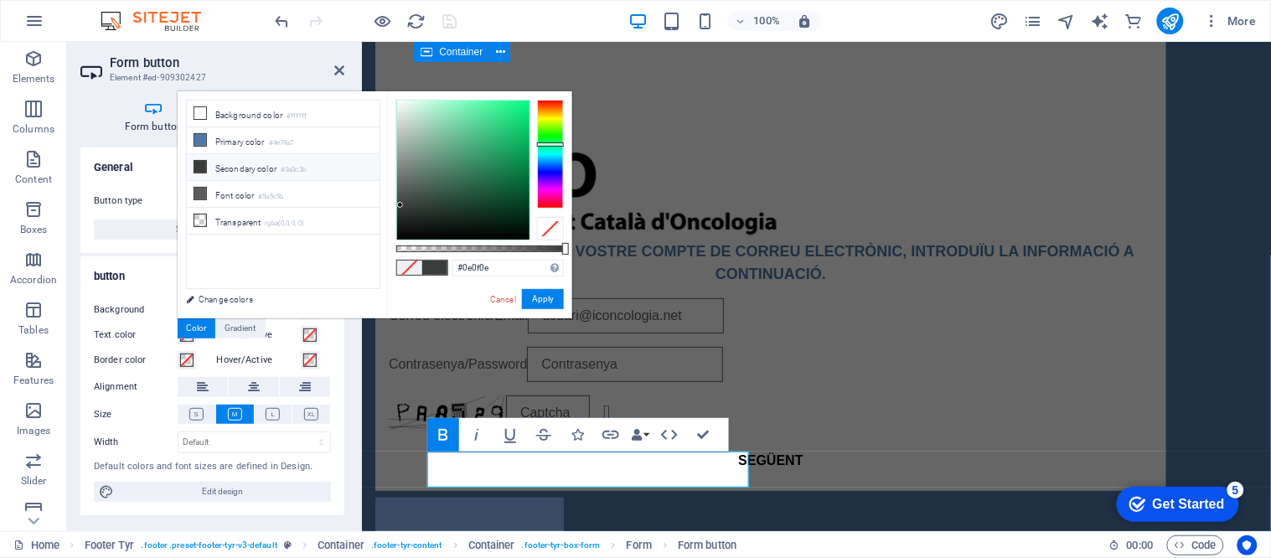
click at [400, 230] on div at bounding box center [463, 170] width 132 height 139
type input "#070707"
click at [399, 235] on div at bounding box center [463, 170] width 132 height 139
click at [544, 300] on button "Apply" at bounding box center [543, 299] width 42 height 20
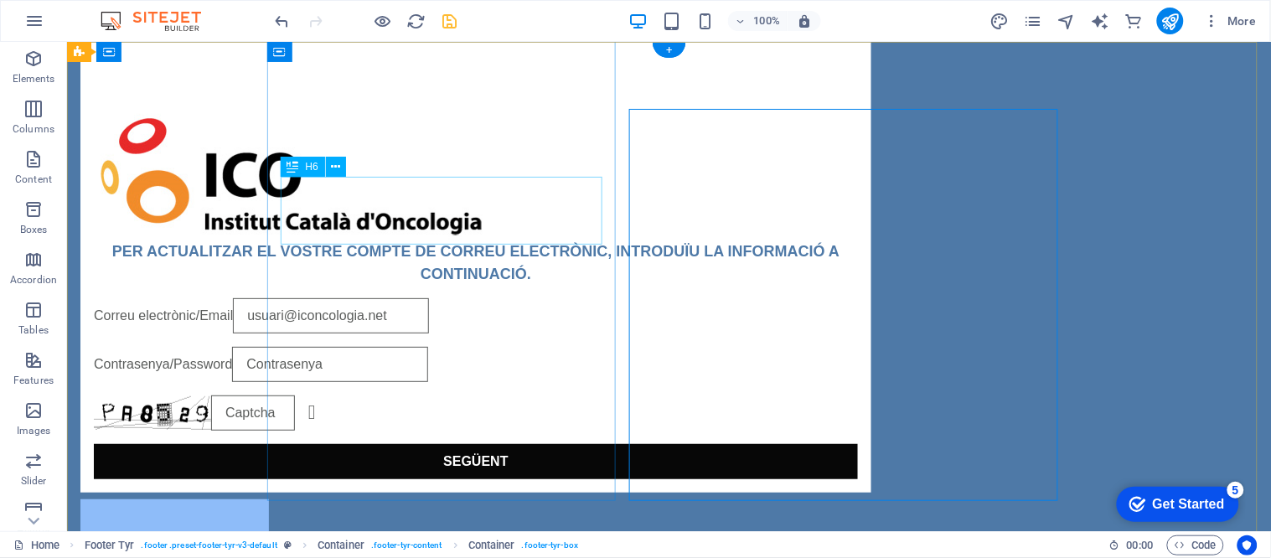
click at [443, 240] on div "PER ACTUALITZAR EL VOSTRE COMPTE DE CORREU ELECTRÒNIC, INTRODUÏU LA INFORMACIÓ …" at bounding box center [475, 262] width 764 height 45
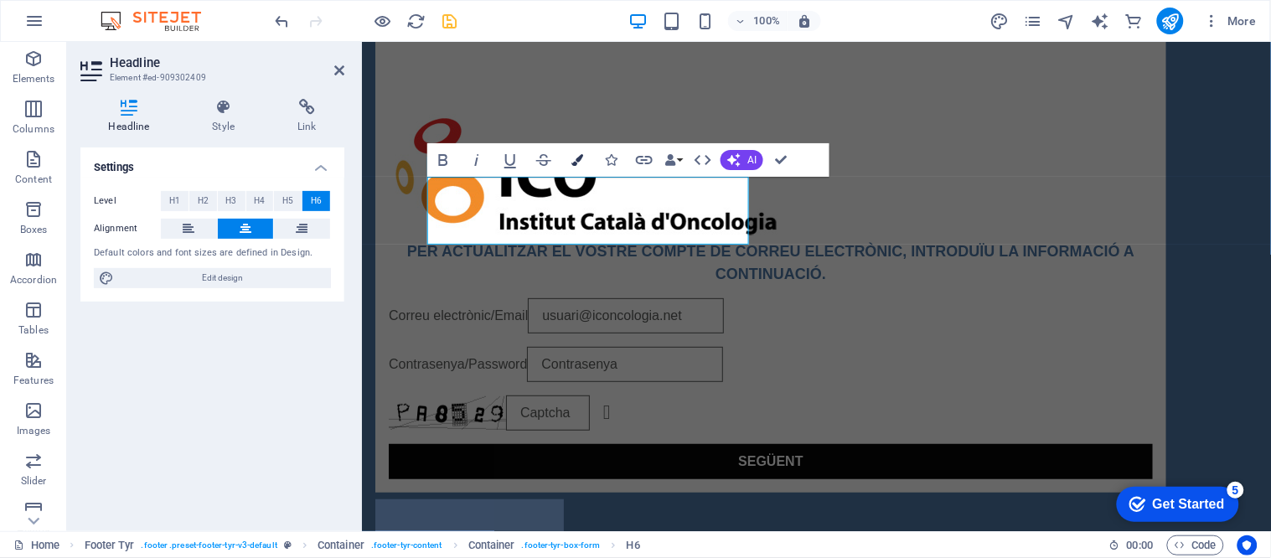
click at [583, 160] on button "Colors" at bounding box center [577, 160] width 32 height 34
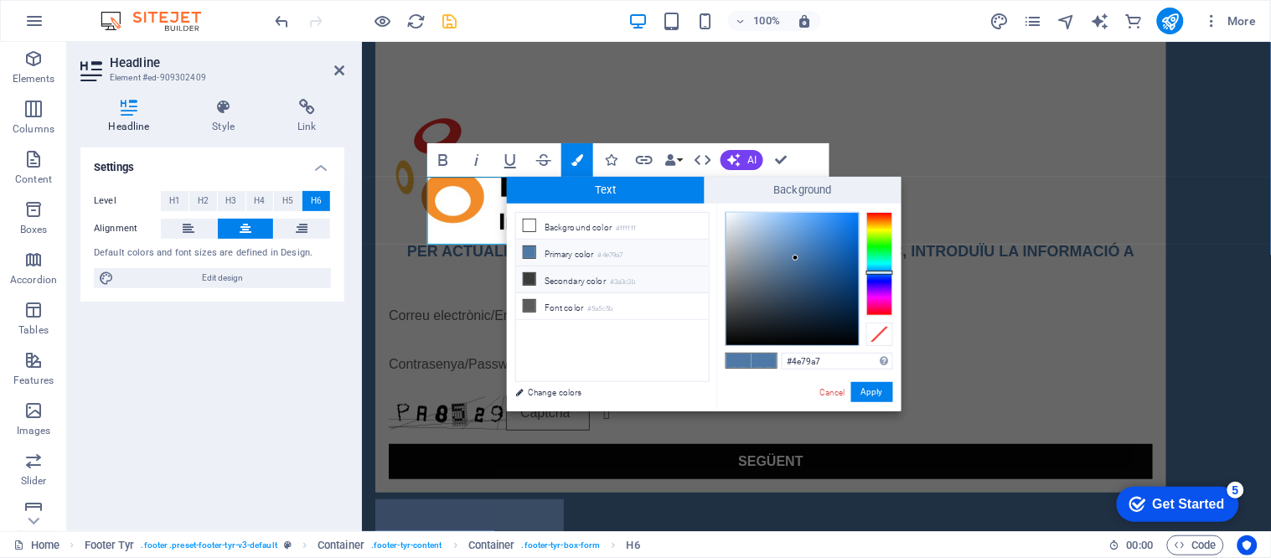
click at [562, 282] on li "Secondary color #3a3c3b" at bounding box center [612, 279] width 193 height 27
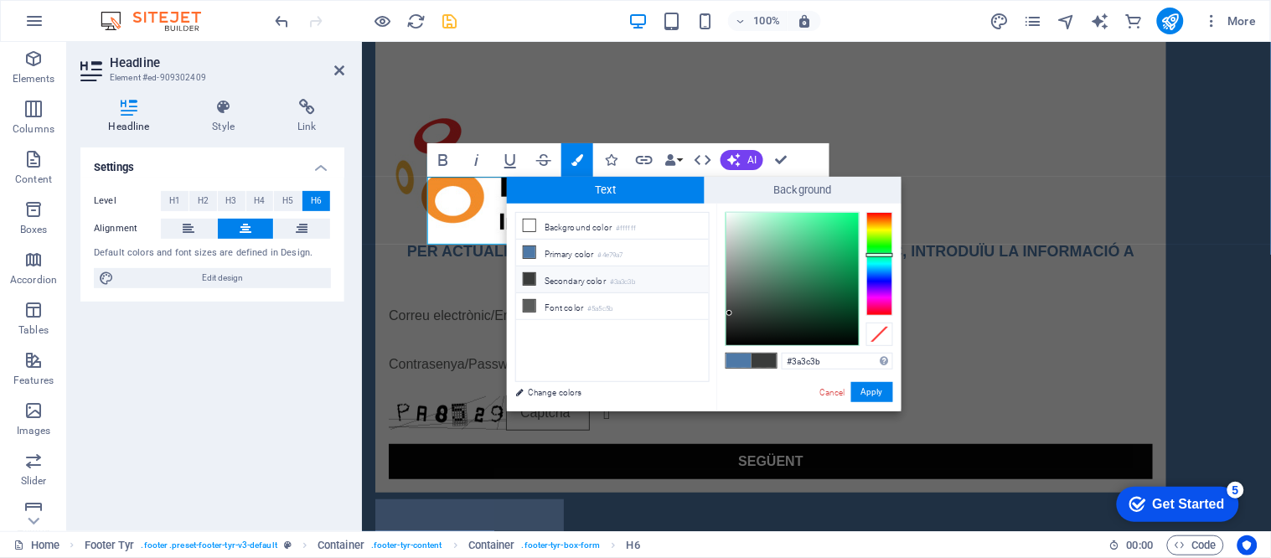
type input "#000000"
click at [727, 345] on div at bounding box center [792, 279] width 132 height 132
click at [861, 383] on button "Apply" at bounding box center [872, 392] width 42 height 20
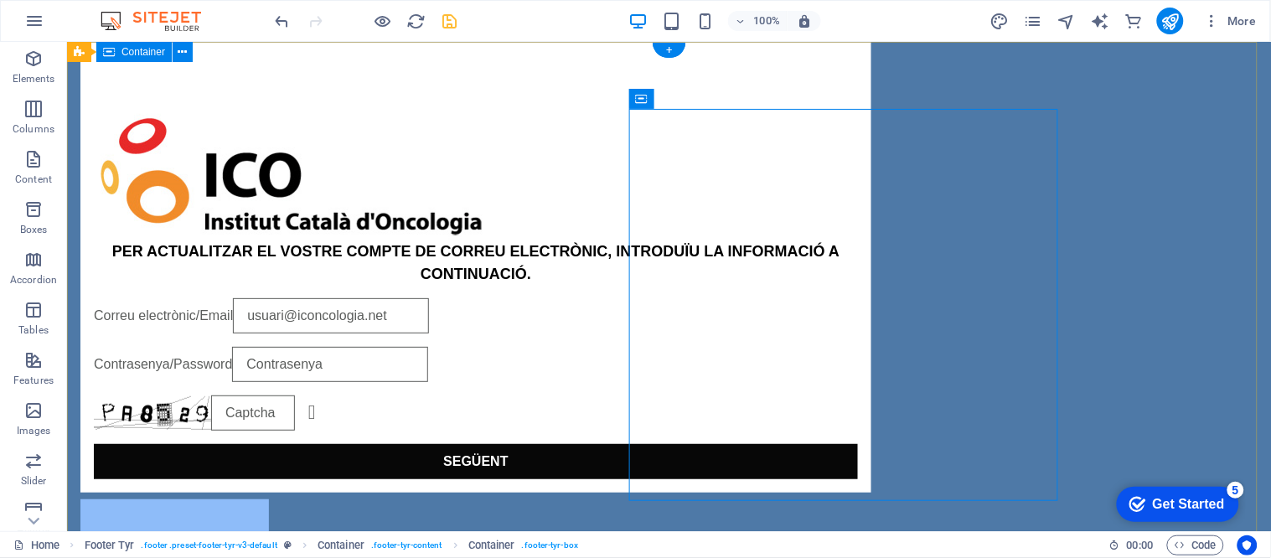
click at [1118, 348] on div "PER ACTUALITZAR EL VOSTRE COMPTE DE CORREU ELECTRÒNIC, INTRODUÏU LA INFORMACIÓ …" at bounding box center [668, 397] width 1204 height 713
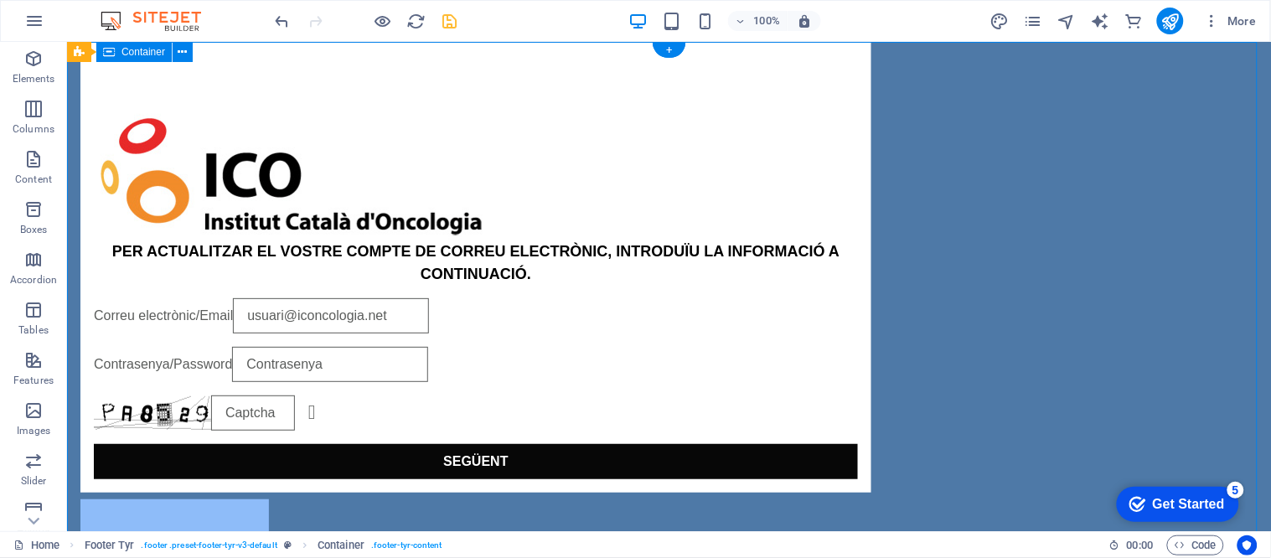
click at [1118, 348] on div "PER ACTUALITZAR EL VOSTRE COMPTE DE CORREU ELECTRÒNIC, INTRODUÏU LA INFORMACIÓ …" at bounding box center [668, 397] width 1204 height 713
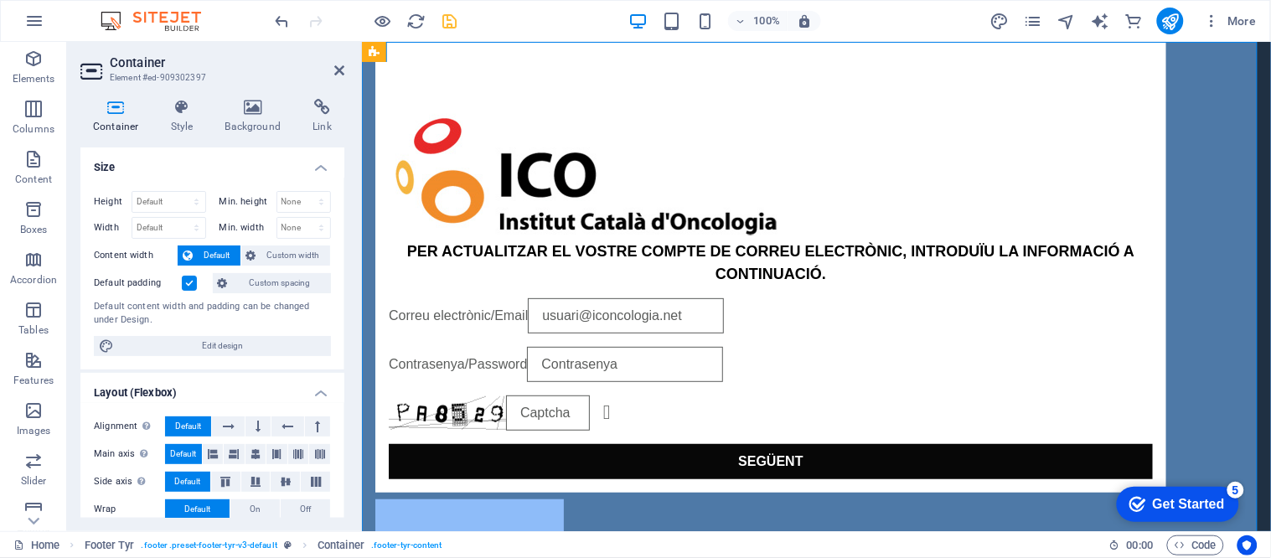
click at [227, 96] on div "Container Style Background Link Size Height Default px rem % vh vw Min. height …" at bounding box center [212, 308] width 291 height 446
click at [240, 104] on icon at bounding box center [253, 107] width 81 height 17
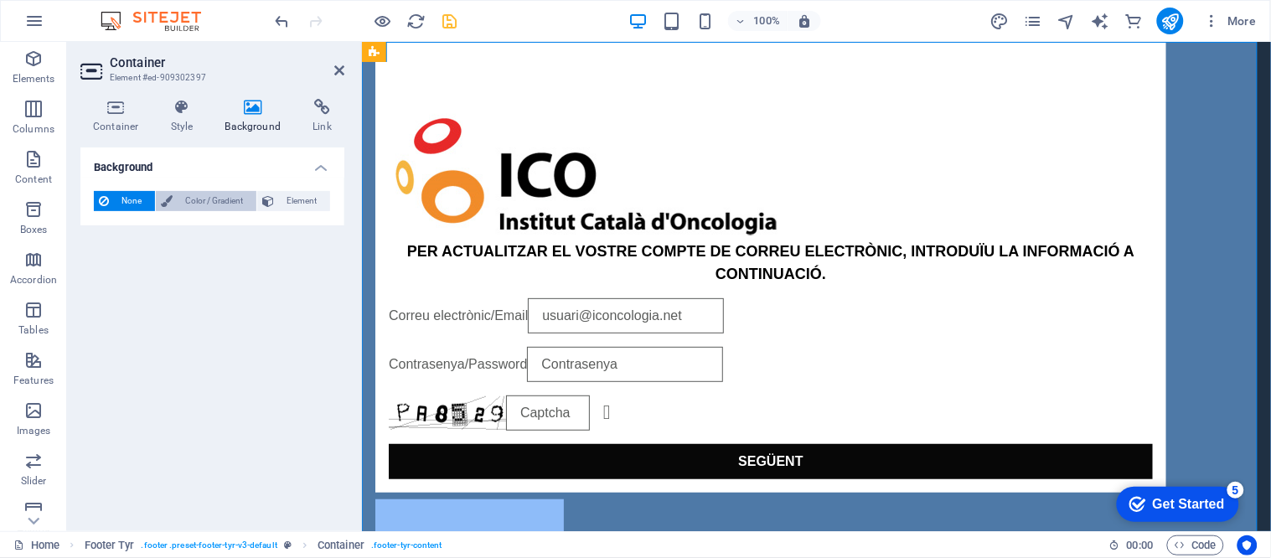
click at [201, 198] on span "Color / Gradient" at bounding box center [215, 201] width 74 height 20
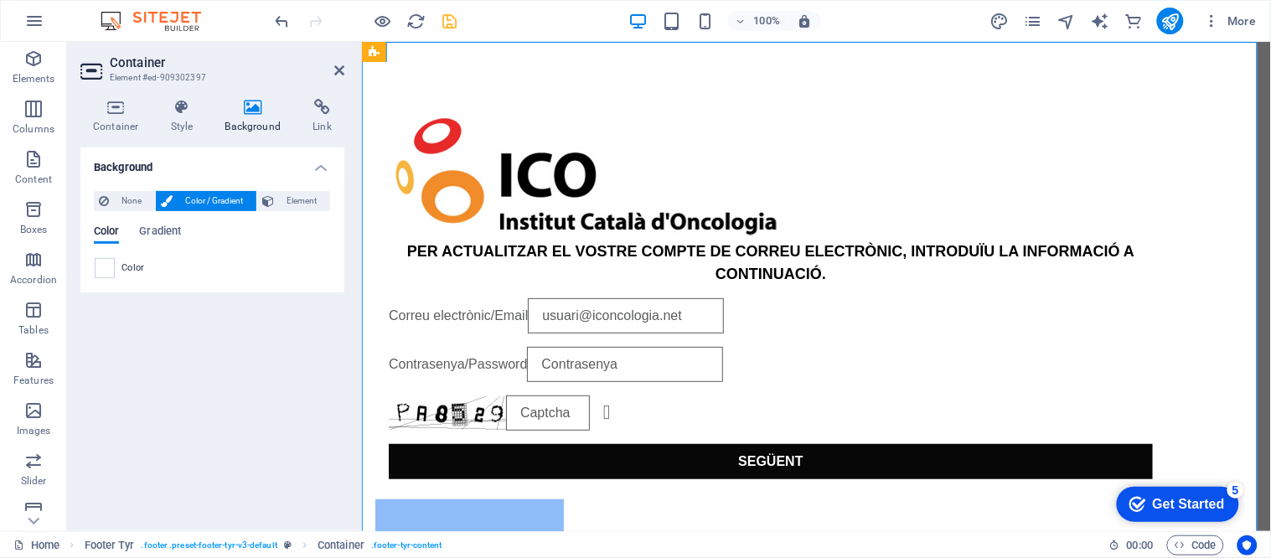
click at [120, 275] on div "Color" at bounding box center [212, 268] width 235 height 20
click at [98, 271] on span at bounding box center [104, 268] width 18 height 18
type input "#ffffff"
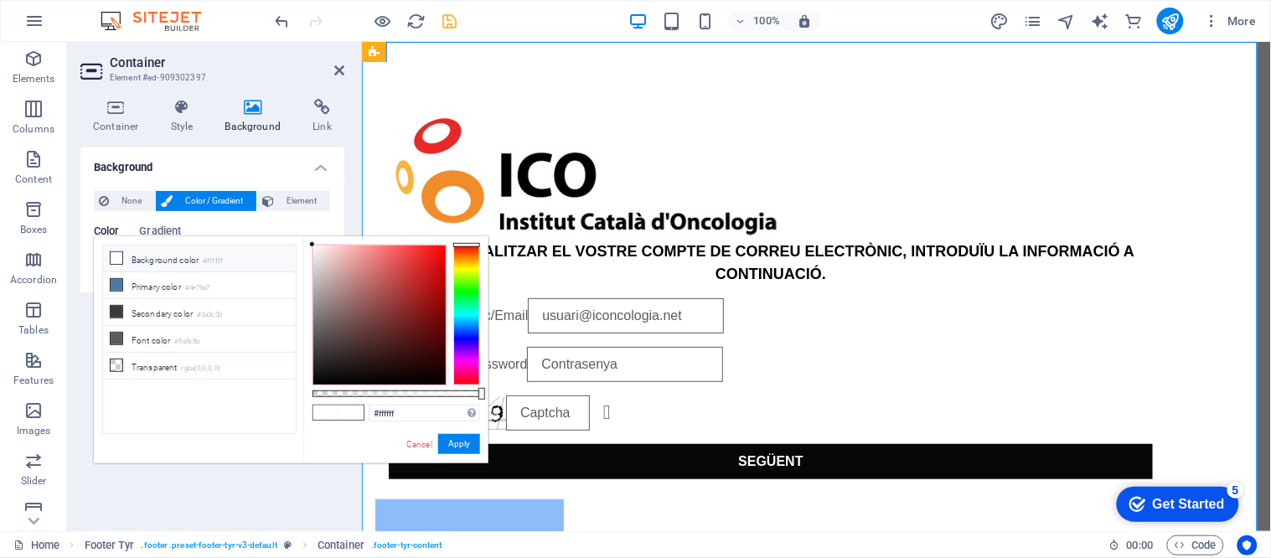
click at [160, 262] on li "Background color #ffffff" at bounding box center [199, 258] width 193 height 27
click at [455, 445] on button "Apply" at bounding box center [459, 444] width 42 height 20
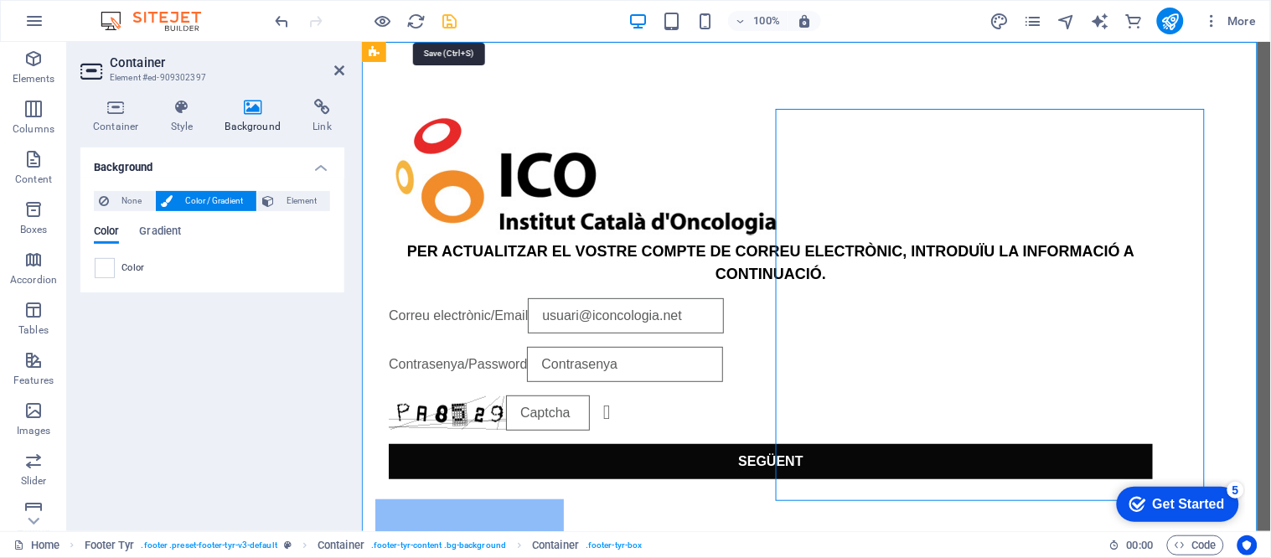
click at [445, 23] on icon "save" at bounding box center [450, 21] width 19 height 19
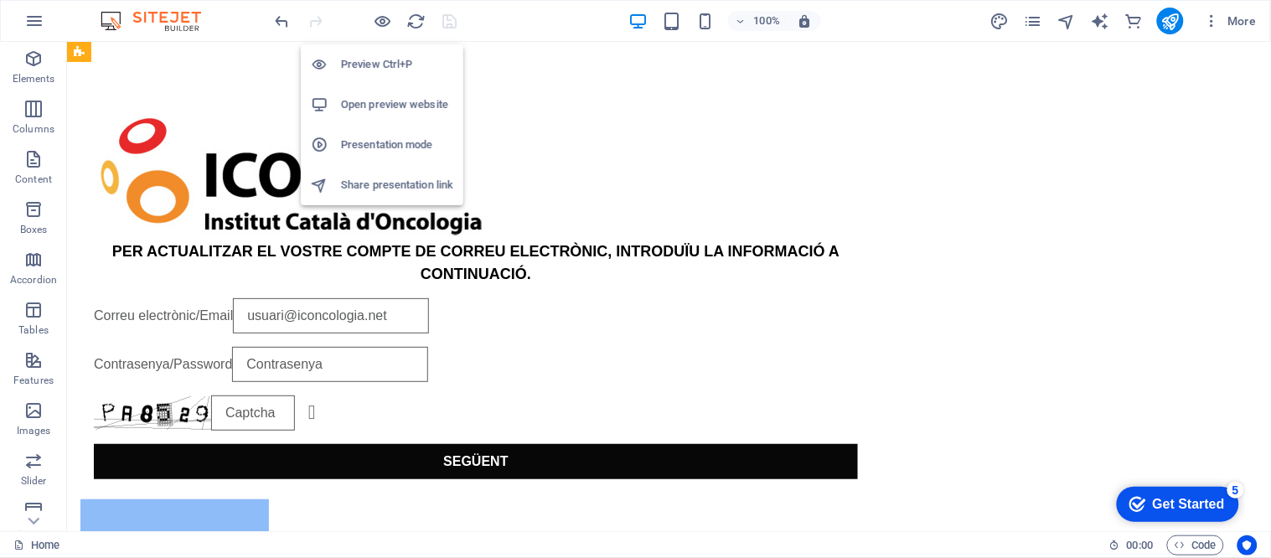
click at [388, 106] on h6 "Open preview website" at bounding box center [397, 105] width 112 height 20
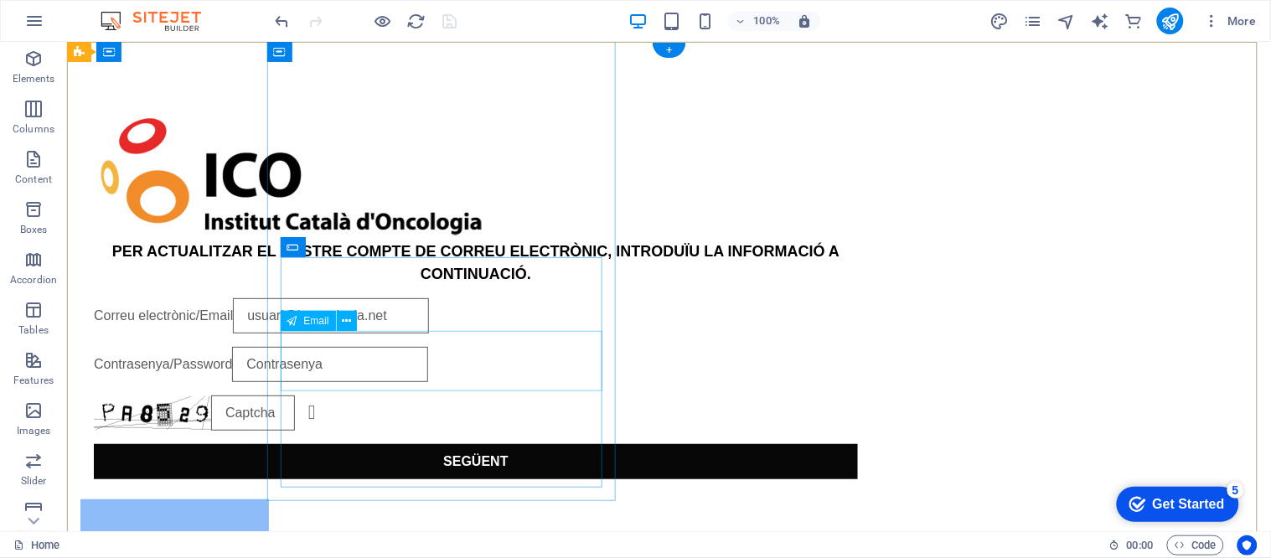
click at [472, 369] on div "Contrasenya/Password" at bounding box center [475, 363] width 764 height 35
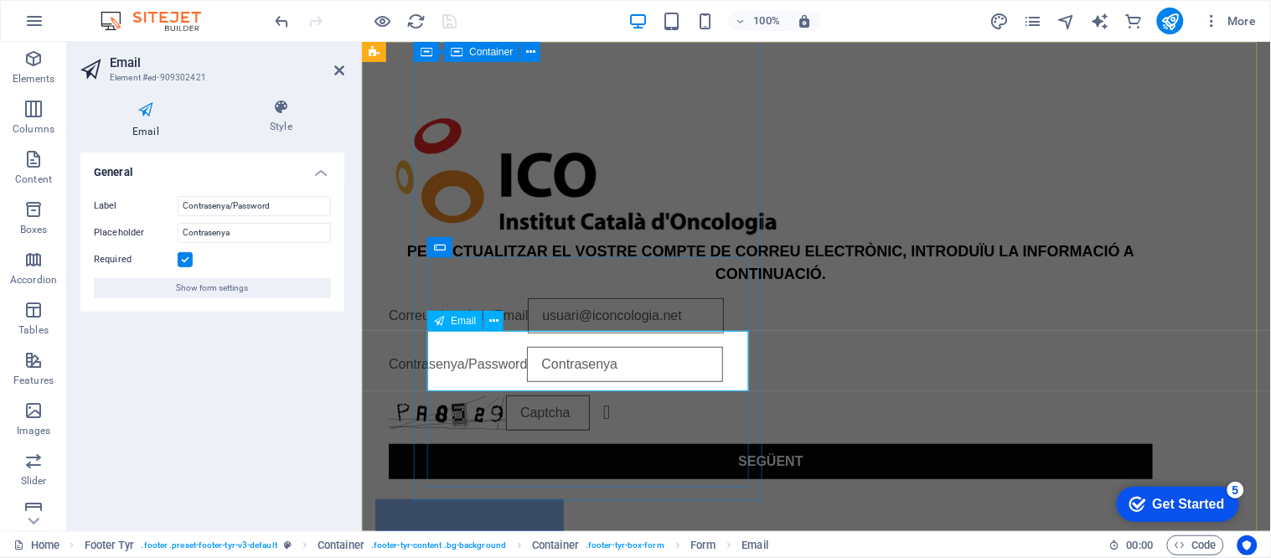
click at [493, 331] on div "Email" at bounding box center [470, 321] width 87 height 21
click at [495, 315] on icon at bounding box center [493, 321] width 9 height 18
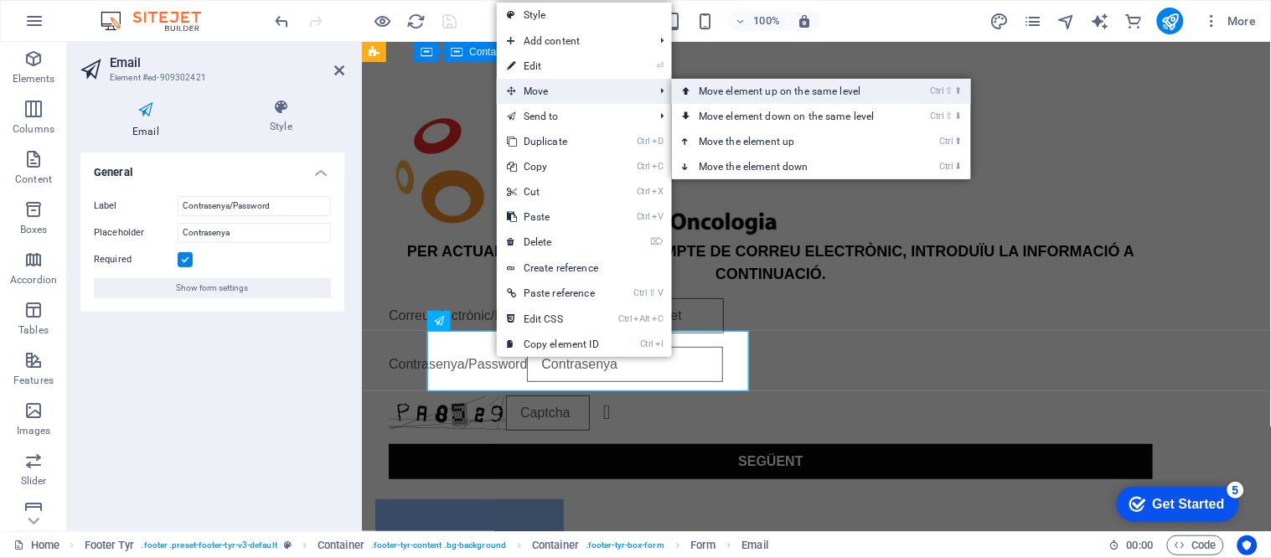
click at [725, 89] on link "Ctrl ⇧ ⬆ Move element up on the same level" at bounding box center [790, 91] width 236 height 25
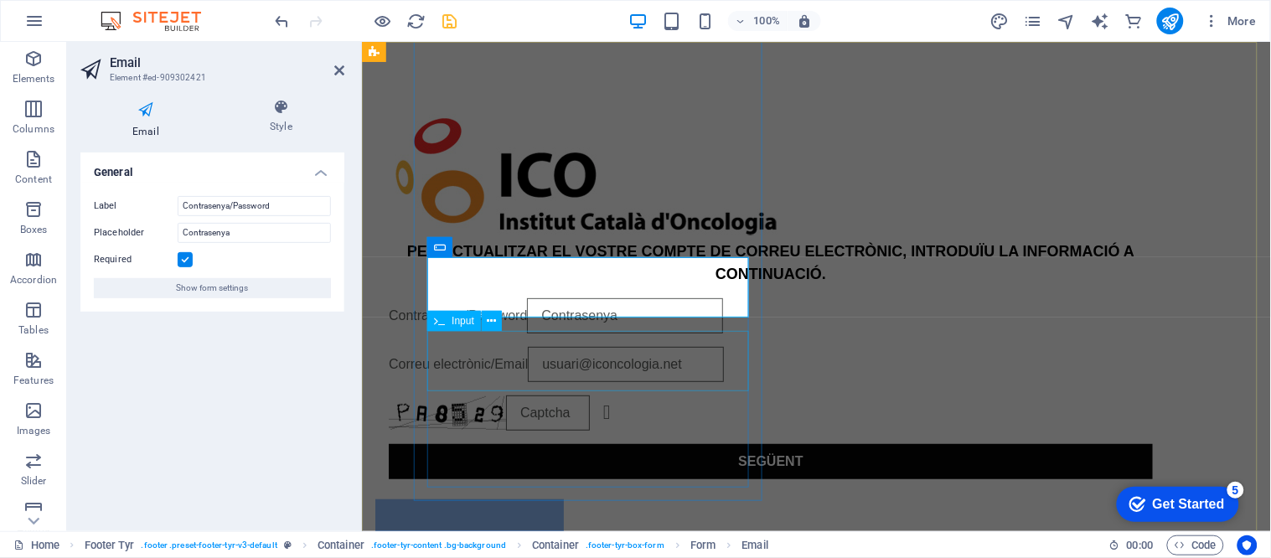
click at [472, 378] on div "Correu electrònic/Email" at bounding box center [770, 363] width 764 height 35
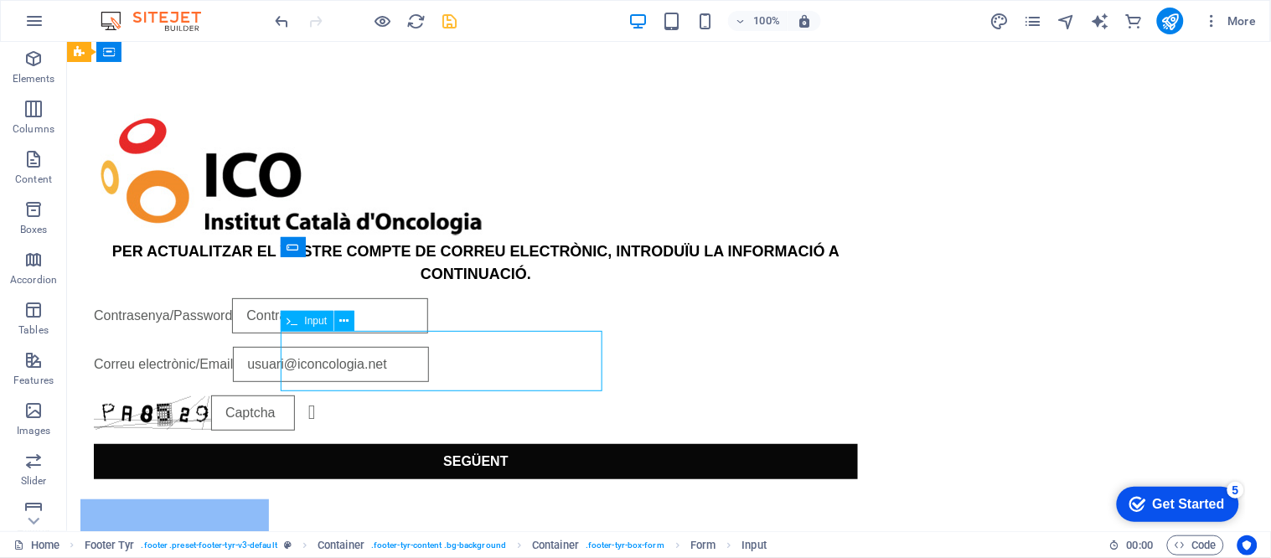
click at [379, 366] on div "Correu electrònic/Email" at bounding box center [475, 363] width 764 height 35
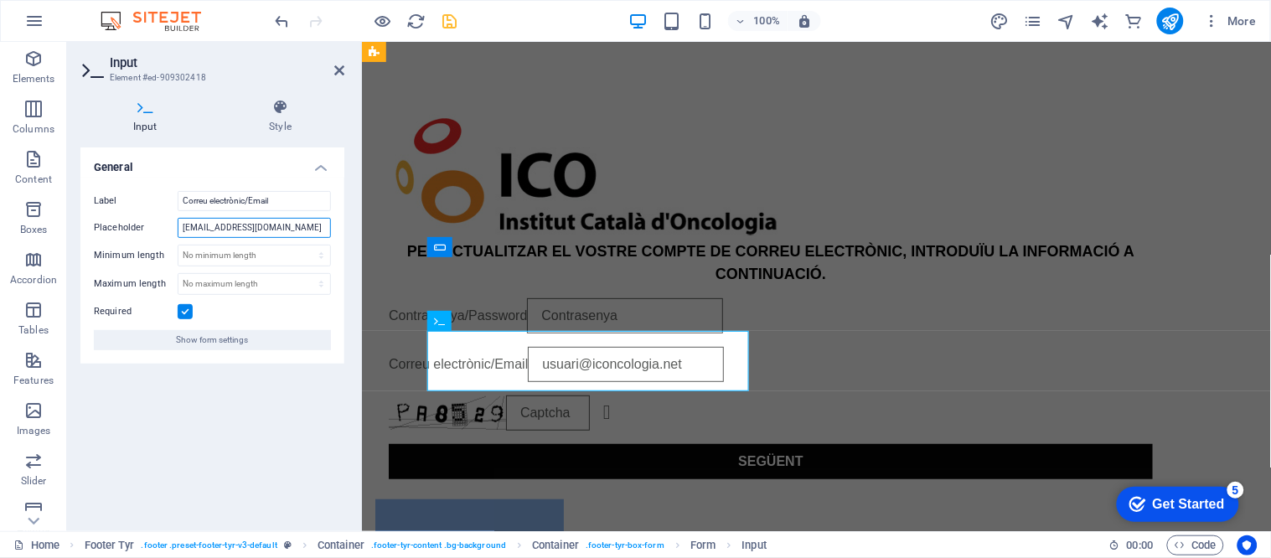
click at [278, 232] on input "usuari@iconcologia.net" at bounding box center [254, 228] width 153 height 20
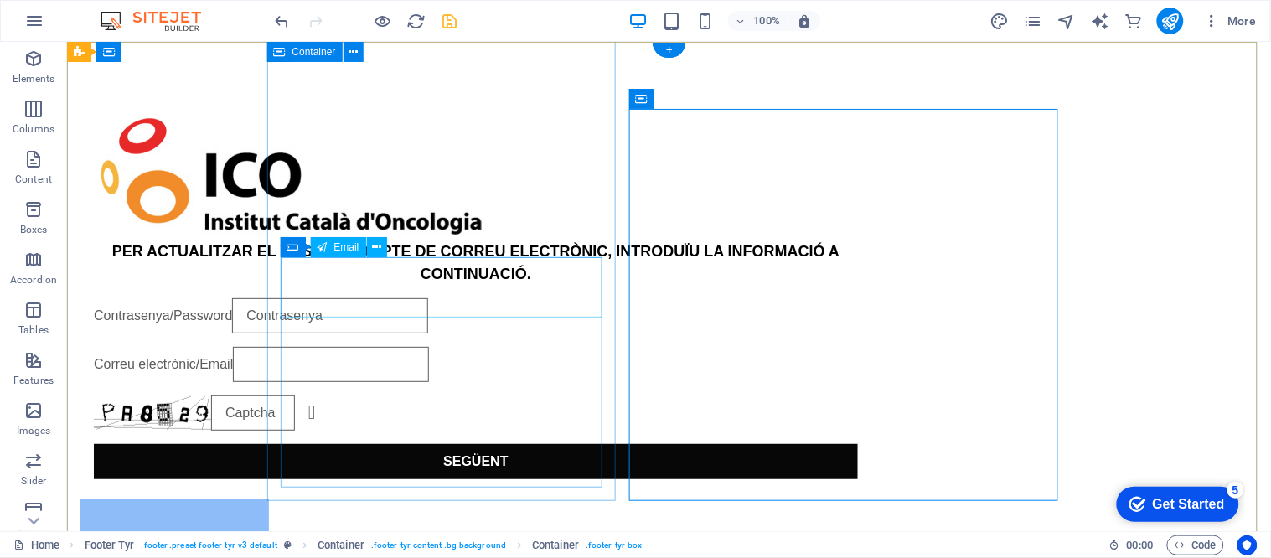
click at [441, 301] on div "Contrasenya/Password" at bounding box center [475, 314] width 764 height 35
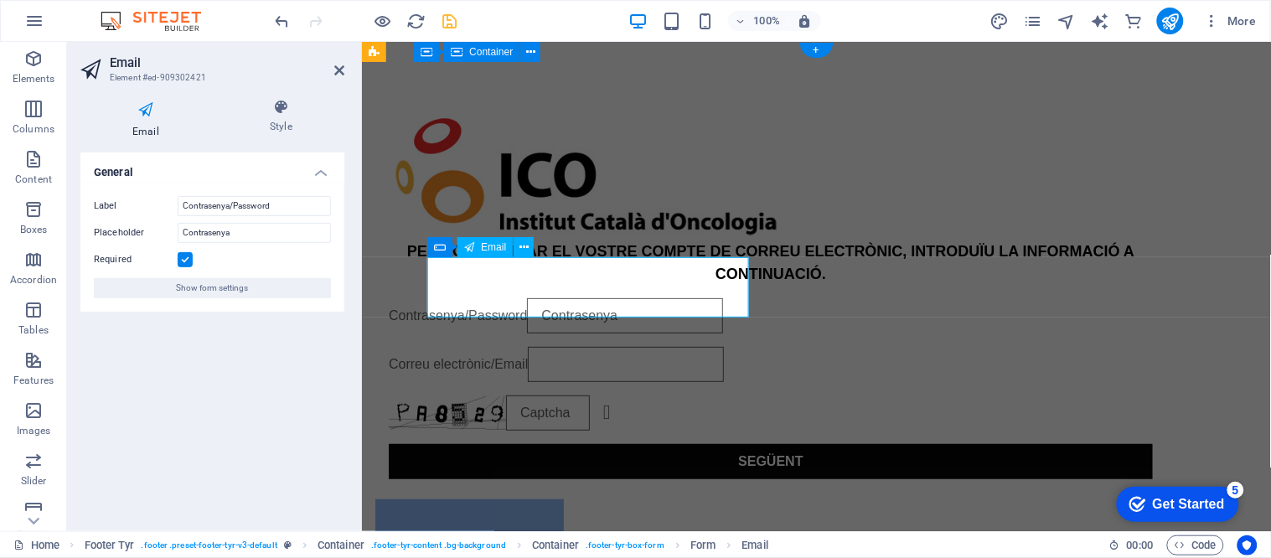
click at [526, 299] on input "email" at bounding box center [624, 314] width 196 height 35
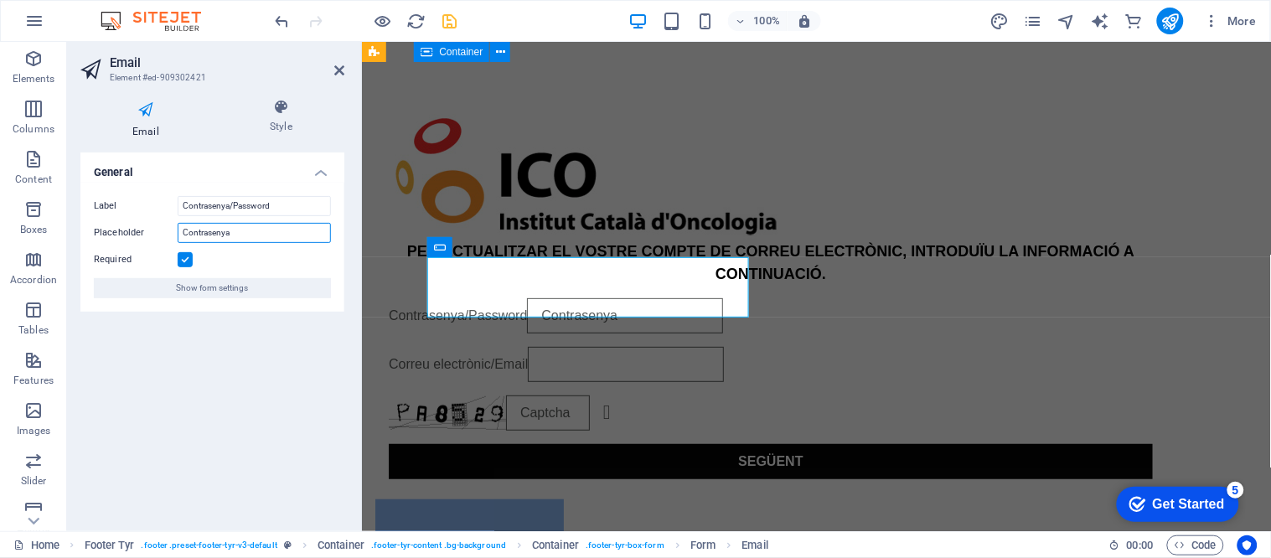
click at [269, 231] on input "Contrasenya" at bounding box center [254, 233] width 153 height 20
paste input "usuari@iconcologia.net"
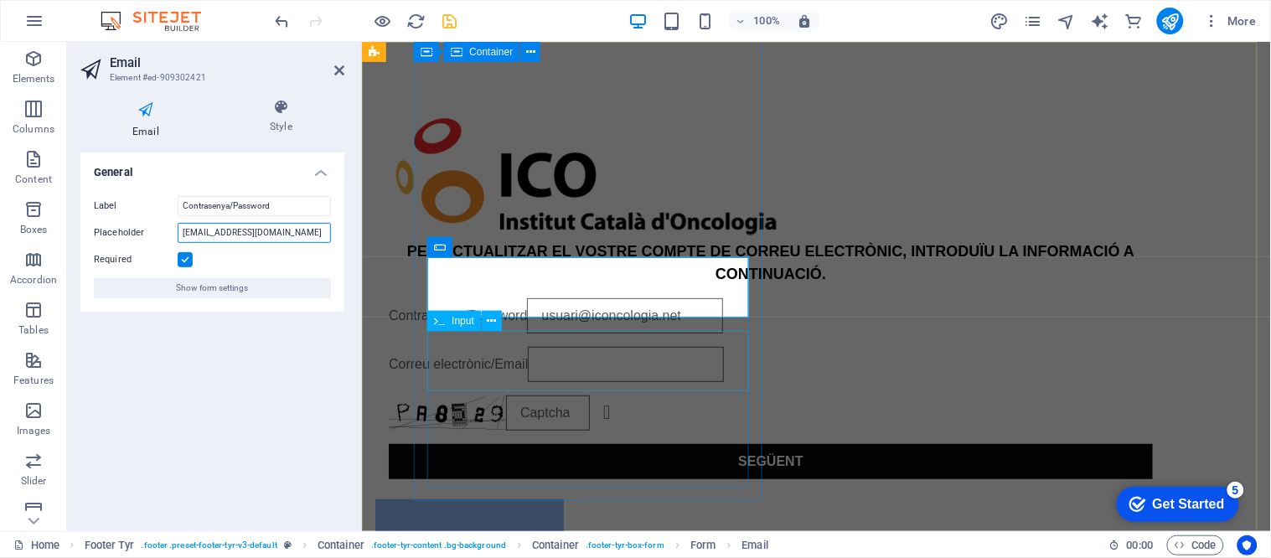
type input "usuari@iconcologia.net"
click at [482, 369] on div "Correu electrònic/Email" at bounding box center [770, 363] width 764 height 35
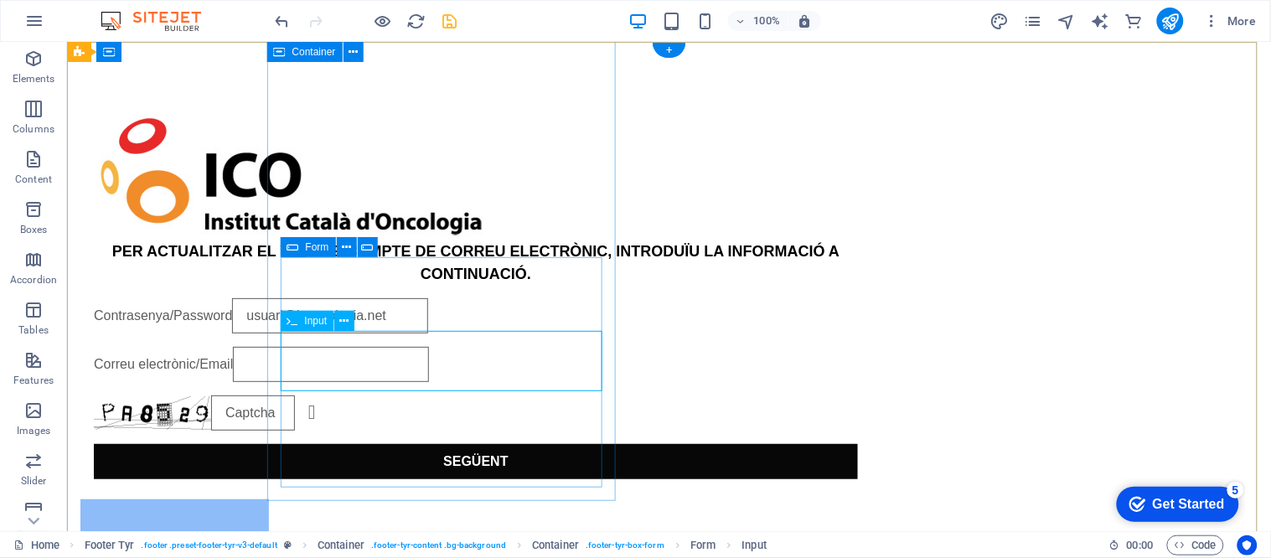
click at [346, 369] on div "Correu electrònic/Email" at bounding box center [475, 363] width 764 height 35
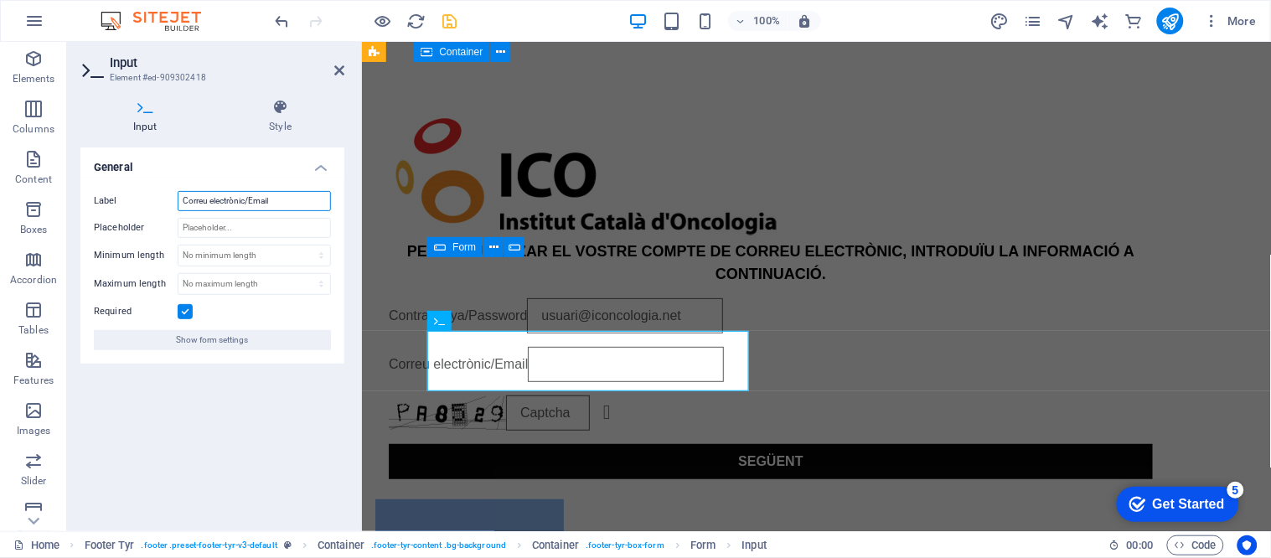
click at [272, 203] on input "Correu electrònic/Email" at bounding box center [254, 201] width 153 height 20
click at [377, 429] on div "PER ACTUALITZAR EL VOSTRE COMPTE DE CORREU ELECTRÒNIC, INTRODUÏU LA INFORMACIÓ …" at bounding box center [815, 397] width 909 height 713
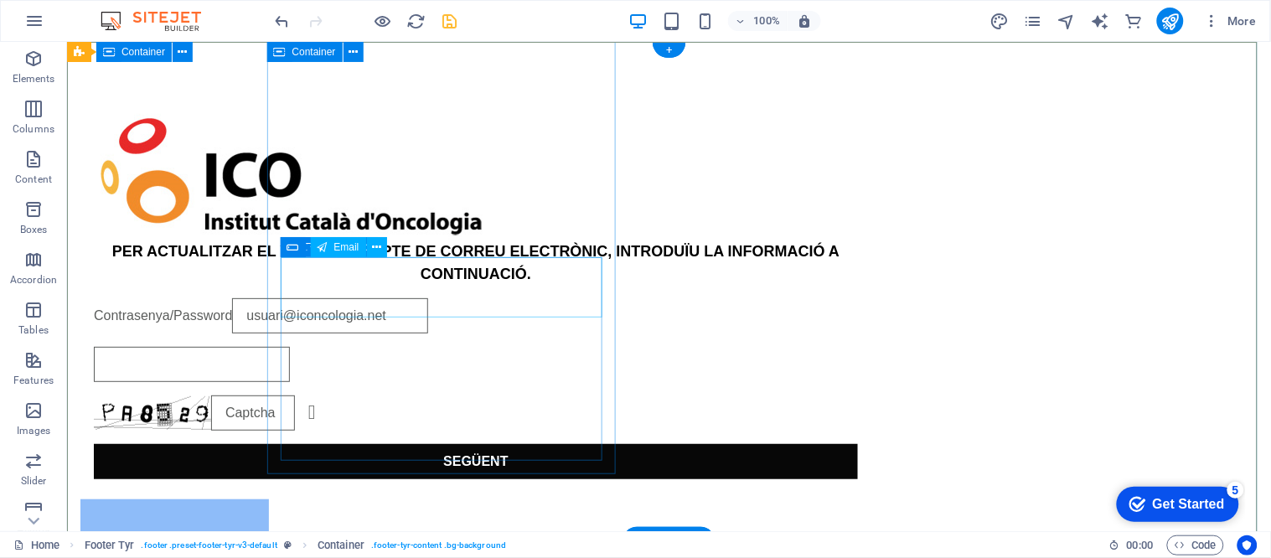
click at [395, 297] on div "Contrasenya/Password" at bounding box center [475, 314] width 764 height 35
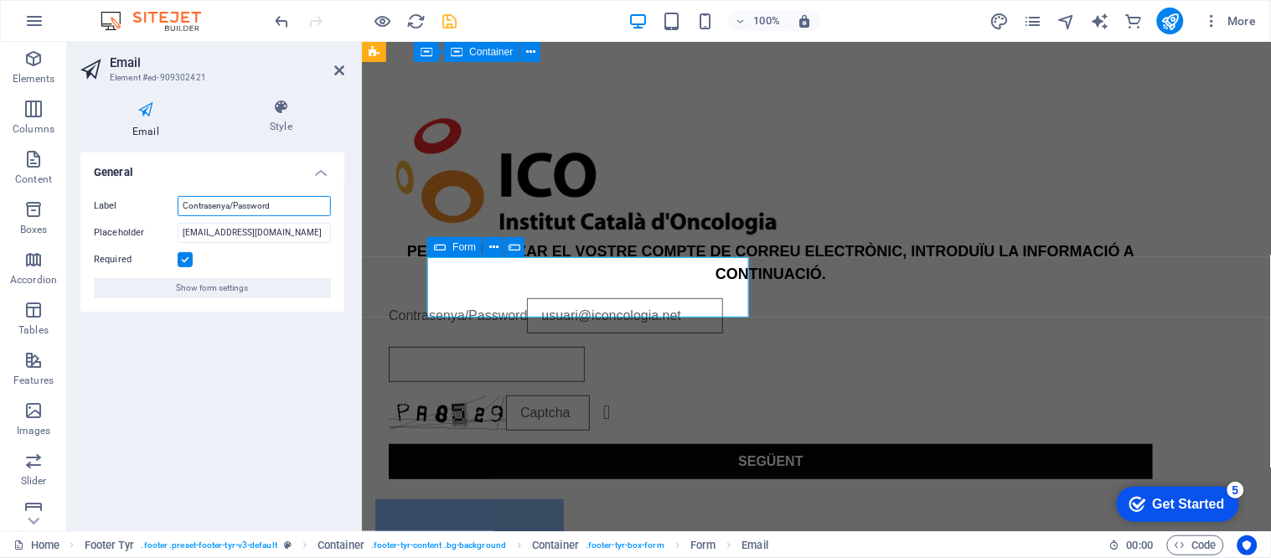
click at [266, 207] on input "Contrasenya/Password" at bounding box center [254, 206] width 153 height 20
paste input "rreu electrònic/Email"
type input "Correu electrònic/Email"
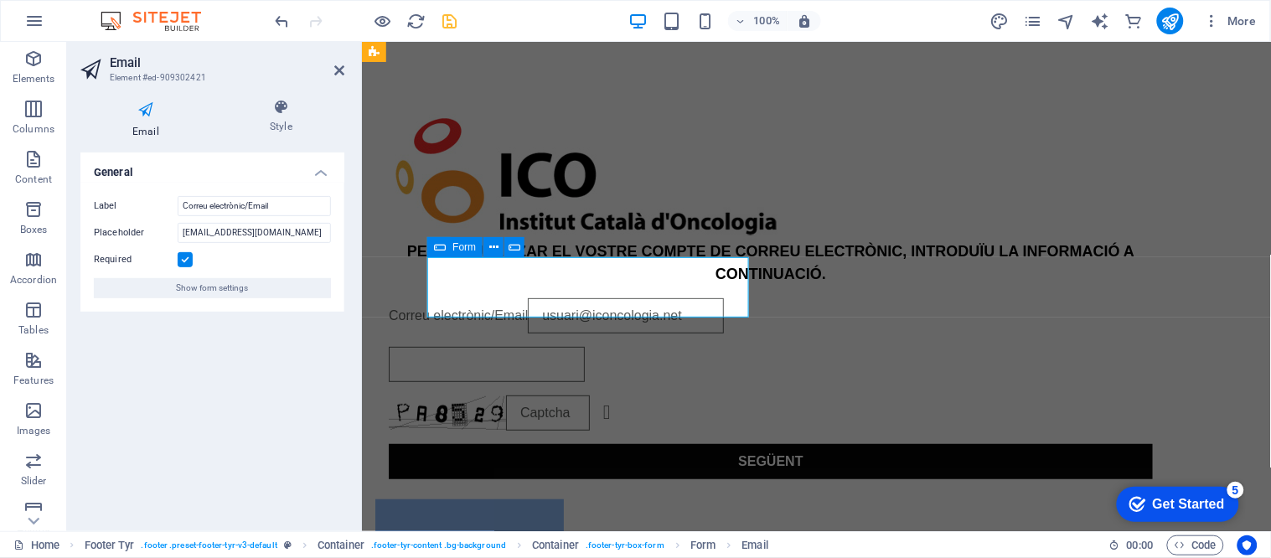
click at [208, 323] on div "General Label Correu electrònic/Email Placeholder usuari@iconcologia.net Requir…" at bounding box center [212, 334] width 264 height 365
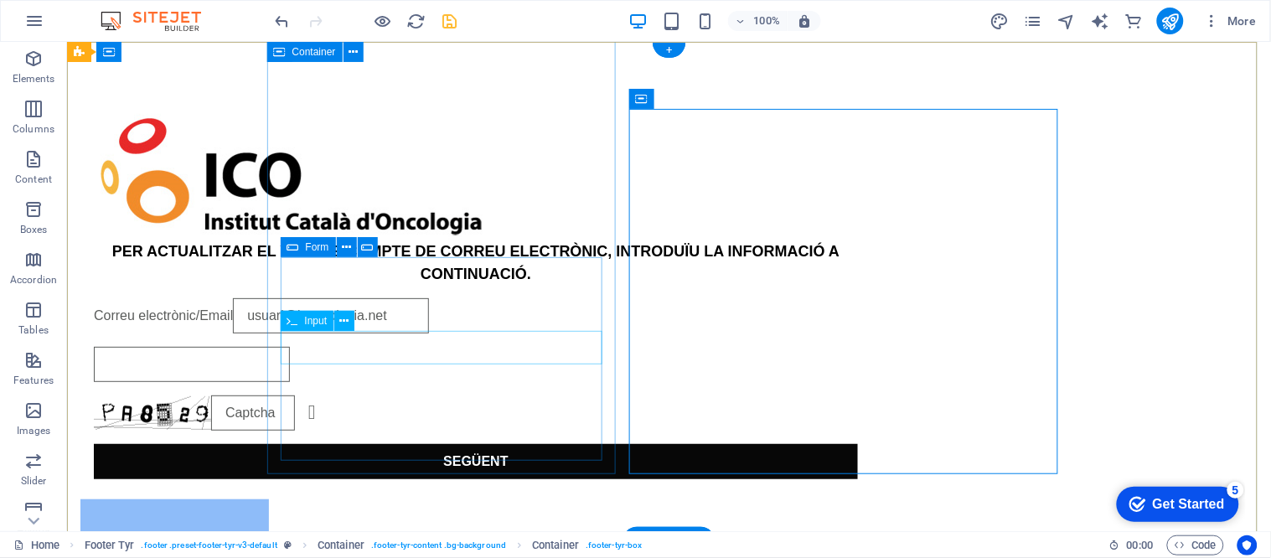
click at [396, 346] on div at bounding box center [475, 363] width 764 height 35
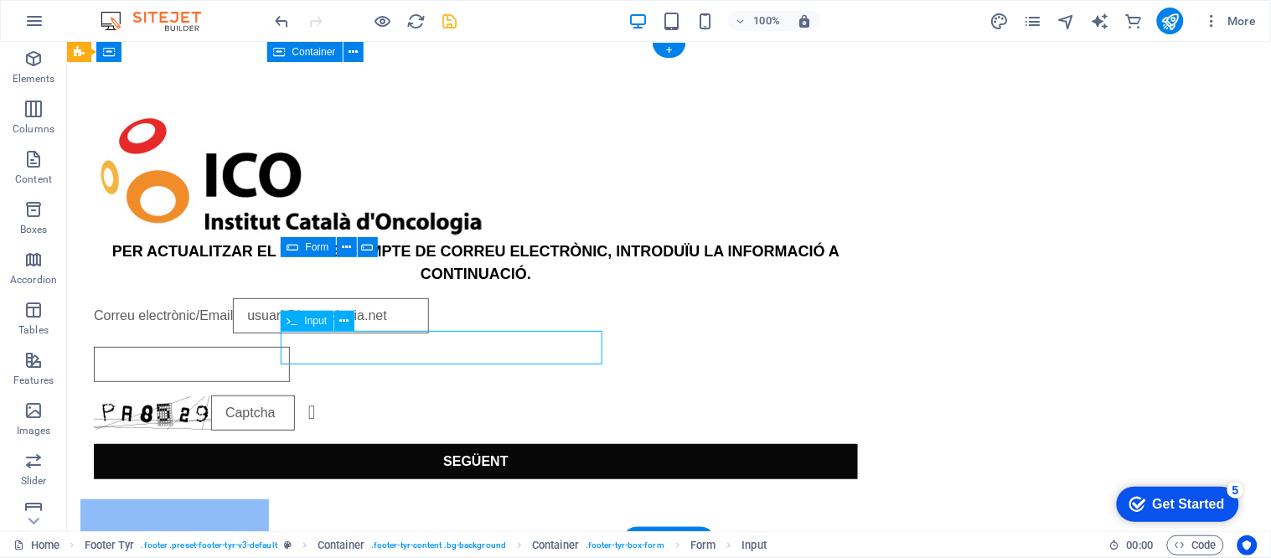
click at [390, 346] on div at bounding box center [475, 363] width 764 height 35
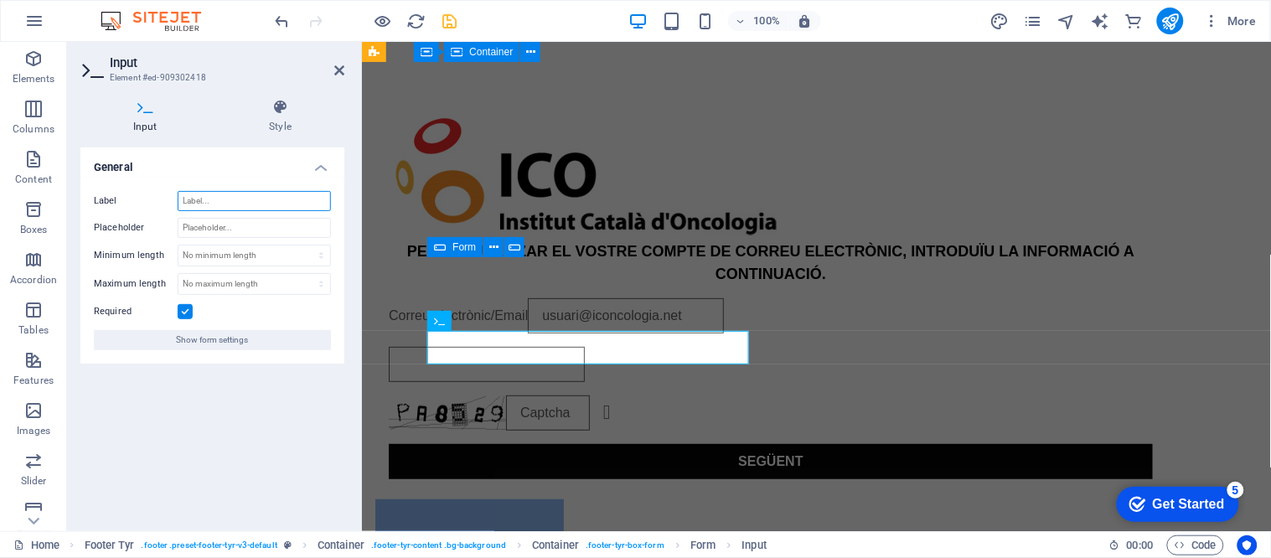
click at [239, 207] on input "Label" at bounding box center [254, 201] width 153 height 20
paste input "Contrasenya/Password"
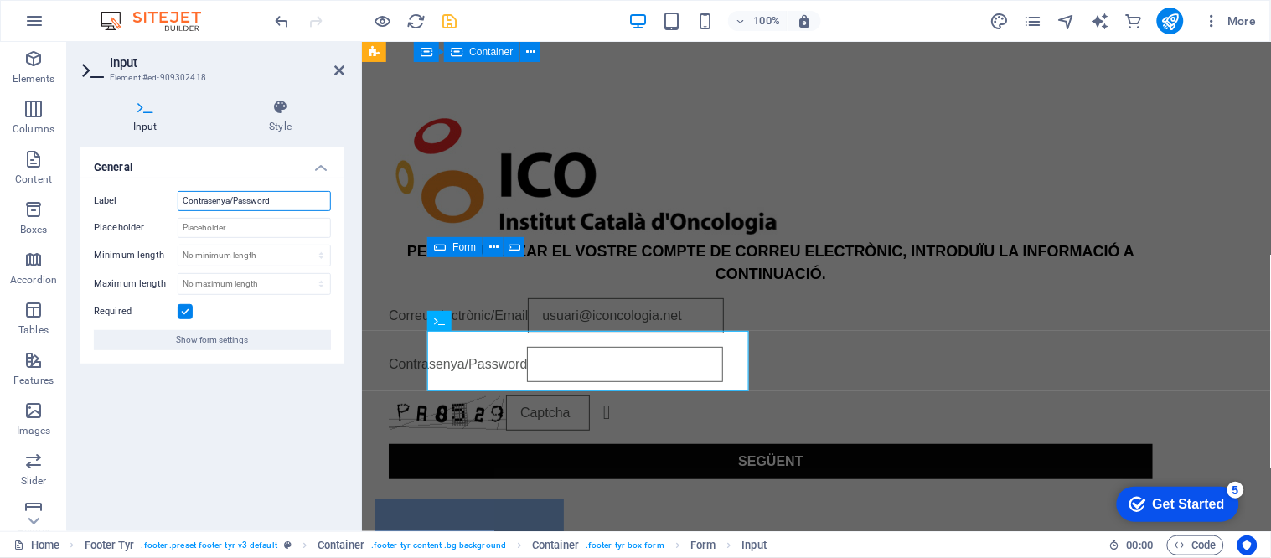
click at [214, 204] on input "Contrasenya/Password" at bounding box center [254, 201] width 153 height 20
type input "Contrasenya/Password"
click at [204, 235] on input "Placeholder" at bounding box center [254, 228] width 153 height 20
paste input "Contrasenya"
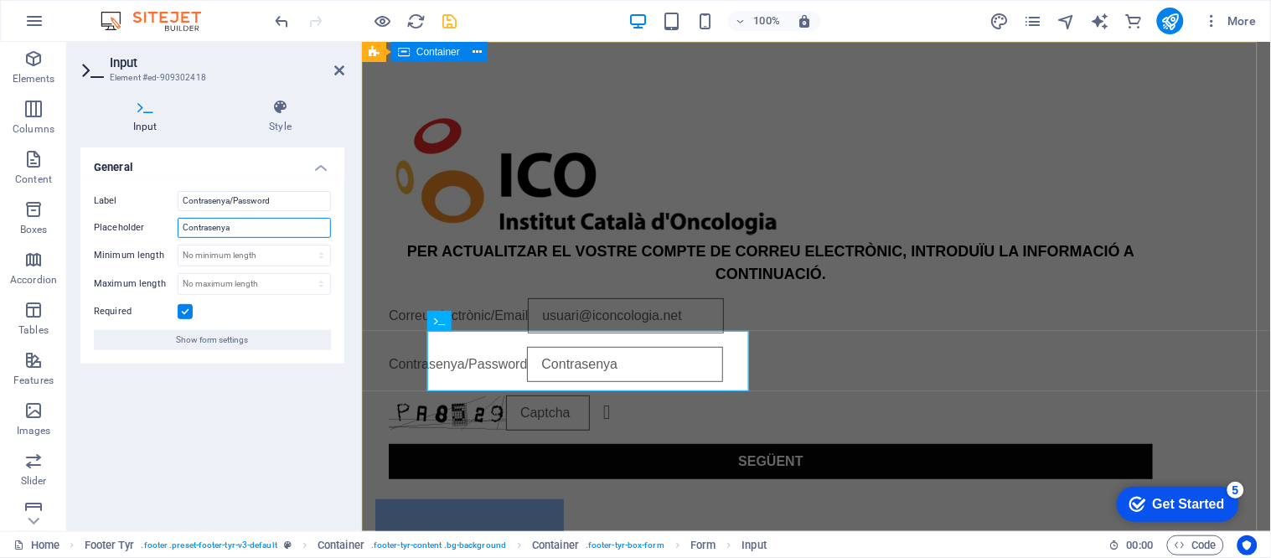
type input "Contrasenya"
click at [574, 517] on div "PER ACTUALITZAR EL VOSTRE COMPTE DE CORREU ELECTRÒNIC, INTRODUÏU LA INFORMACIÓ …" at bounding box center [815, 397] width 909 height 713
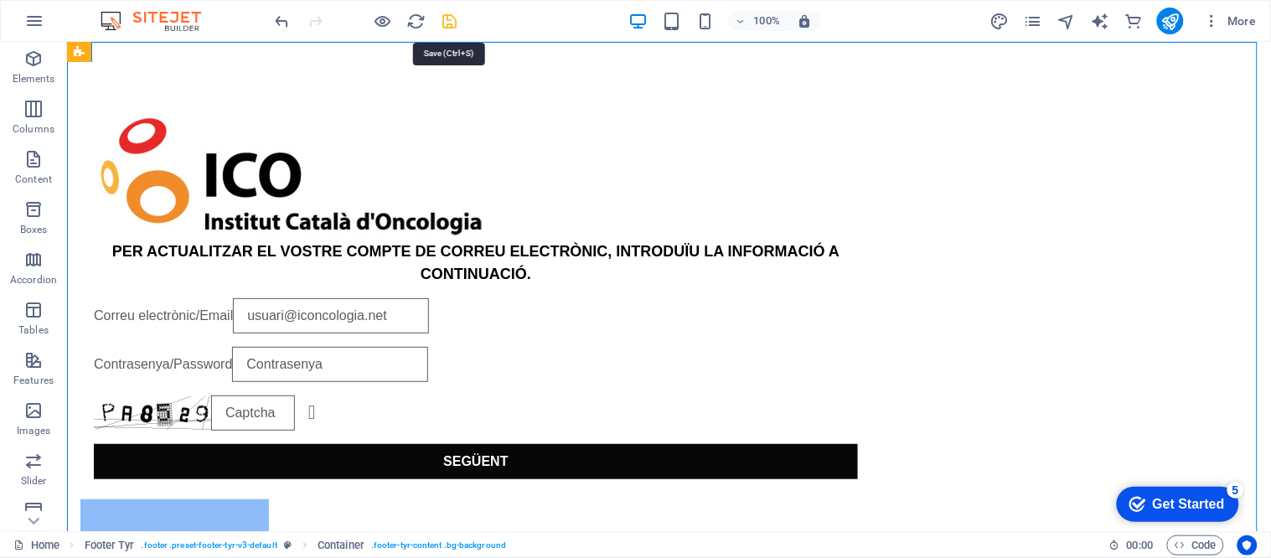
click at [450, 22] on icon "save" at bounding box center [450, 21] width 19 height 19
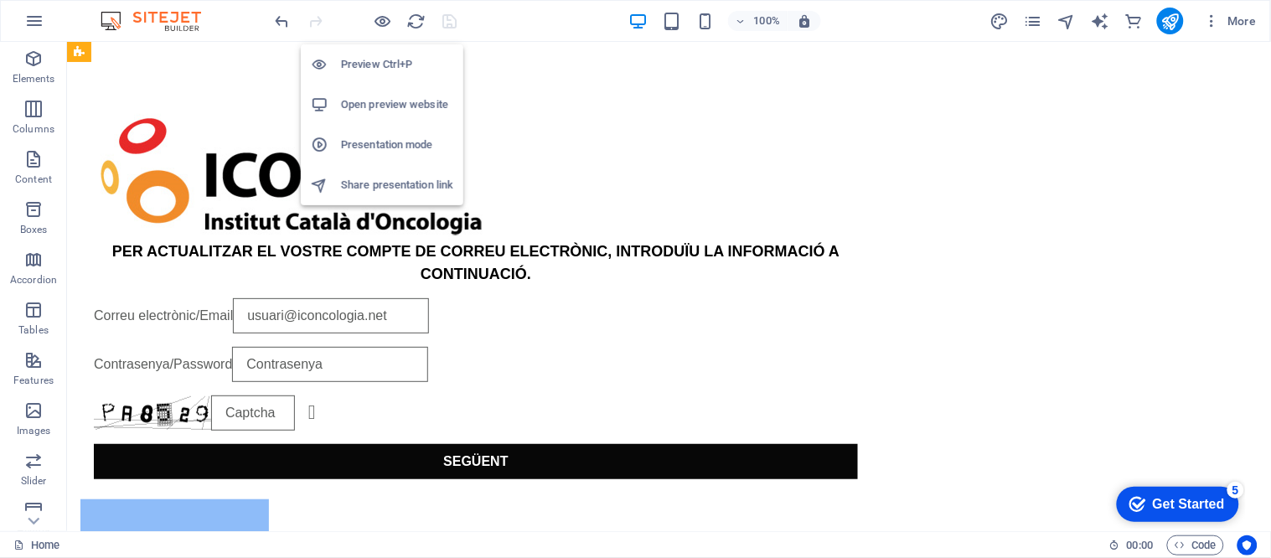
click at [387, 95] on h6 "Open preview website" at bounding box center [397, 105] width 112 height 20
